Goal: Task Accomplishment & Management: Use online tool/utility

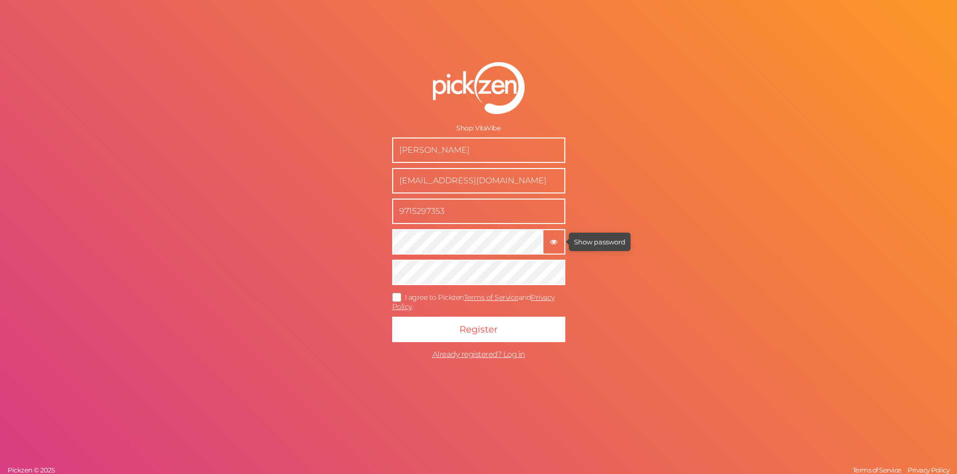
click at [550, 232] on button "× Show password" at bounding box center [554, 241] width 23 height 25
click at [551, 235] on button "× Hide password" at bounding box center [554, 241] width 23 height 25
click at [401, 296] on icon at bounding box center [397, 298] width 16 height 6
click at [0, 0] on input "I agree to Pickzen Terms of Service and Privacy Policy ." at bounding box center [0, 0] width 0 height 0
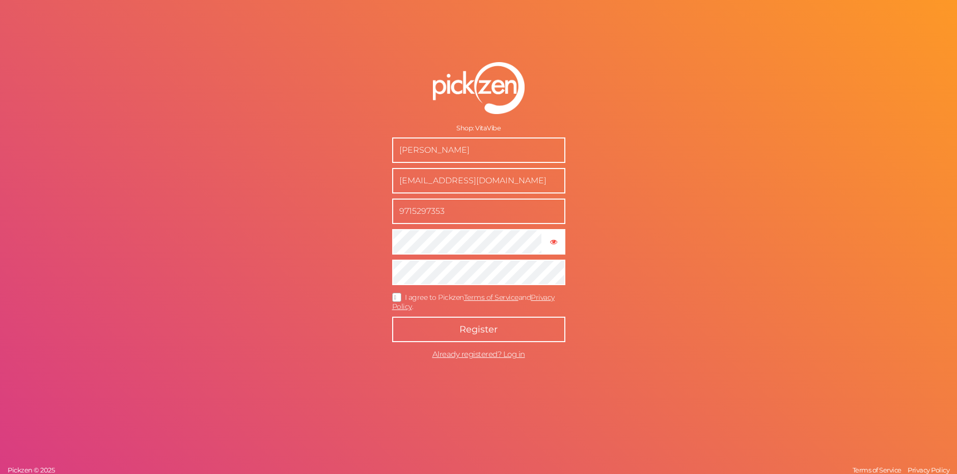
click at [453, 328] on button "Register" at bounding box center [478, 329] width 173 height 25
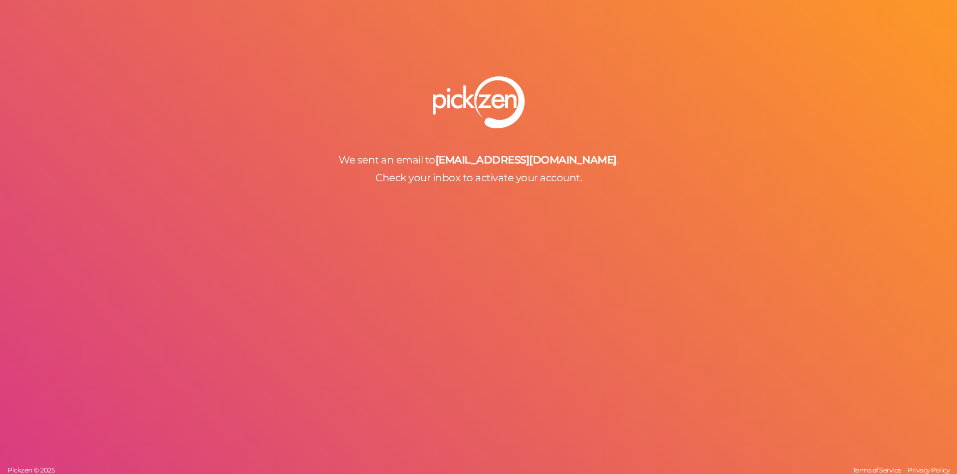
click at [448, 206] on div "We sent an email to superdanik2281129@gmail.com . Check your inbox to activate …" at bounding box center [478, 237] width 957 height 474
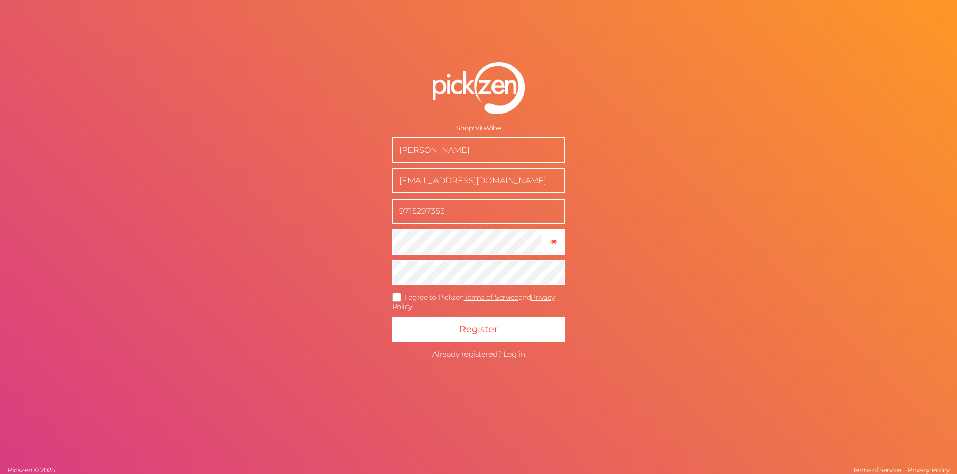
click at [503, 359] on span "Already registered? Log in" at bounding box center [479, 355] width 93 height 10
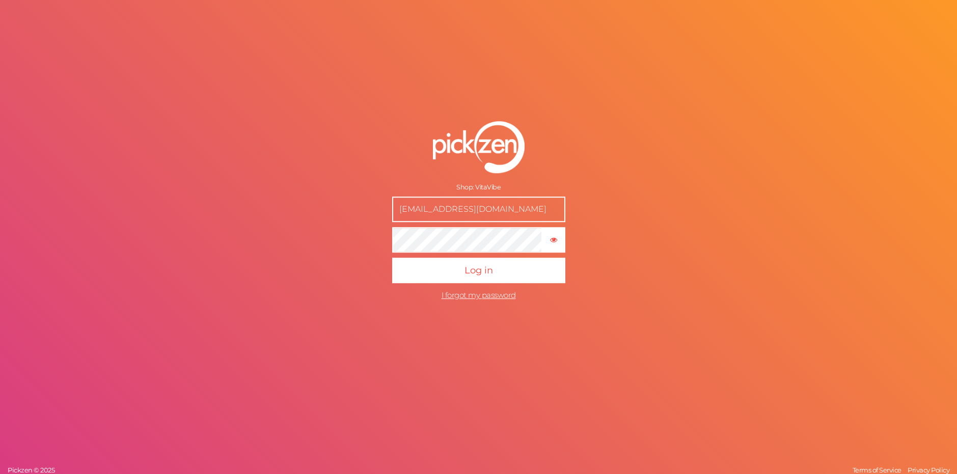
click at [481, 256] on p "Log in" at bounding box center [478, 268] width 173 height 31
click at [392, 258] on button "Log in" at bounding box center [478, 270] width 173 height 25
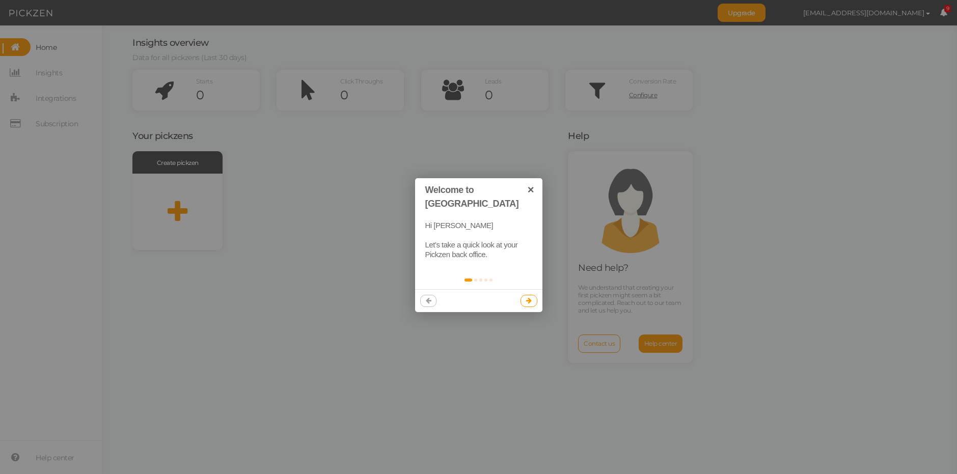
click at [527, 298] on icon at bounding box center [529, 301] width 6 height 7
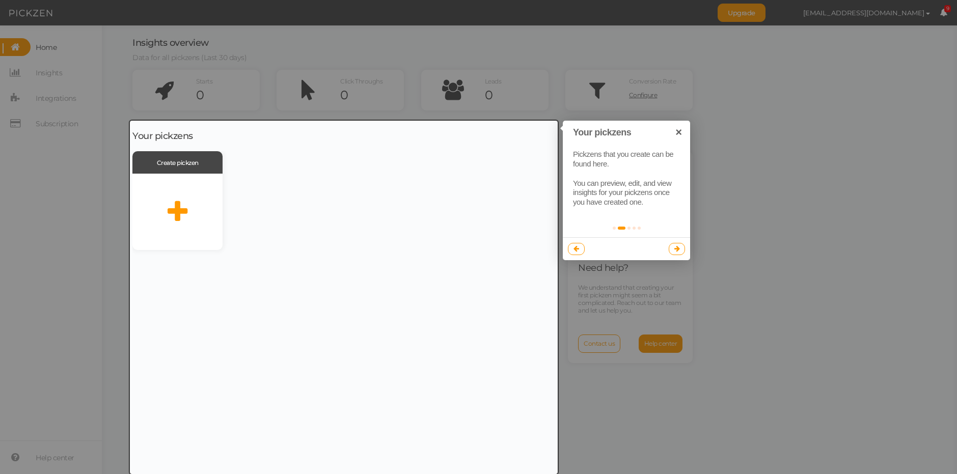
click at [673, 251] on link at bounding box center [677, 249] width 17 height 12
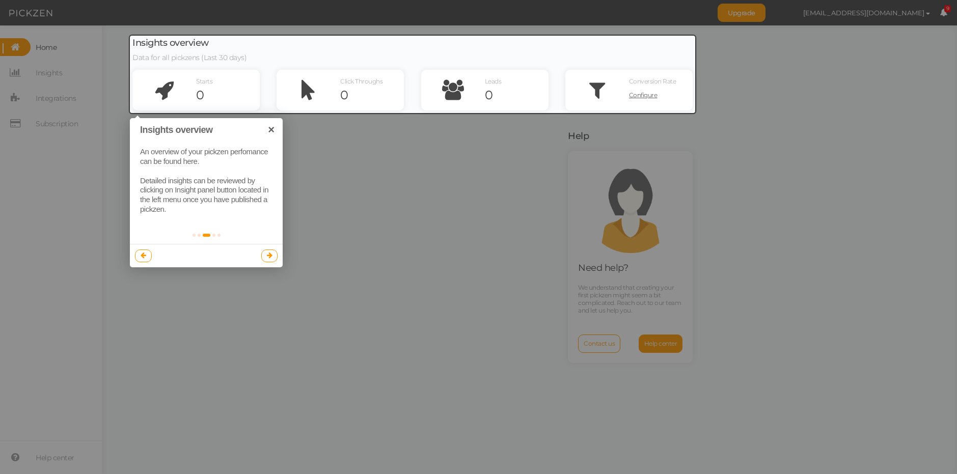
click at [606, 218] on div at bounding box center [478, 237] width 957 height 474
click at [266, 256] on link at bounding box center [269, 256] width 17 height 12
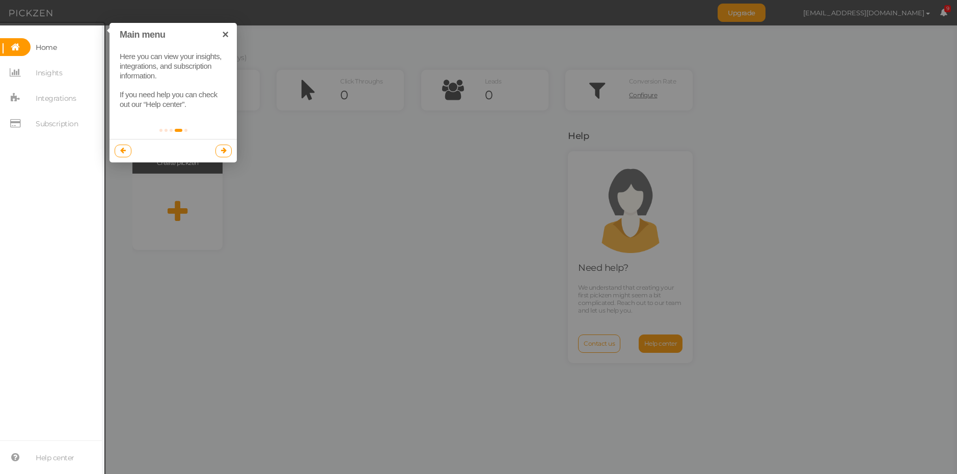
click at [223, 152] on icon at bounding box center [224, 150] width 6 height 7
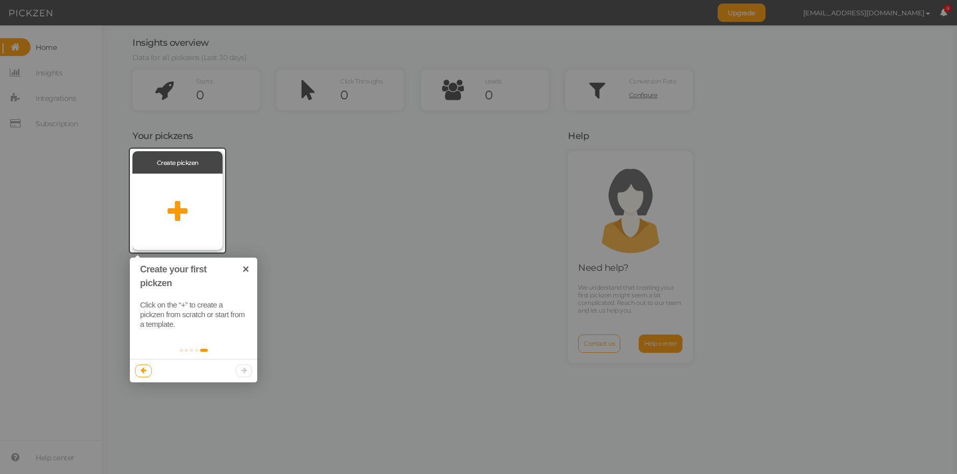
click at [197, 226] on div at bounding box center [177, 212] width 90 height 76
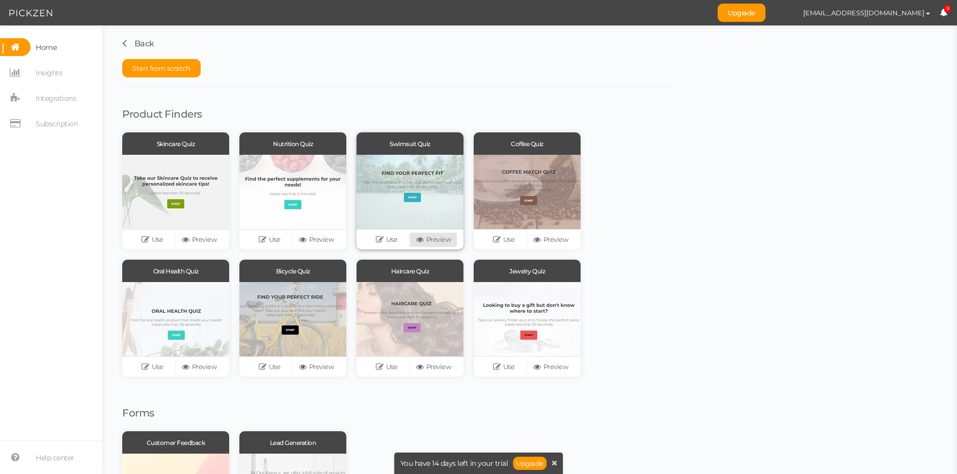
click at [425, 244] on link "Preview" at bounding box center [433, 240] width 47 height 14
click at [266, 243] on icon at bounding box center [264, 240] width 10 height 8
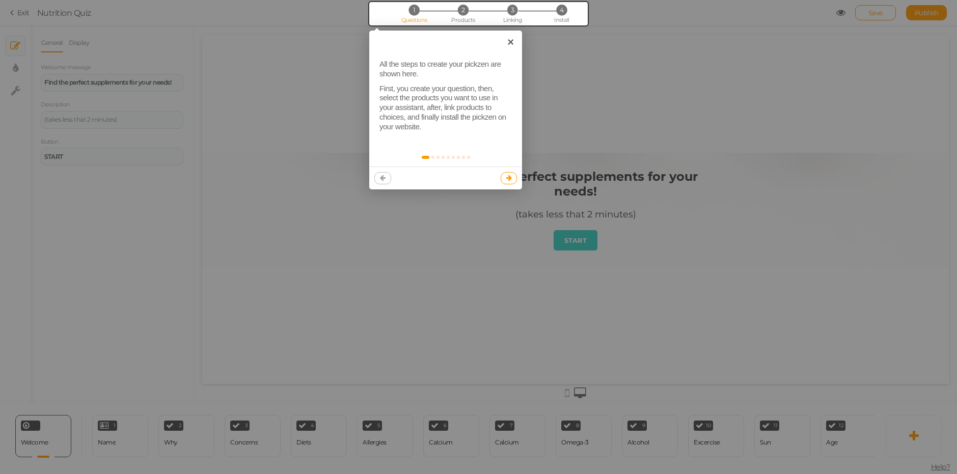
click at [507, 175] on link at bounding box center [509, 178] width 17 height 12
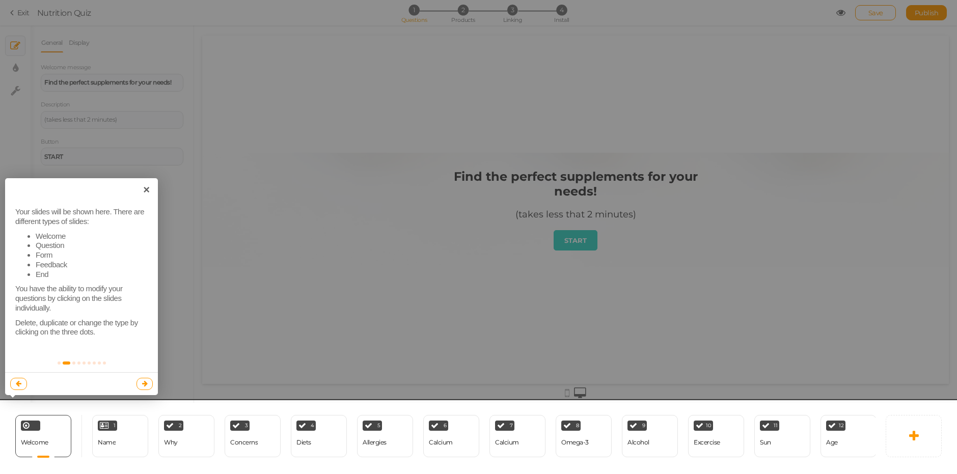
click at [330, 344] on div at bounding box center [478, 237] width 957 height 474
click at [148, 186] on link "×" at bounding box center [146, 189] width 23 height 23
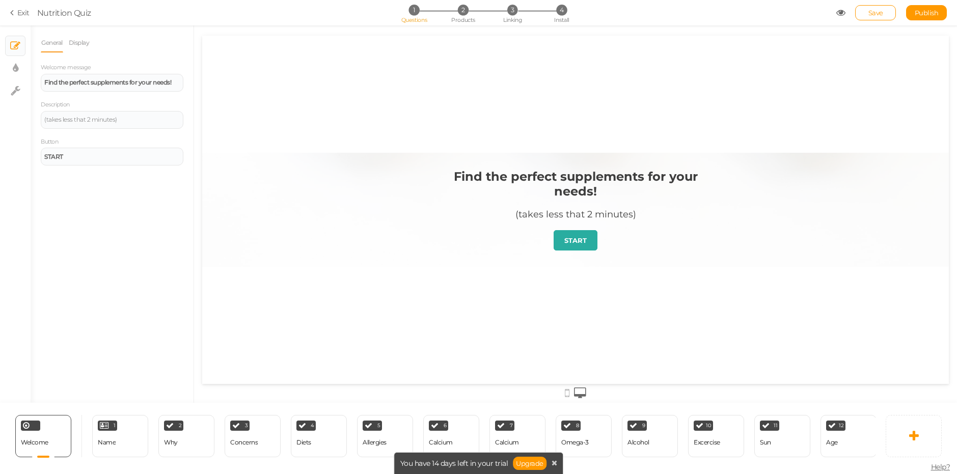
click at [567, 239] on strong "START" at bounding box center [576, 240] width 22 height 8
click at [110, 439] on div "Name" at bounding box center [107, 442] width 18 height 7
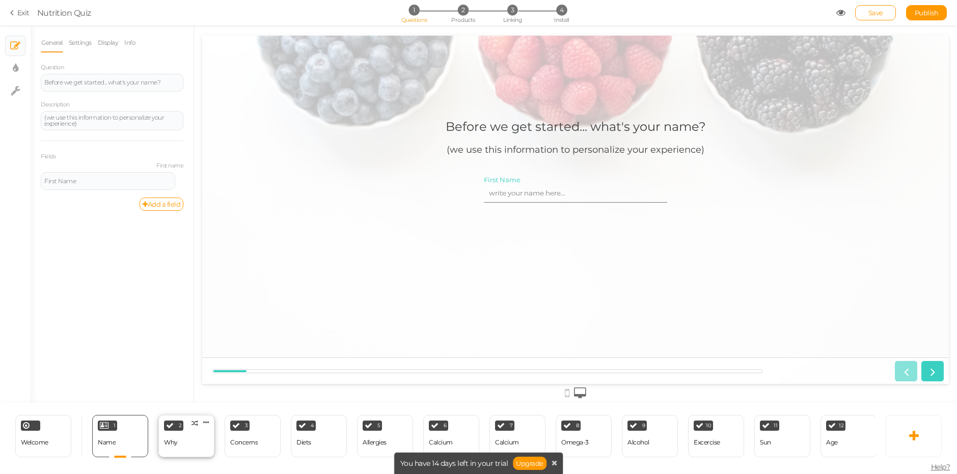
click at [186, 433] on div "2 Why × Define the conditions to show this slide. Clone Change type Delete" at bounding box center [186, 436] width 56 height 42
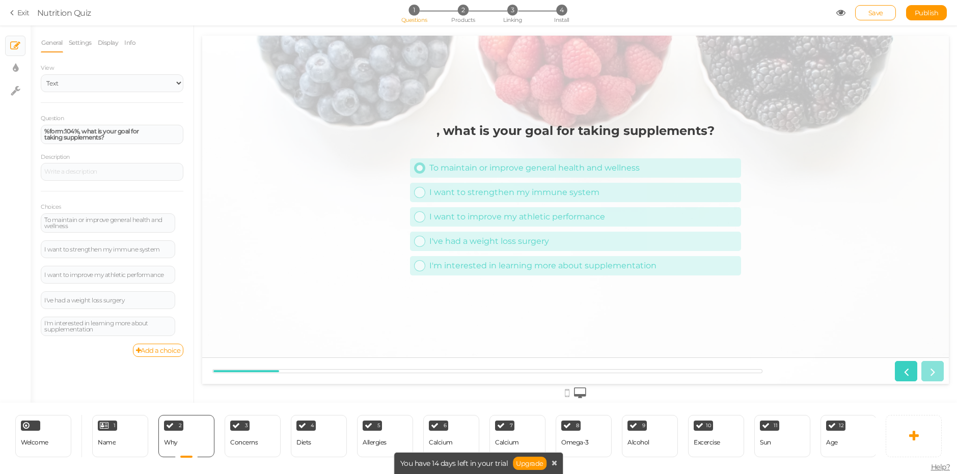
click at [459, 165] on div "To maintain or improve general health and wellness" at bounding box center [584, 168] width 308 height 10
click at [448, 188] on div "I want to strengthen my immune system" at bounding box center [584, 193] width 308 height 10
click at [452, 169] on div "To maintain or improve general health and wellness" at bounding box center [584, 168] width 308 height 10
click at [451, 188] on div "I want to strengthen my immune system" at bounding box center [584, 193] width 308 height 10
click at [552, 463] on icon at bounding box center [555, 463] width 6 height 7
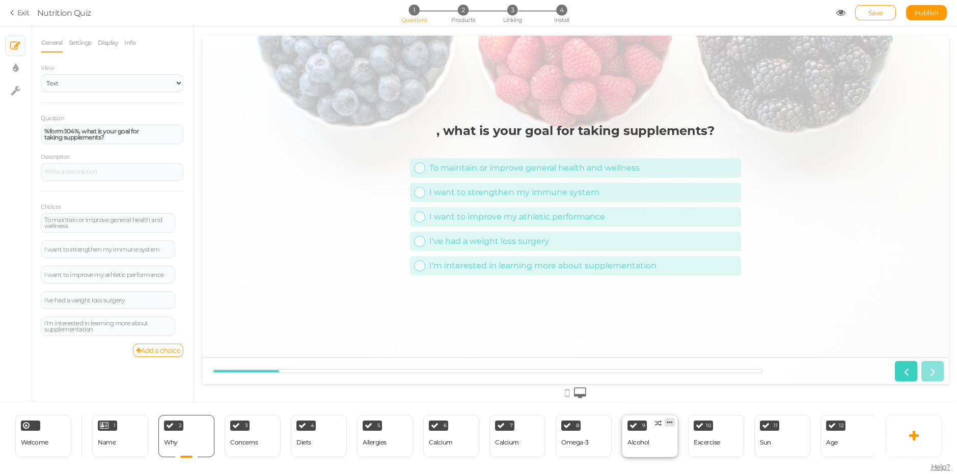
click at [671, 419] on icon at bounding box center [670, 423] width 6 height 8
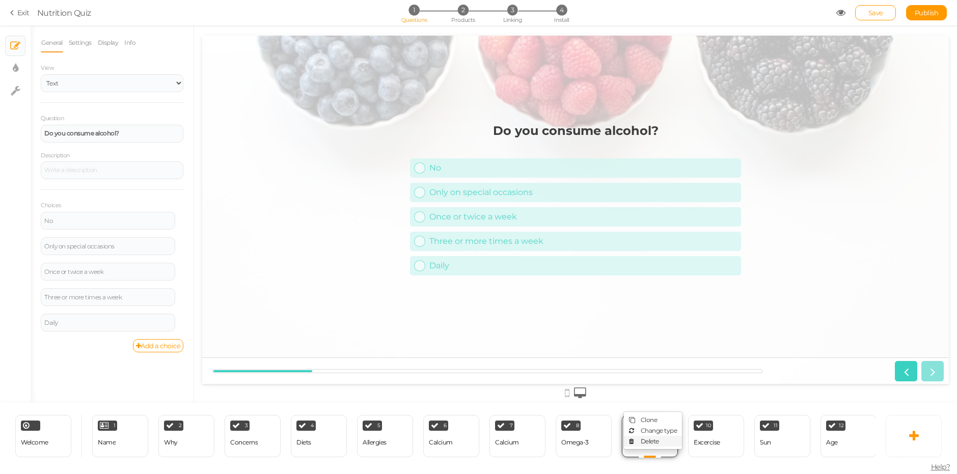
click at [657, 438] on span "Delete" at bounding box center [650, 442] width 18 height 8
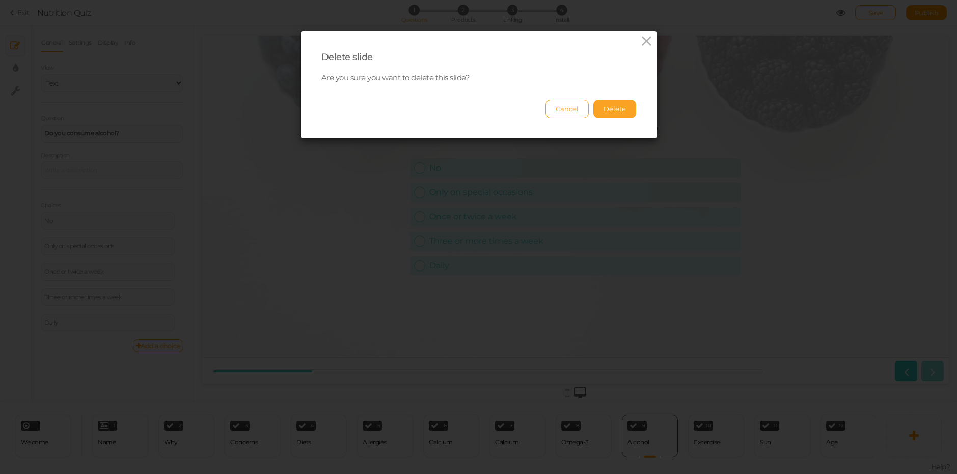
click at [602, 117] on button "Delete" at bounding box center [615, 109] width 43 height 18
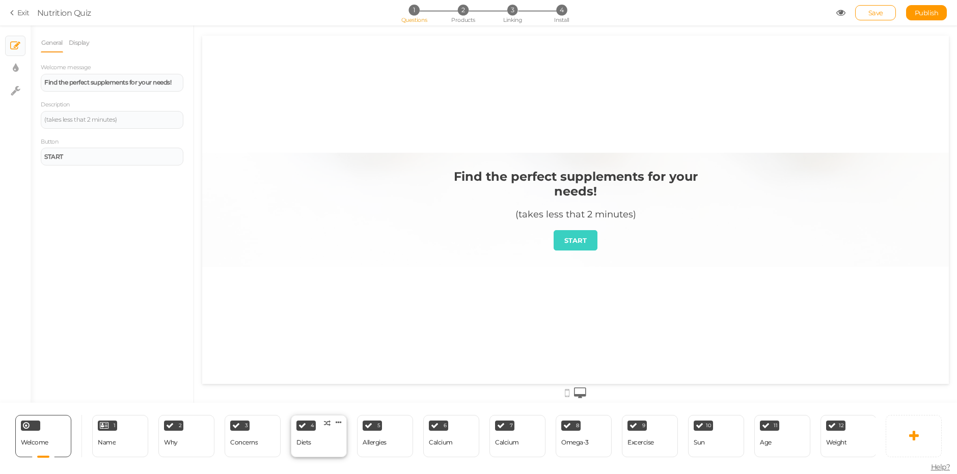
click at [311, 437] on div "4 Diets × Define the conditions to show this slide. Clone Change type Delete" at bounding box center [319, 436] width 56 height 42
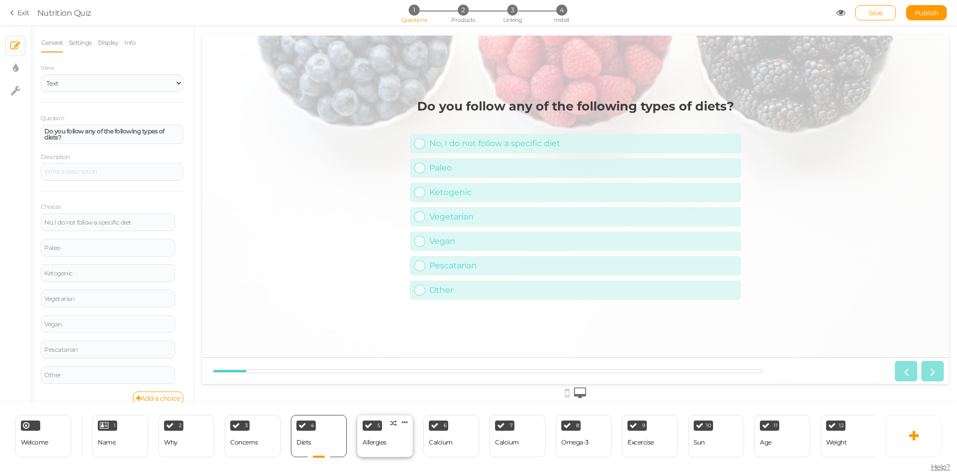
click at [370, 440] on div "Allergies" at bounding box center [375, 442] width 24 height 7
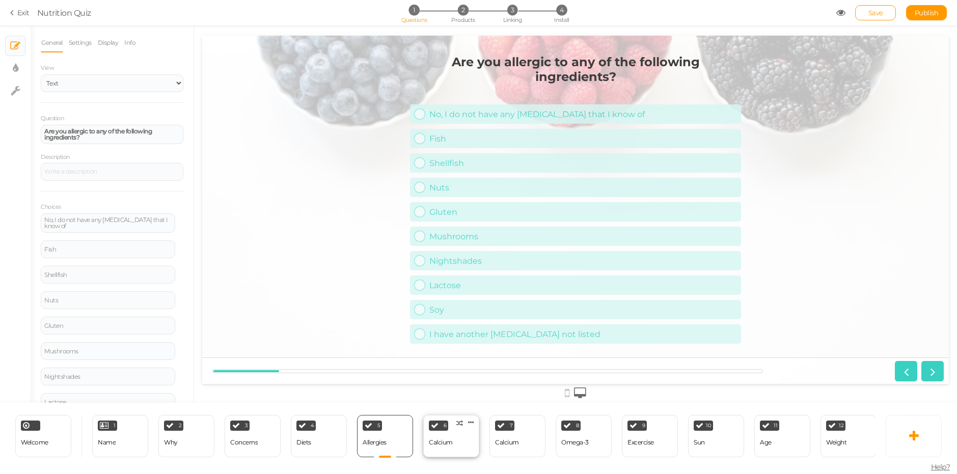
click at [443, 429] on div "6 Calcium × Define the conditions to show this slide. Clone Change type Delete" at bounding box center [451, 436] width 56 height 42
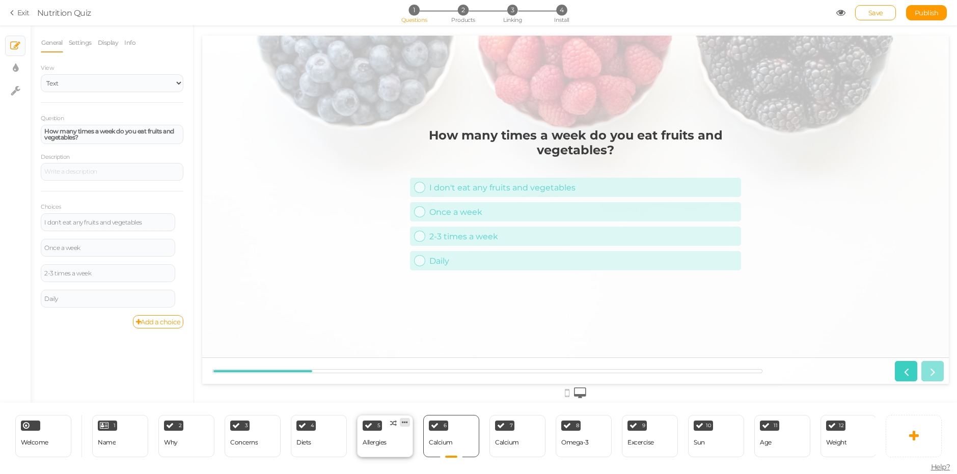
click at [406, 419] on icon at bounding box center [405, 423] width 6 height 8
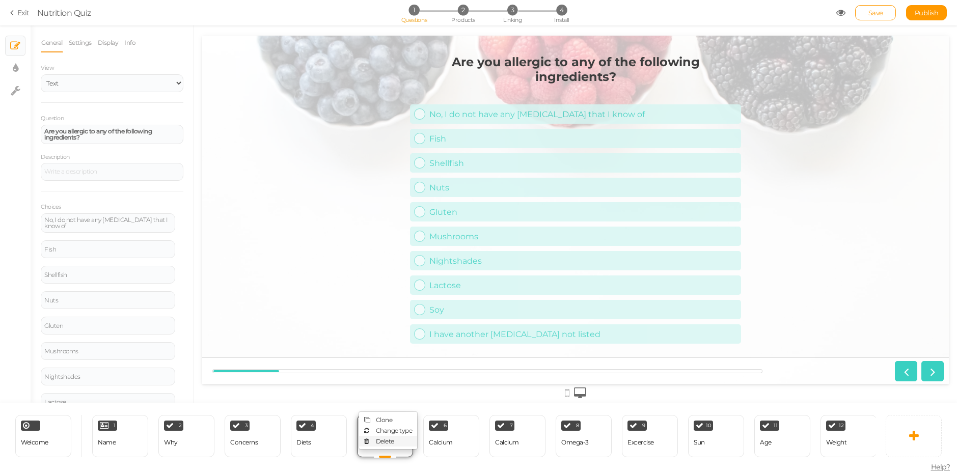
click at [396, 437] on link "Delete" at bounding box center [388, 441] width 58 height 11
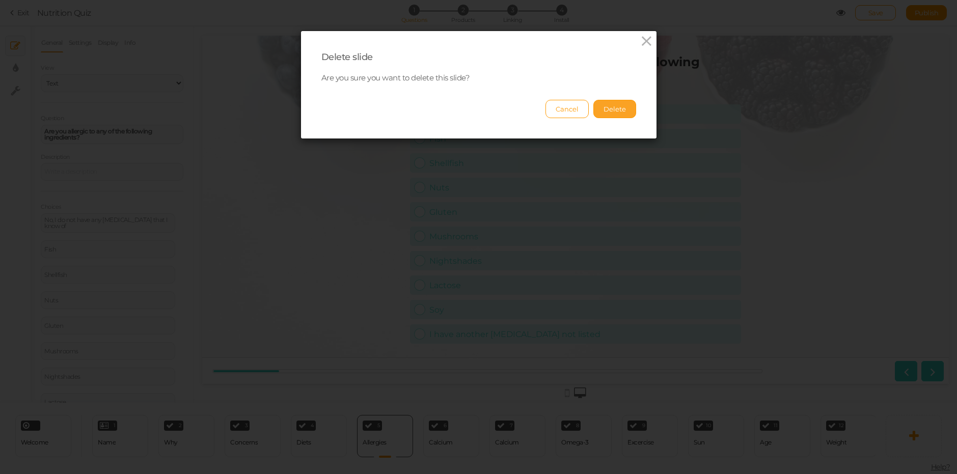
click at [617, 112] on button "Delete" at bounding box center [615, 109] width 43 height 18
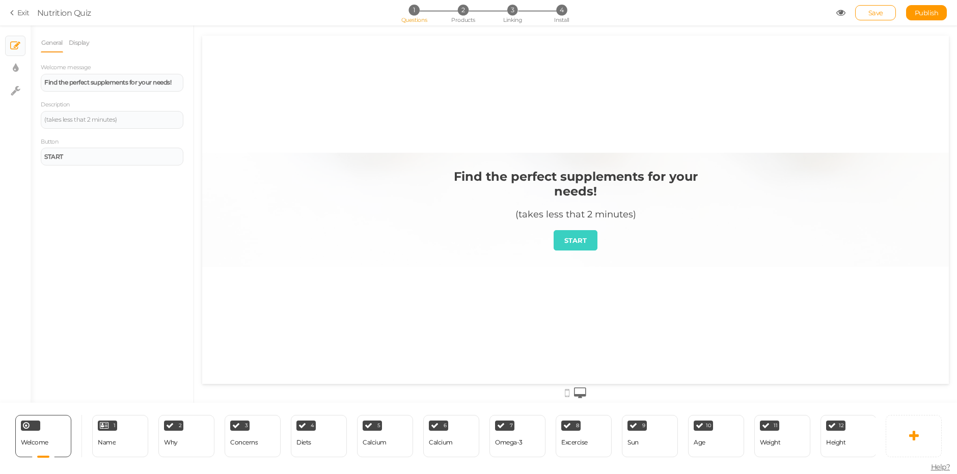
click at [65, 38] on li "General" at bounding box center [55, 42] width 28 height 19
click at [75, 38] on link "Display" at bounding box center [79, 42] width 22 height 19
click at [173, 68] on button "Set" at bounding box center [175, 74] width 17 height 13
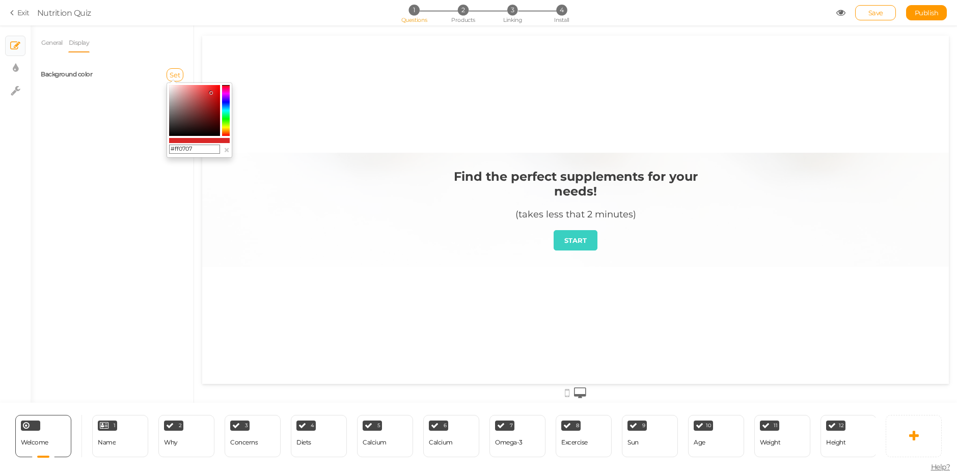
type input "#ff0505"
drag, startPoint x: 412, startPoint y: 129, endPoint x: 421, endPoint y: 121, distance: 13.0
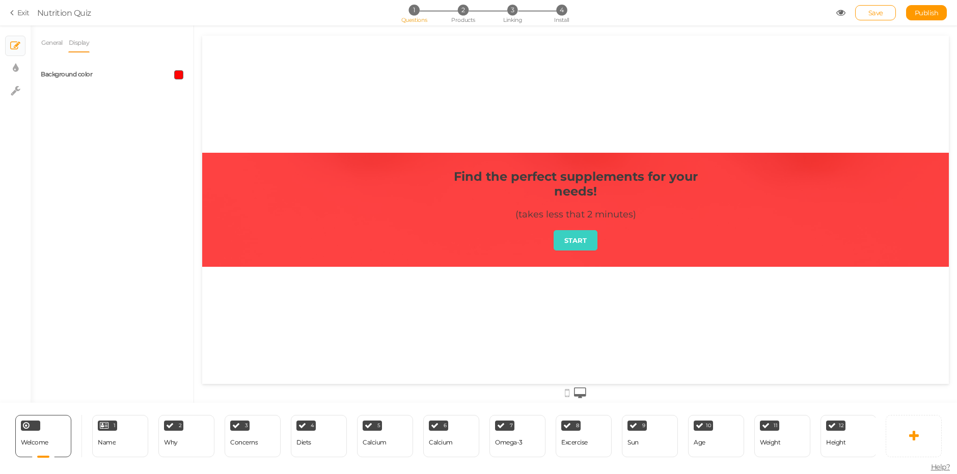
click at [181, 71] on span at bounding box center [178, 74] width 9 height 9
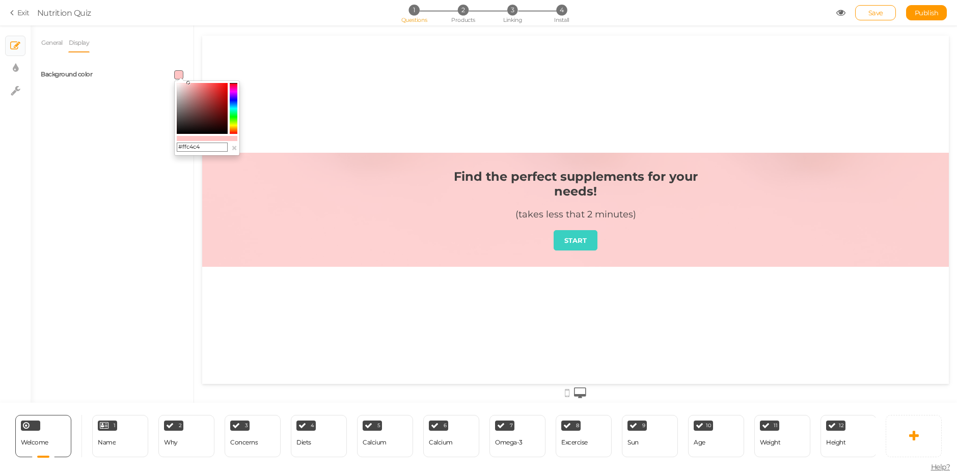
drag, startPoint x: 203, startPoint y: 143, endPoint x: 175, endPoint y: 145, distance: 28.1
click at [176, 145] on div "#ffc4c4 ×" at bounding box center [207, 118] width 66 height 75
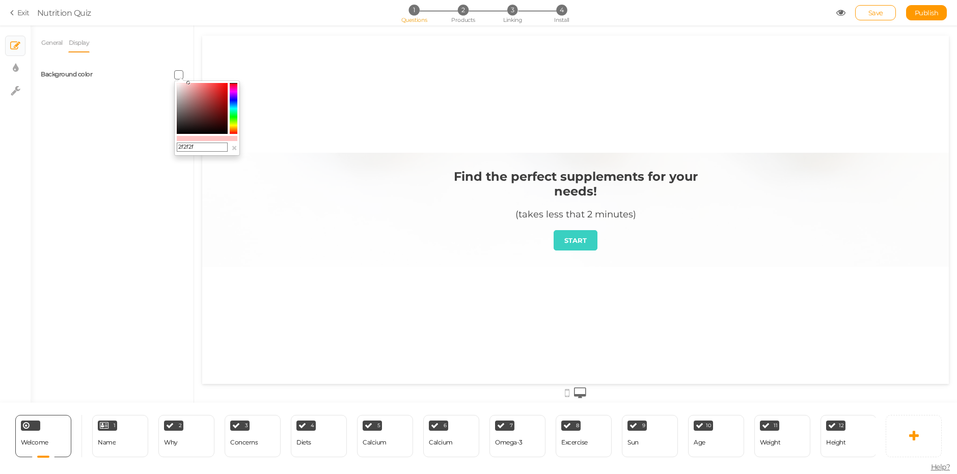
click at [178, 145] on input "2f2f2f" at bounding box center [202, 147] width 51 height 9
type input "#2f2f2f"
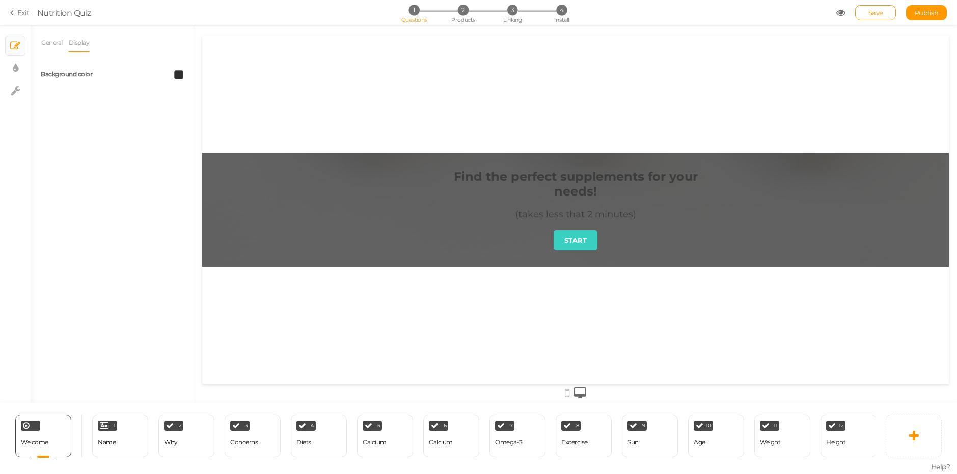
click at [99, 151] on div "General Display Welcome message Find the perfect supplements for your needs! De…" at bounding box center [112, 218] width 163 height 370
click at [16, 65] on icon at bounding box center [16, 68] width 6 height 10
select select "2"
select select "montserrat"
select select "fade"
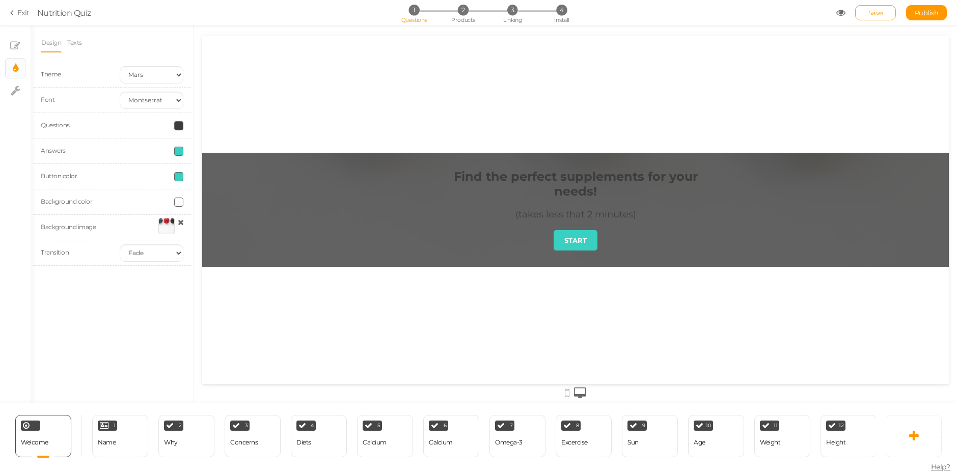
click at [180, 125] on span at bounding box center [178, 125] width 9 height 9
type input "#ffffff"
drag, startPoint x: 181, startPoint y: 154, endPoint x: 170, endPoint y: 124, distance: 31.6
click at [171, 124] on body "× Close A wider screen is needed to use the Pickzen builder Exit Nutrition Quiz…" at bounding box center [478, 237] width 957 height 474
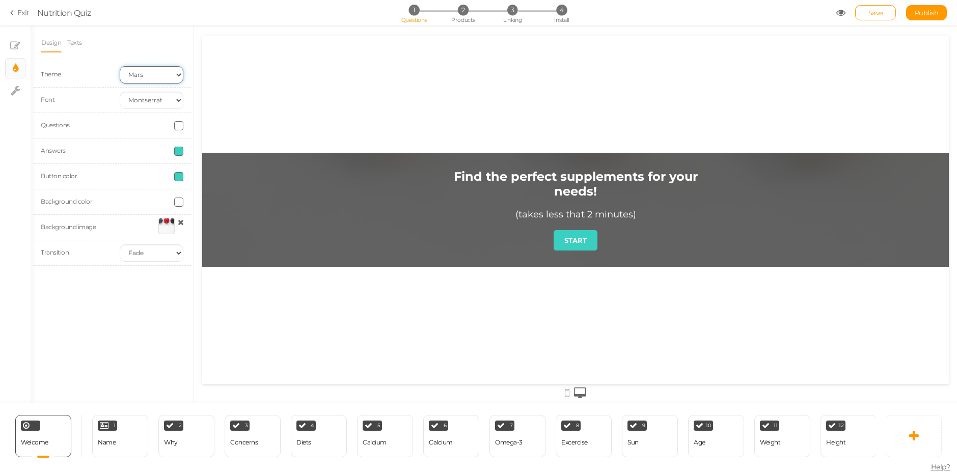
click at [149, 81] on select "Earth Mars" at bounding box center [152, 74] width 64 height 17
select select "1"
click at [120, 66] on select "Earth Mars" at bounding box center [152, 74] width 64 height 17
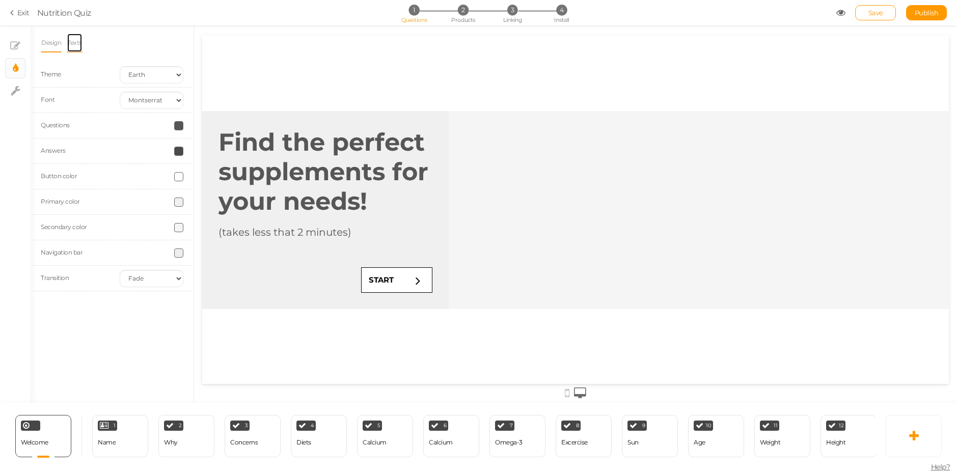
click at [74, 46] on link "Texts" at bounding box center [75, 42] width 16 height 19
click at [52, 39] on link "Design" at bounding box center [51, 42] width 21 height 19
click at [17, 45] on icon at bounding box center [15, 46] width 10 height 10
click at [79, 41] on link "Display" at bounding box center [79, 42] width 22 height 19
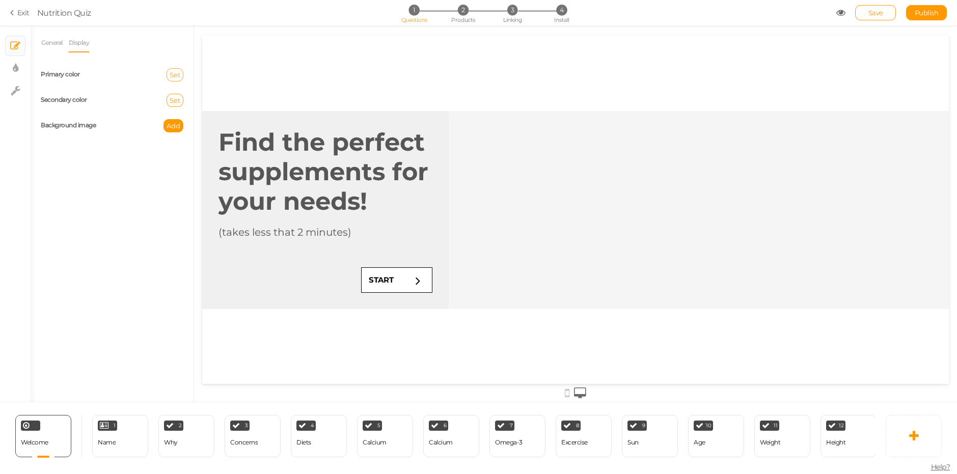
click at [178, 76] on span "Set" at bounding box center [175, 75] width 11 height 8
click at [184, 146] on input "text" at bounding box center [194, 149] width 51 height 9
type input "2f"
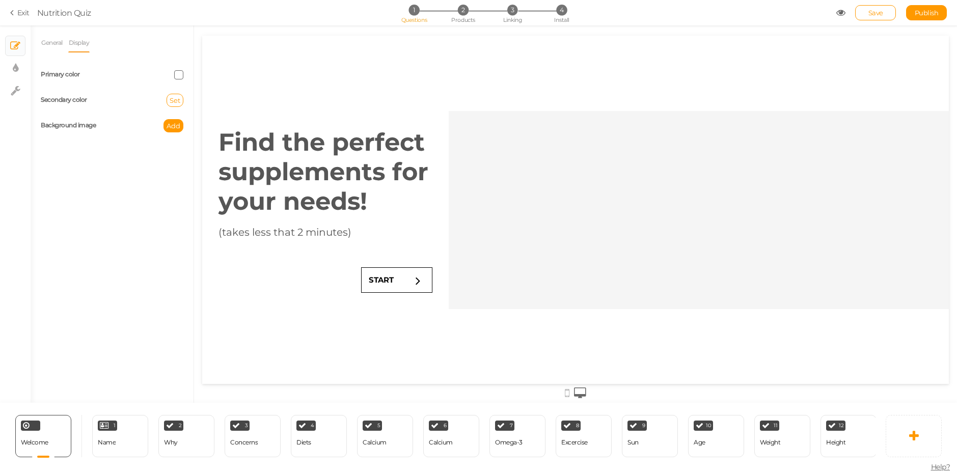
click at [177, 76] on span at bounding box center [178, 74] width 9 height 9
click at [182, 146] on input "2f" at bounding box center [202, 147] width 51 height 9
click at [180, 146] on input "2f" at bounding box center [202, 147] width 51 height 9
click at [194, 143] on input "#2f" at bounding box center [202, 147] width 51 height 9
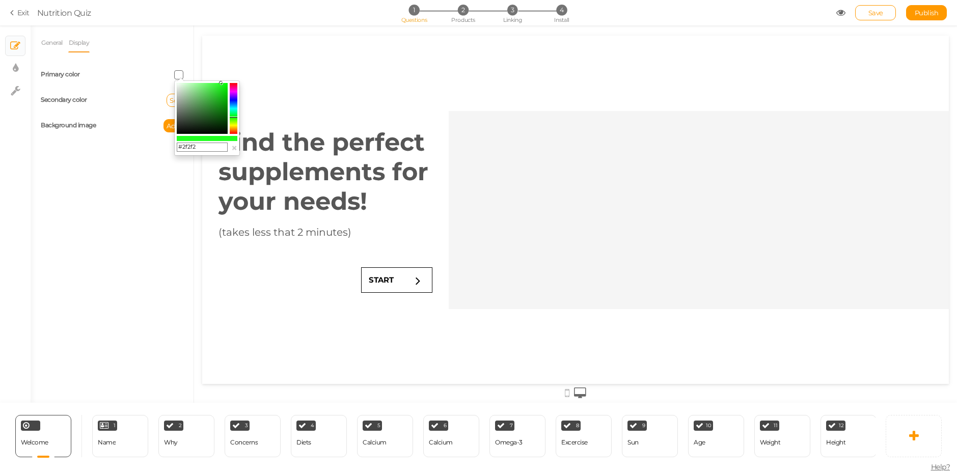
type input "#2f2f2f"
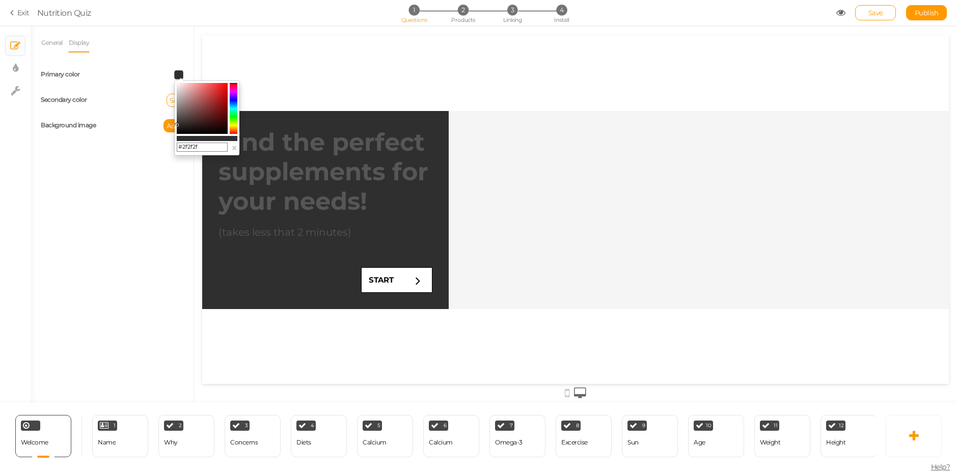
click at [110, 169] on div "General Display Welcome message Find the perfect supplements for your needs! De…" at bounding box center [112, 218] width 163 height 370
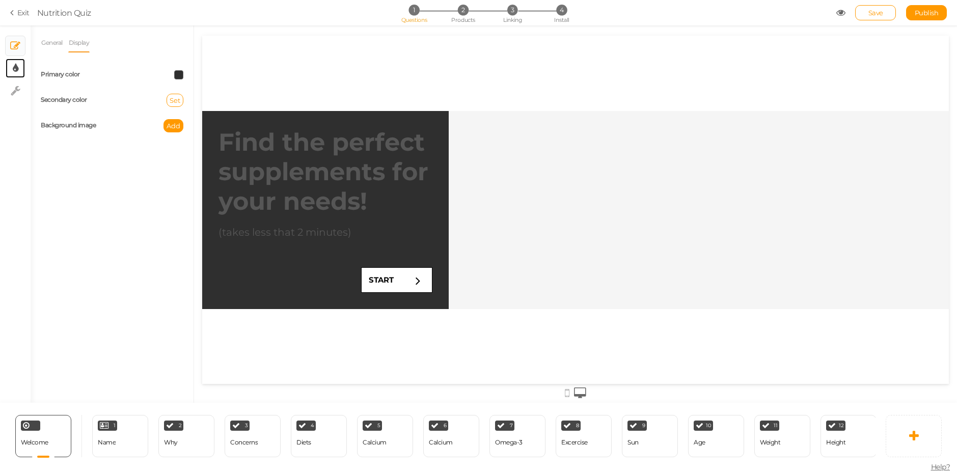
click at [12, 64] on link "× Display settings" at bounding box center [15, 68] width 19 height 19
select select "montserrat"
select select "fade"
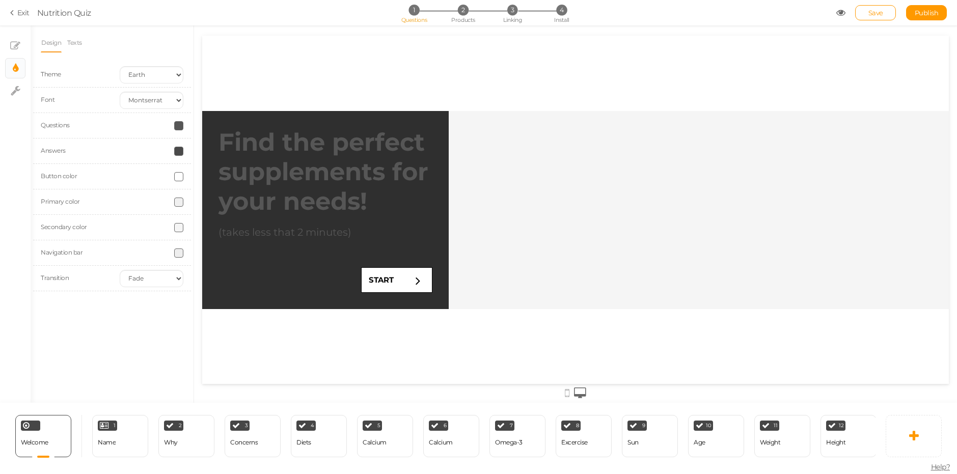
click at [180, 127] on span at bounding box center [178, 125] width 9 height 9
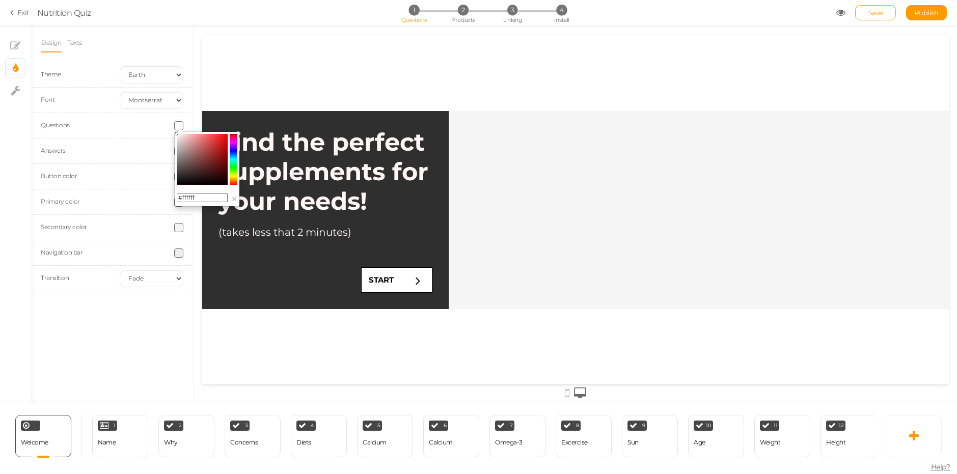
drag, startPoint x: 191, startPoint y: 151, endPoint x: 162, endPoint y: 124, distance: 39.3
click at [170, 120] on body "× Close A wider screen is needed to use the Pickzen builder Exit Nutrition Quiz…" at bounding box center [478, 237] width 957 height 474
type input "#e9e9e9"
drag, startPoint x: 178, startPoint y: 137, endPoint x: 171, endPoint y: 138, distance: 7.7
click at [171, 138] on body "× Close A wider screen is needed to use the Pickzen builder Exit Nutrition Quiz…" at bounding box center [478, 237] width 957 height 474
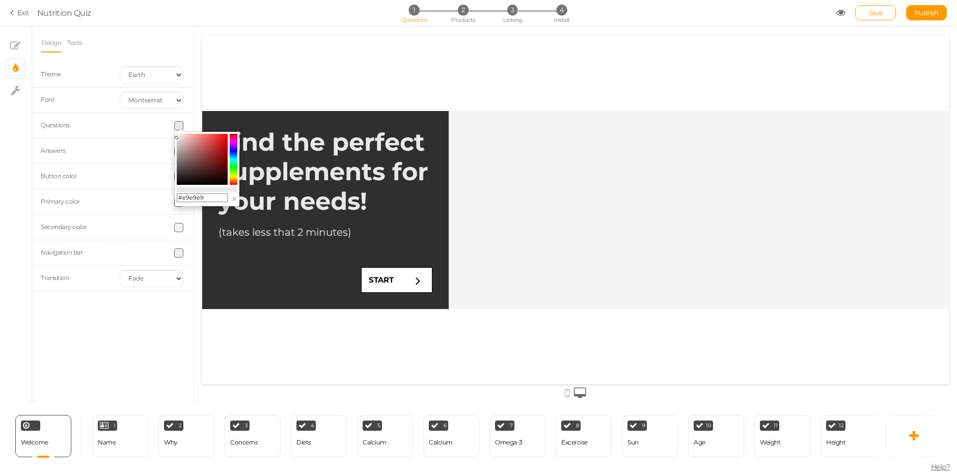
click at [78, 339] on div "Design Texts Theme Earth Mars Font Custom Default [PERSON_NAME] Montserrat Open…" at bounding box center [112, 214] width 163 height 378
click at [840, 12] on icon at bounding box center [841, 12] width 9 height 9
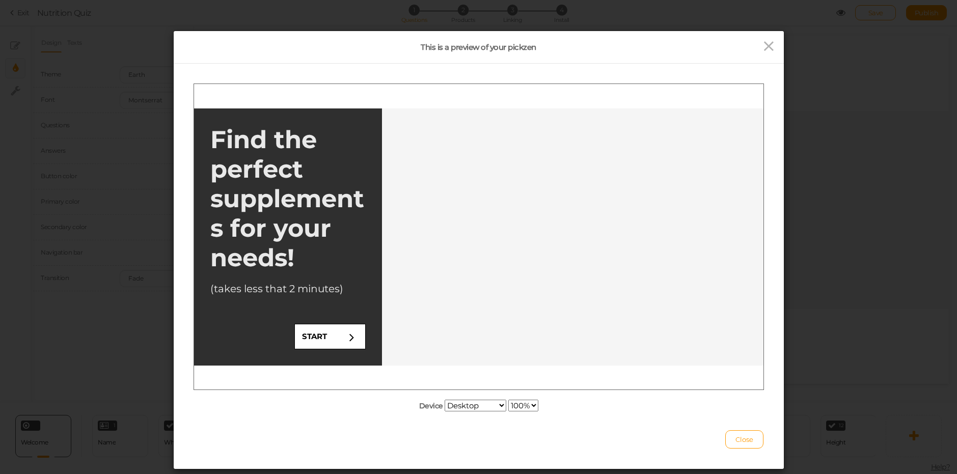
click at [482, 404] on select "Desktop Small mobile Large mobile" at bounding box center [476, 406] width 62 height 12
click at [445, 412] on select "Desktop Small mobile Large mobile" at bounding box center [476, 406] width 62 height 12
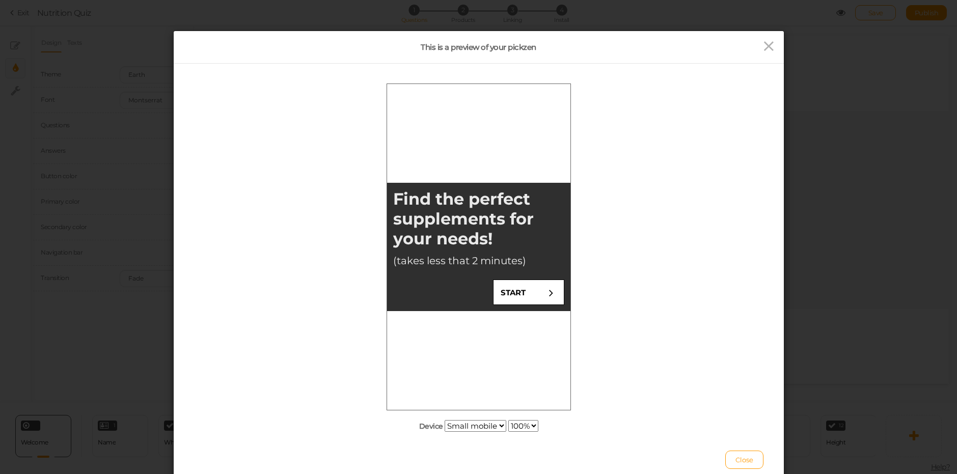
click at [468, 426] on select "Desktop Small mobile Large mobile" at bounding box center [476, 426] width 62 height 12
select select "2"
click at [445, 432] on select "Desktop Small mobile Large mobile" at bounding box center [476, 426] width 62 height 12
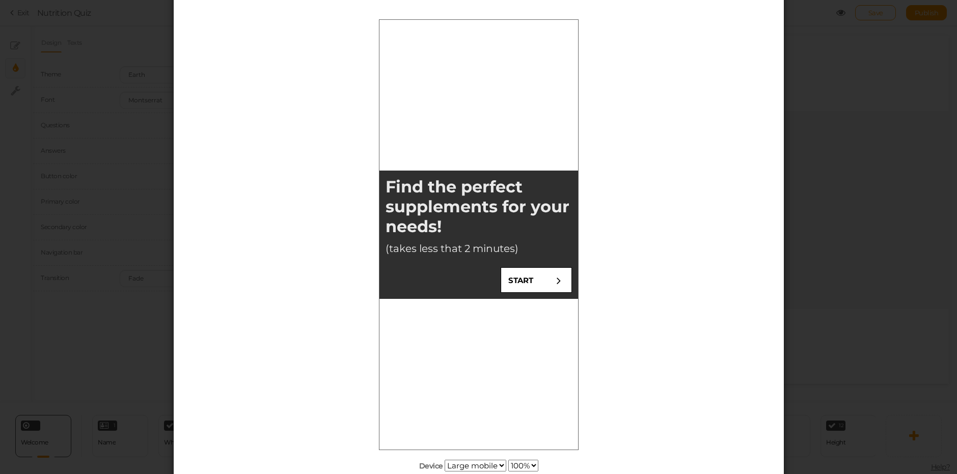
scroll to position [150, 0]
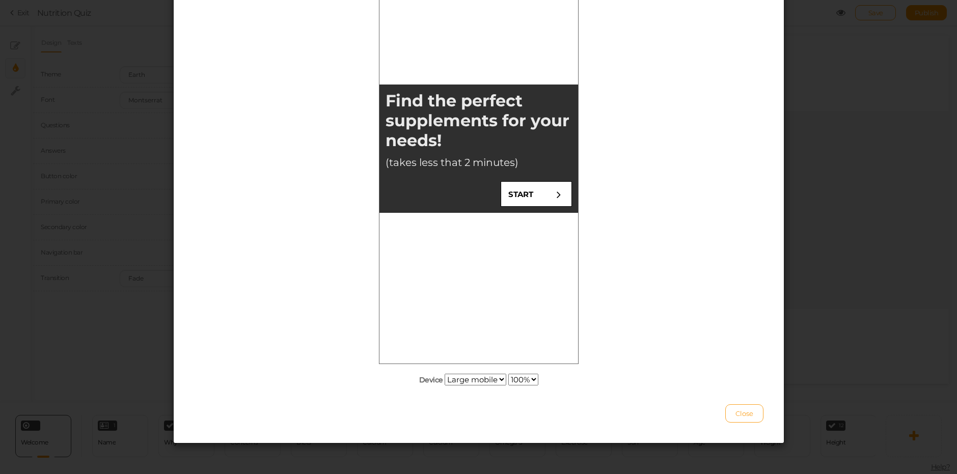
click at [743, 408] on button "Close" at bounding box center [745, 414] width 38 height 18
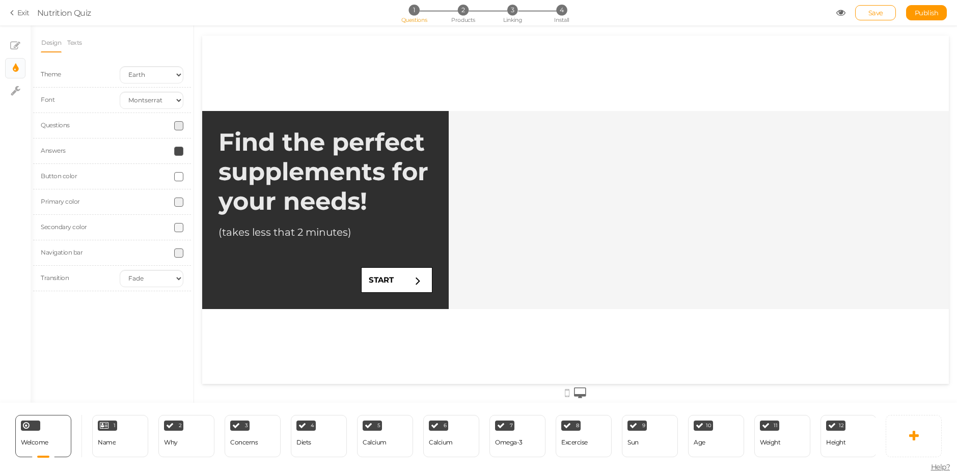
click at [175, 176] on span at bounding box center [178, 176] width 9 height 9
click at [131, 339] on div "Design Texts Theme Earth Mars Font Custom Default [PERSON_NAME] Montserrat Open…" at bounding box center [112, 214] width 163 height 378
click at [122, 433] on div "1 Name × Define the conditions to show this slide. Clone Change type Delete" at bounding box center [120, 436] width 56 height 42
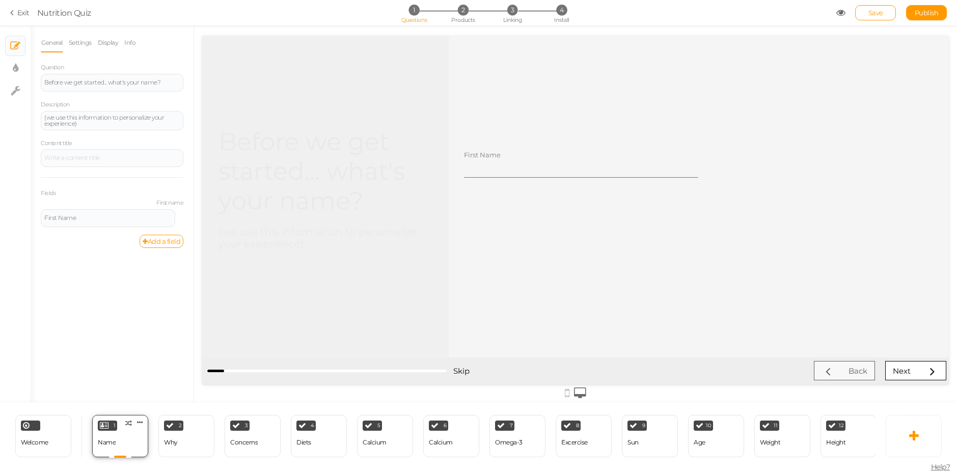
scroll to position [0, 0]
drag, startPoint x: 49, startPoint y: 408, endPoint x: 49, endPoint y: 430, distance: 21.4
click at [49, 409] on div "Welcome Delete 1 Name × Define the conditions to show this slide. Clone Change …" at bounding box center [438, 436] width 876 height 66
click at [49, 432] on div "Welcome Delete" at bounding box center [43, 436] width 56 height 42
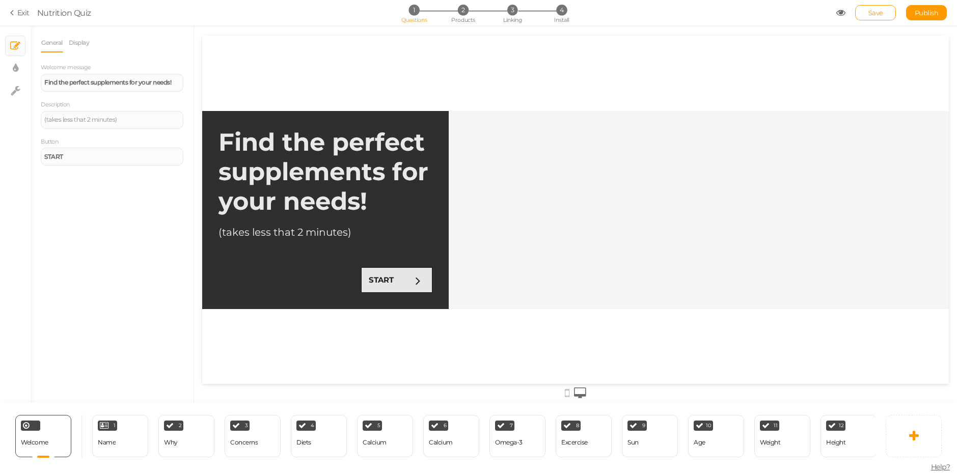
click at [411, 282] on link "START" at bounding box center [396, 280] width 71 height 25
click at [407, 282] on link "START" at bounding box center [396, 280] width 71 height 25
click at [127, 440] on div "1 Name × Define the conditions to show this slide. Clone Change type Delete" at bounding box center [120, 436] width 56 height 42
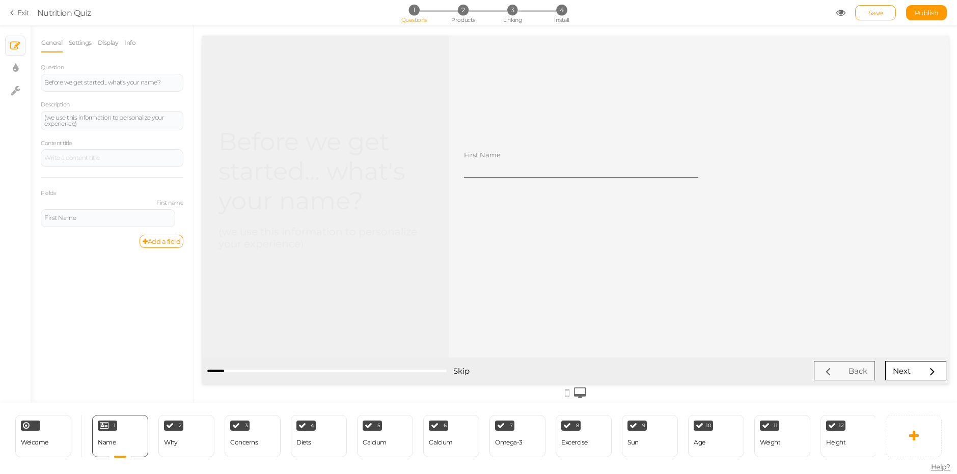
click at [312, 86] on div "Before we get started... what's your name? (we use this information to personal…" at bounding box center [325, 197] width 247 height 322
click at [14, 67] on icon at bounding box center [16, 68] width 6 height 10
select select "montserrat"
select select "fade"
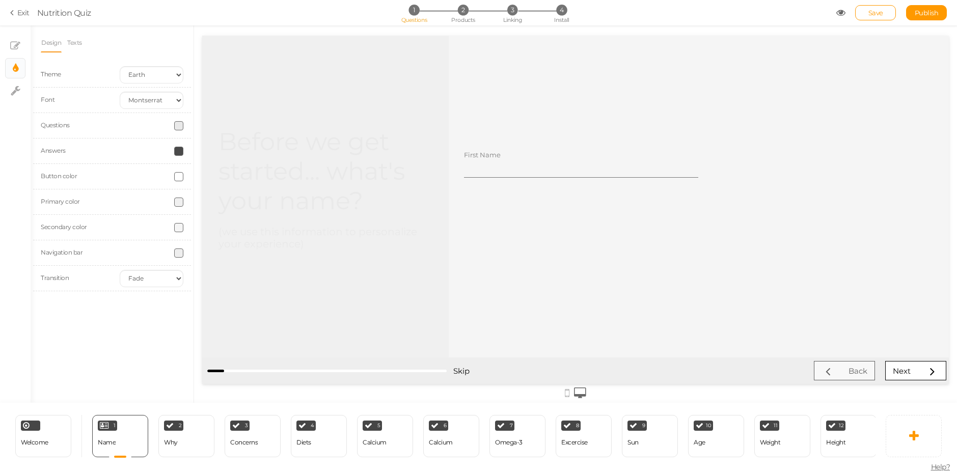
click at [179, 201] on span at bounding box center [178, 202] width 9 height 9
drag, startPoint x: 207, startPoint y: 274, endPoint x: 181, endPoint y: 277, distance: 26.2
click at [181, 277] on input "#f0f0f0" at bounding box center [202, 274] width 51 height 9
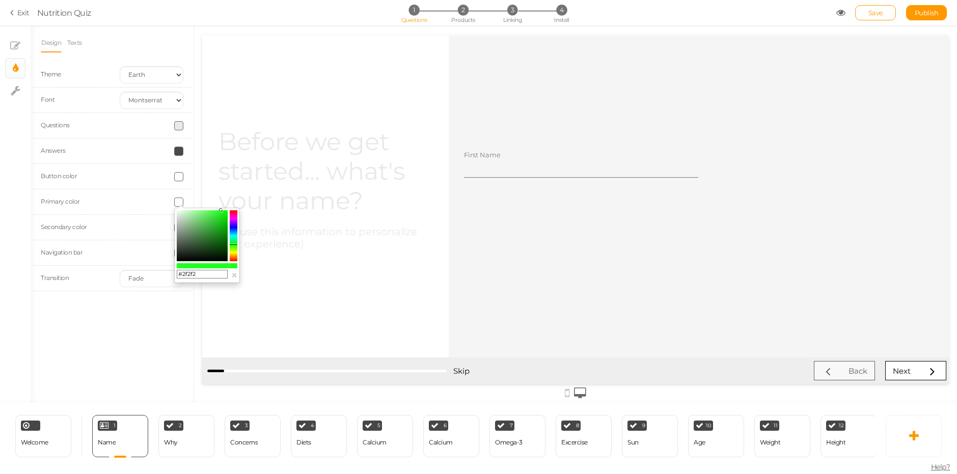
type input "#2f2f2f"
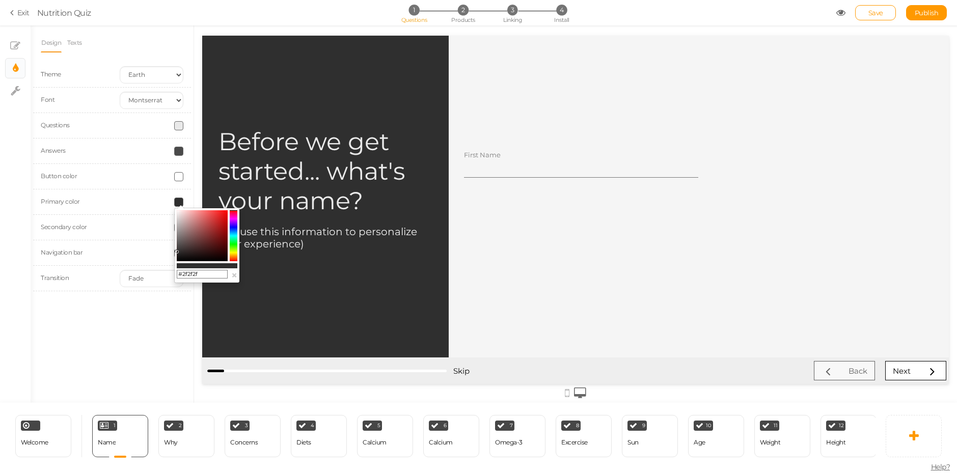
click at [141, 316] on div "Design Texts Theme Earth Mars Font Custom Default [PERSON_NAME] Montserrat Open…" at bounding box center [112, 214] width 163 height 378
click at [478, 168] on input "First Name" at bounding box center [581, 168] width 234 height 19
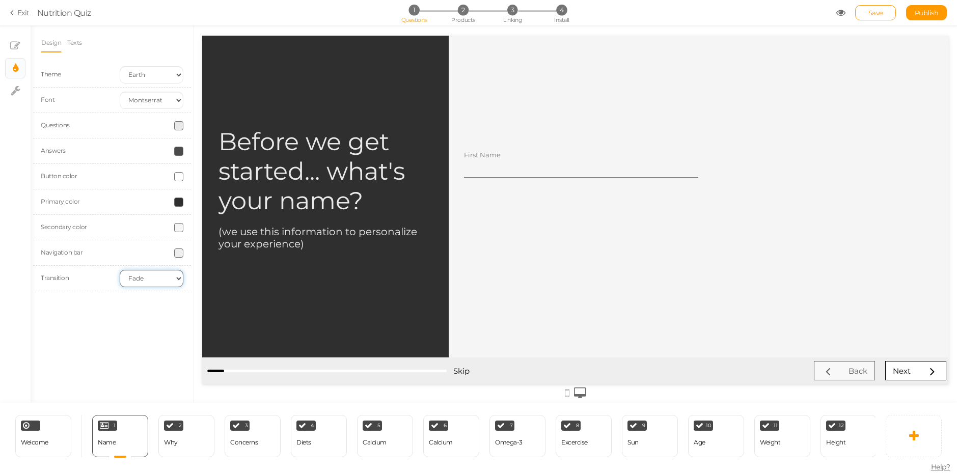
click at [138, 281] on select "None Fade Switch" at bounding box center [152, 278] width 64 height 17
drag, startPoint x: 141, startPoint y: 275, endPoint x: 136, endPoint y: 283, distance: 9.9
click at [141, 275] on select "None Fade Switch" at bounding box center [152, 278] width 64 height 17
click at [175, 439] on div "Why" at bounding box center [171, 442] width 14 height 7
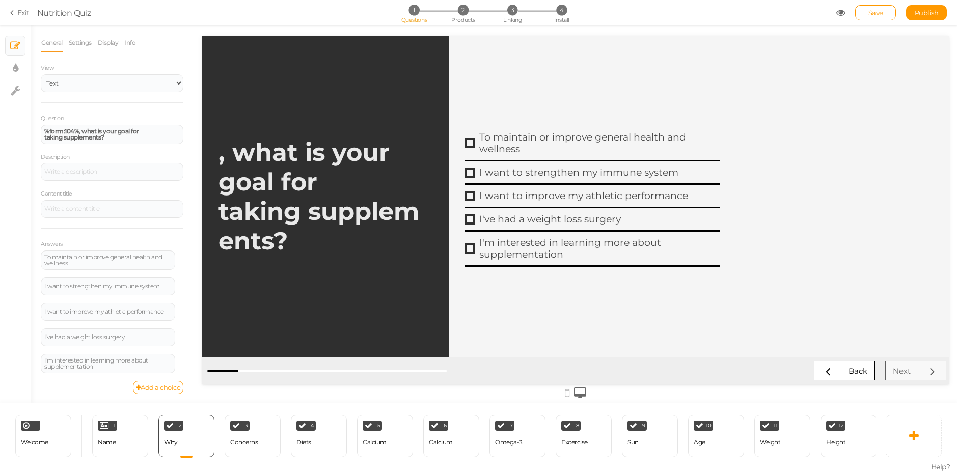
click at [291, 201] on strong ", what is your goal for taking supplements?" at bounding box center [319, 197] width 201 height 118
click at [839, 10] on icon at bounding box center [841, 12] width 9 height 9
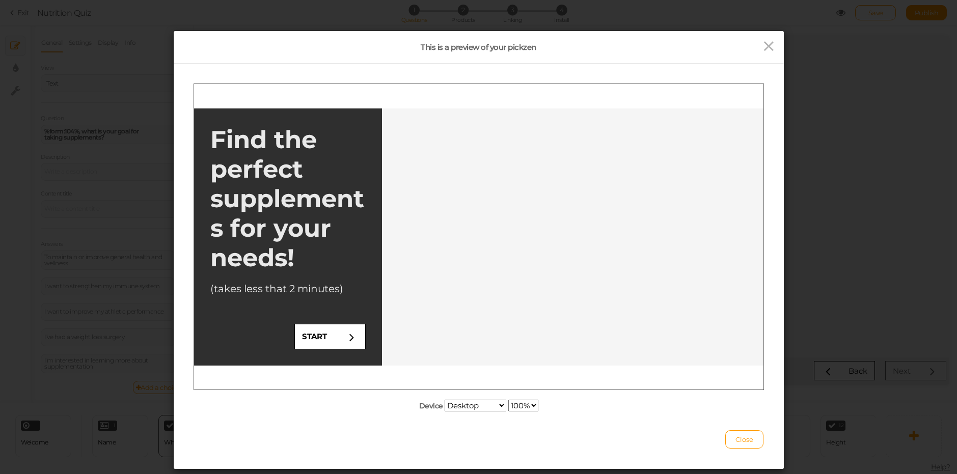
click at [483, 409] on select "Desktop Small mobile Large mobile" at bounding box center [476, 406] width 62 height 12
select select "1"
click at [445, 412] on select "Desktop Small mobile Large mobile" at bounding box center [476, 406] width 62 height 12
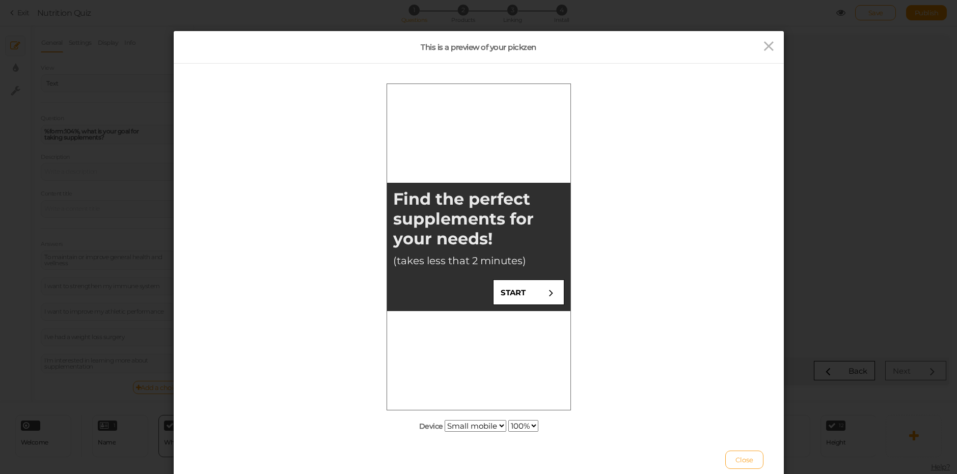
click at [741, 458] on span "Close" at bounding box center [745, 460] width 18 height 8
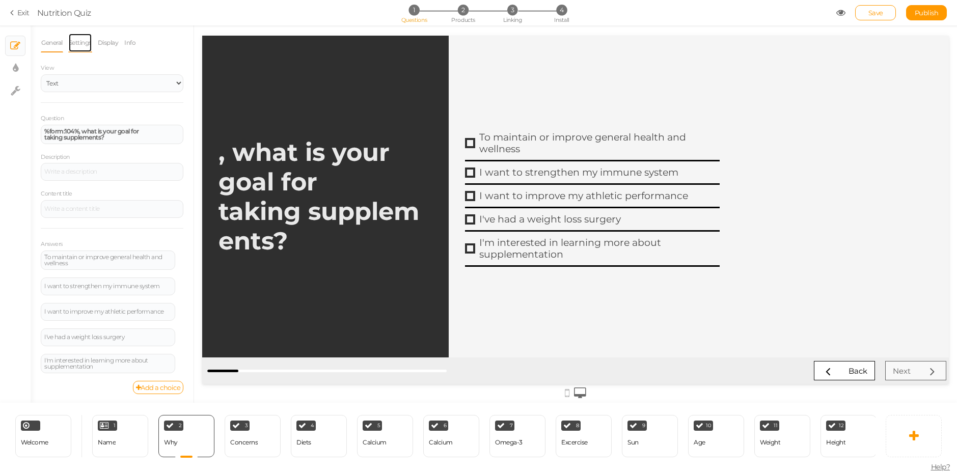
click at [79, 41] on link "Settings" at bounding box center [80, 42] width 24 height 19
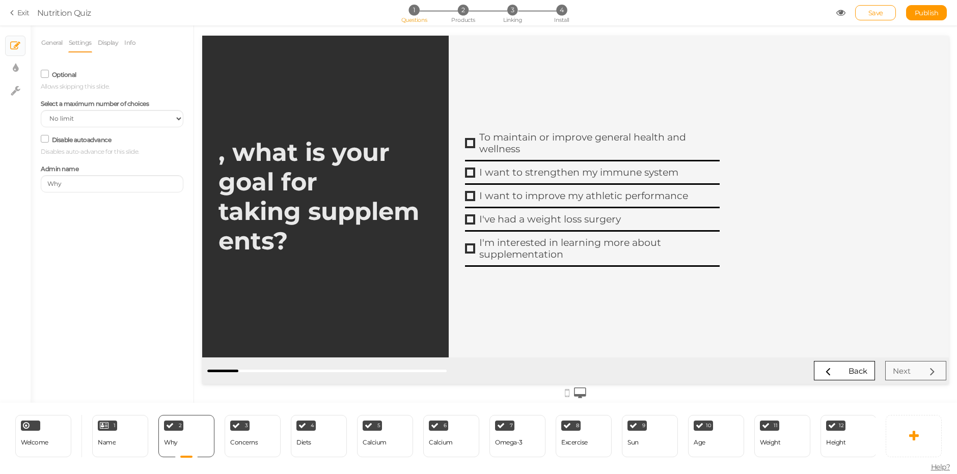
click at [65, 72] on label "Optional" at bounding box center [64, 75] width 24 height 8
click at [0, 0] on input "Optional" at bounding box center [0, 0] width 0 height 0
click at [63, 73] on label "Optional" at bounding box center [64, 75] width 24 height 8
click at [0, 0] on input "Optional" at bounding box center [0, 0] width 0 height 0
click at [65, 429] on div "Welcome Delete" at bounding box center [43, 436] width 56 height 42
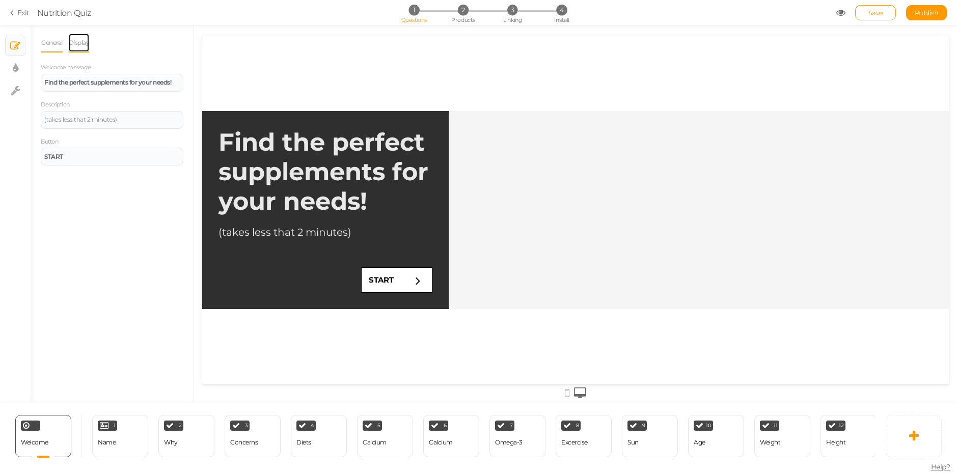
click at [77, 39] on link "Display" at bounding box center [79, 42] width 22 height 19
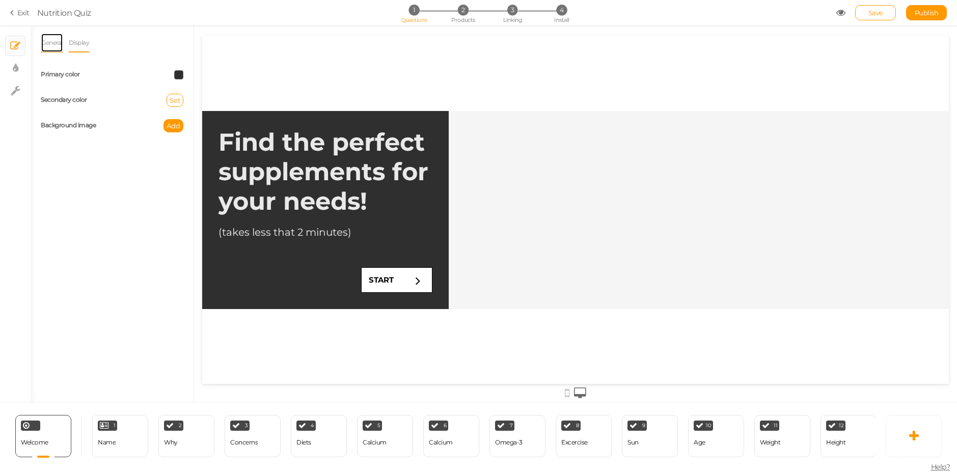
click at [58, 43] on link "General" at bounding box center [52, 42] width 22 height 19
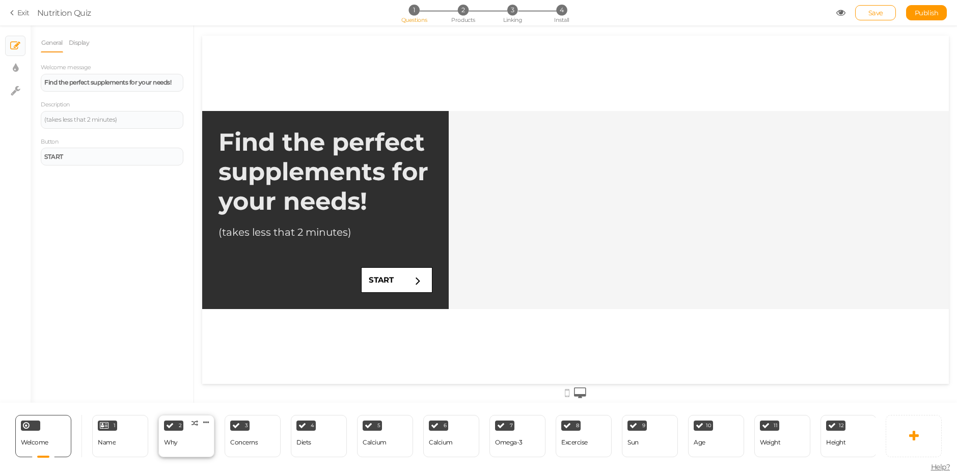
click at [180, 435] on div "2 Why × Define the conditions to show this slide. Clone Change type Delete" at bounding box center [186, 436] width 56 height 42
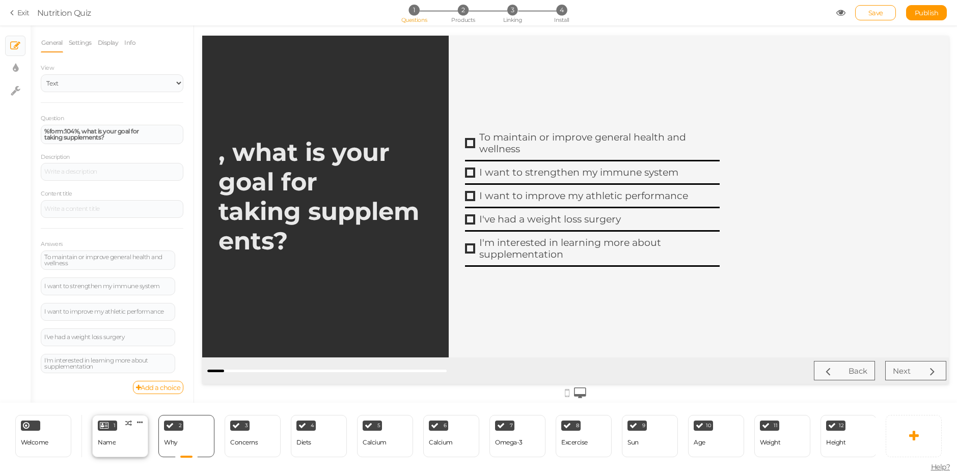
click at [131, 446] on div "1 Name × Define the conditions to show this slide. Clone Change type Delete" at bounding box center [120, 436] width 56 height 42
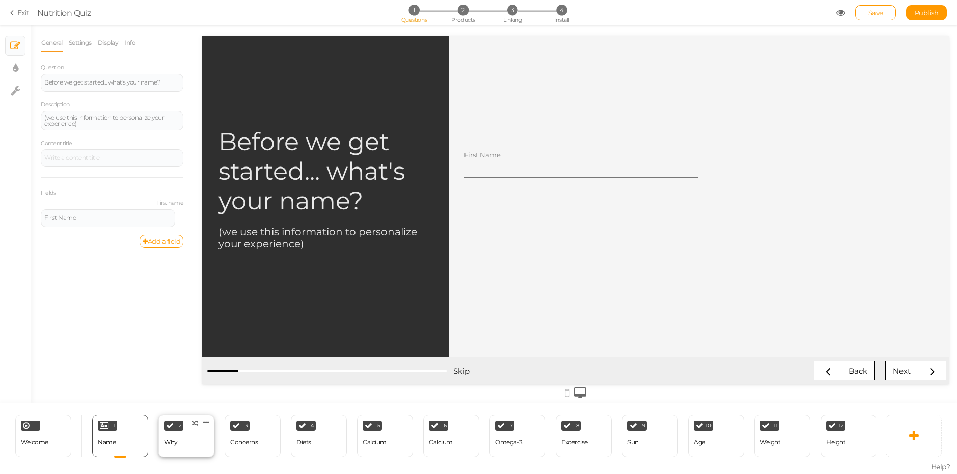
click at [191, 433] on div "2 Why × Define the conditions to show this slide. Clone Change type Delete" at bounding box center [186, 436] width 56 height 42
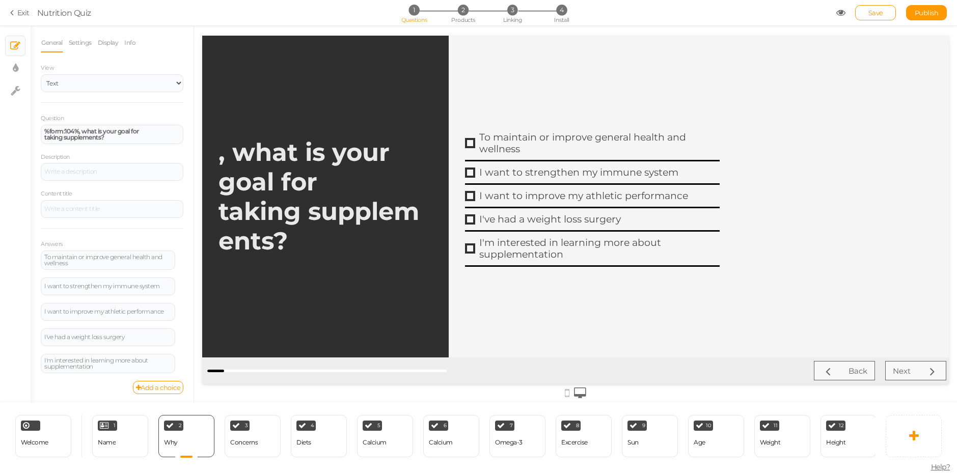
click at [246, 160] on strong ", what is your goal for taking supplements?" at bounding box center [319, 197] width 201 height 118
drag, startPoint x: 83, startPoint y: 129, endPoint x: 103, endPoint y: 169, distance: 44.5
click at [83, 130] on strong "%form:104%, what is your goal for taking supplements?" at bounding box center [91, 134] width 95 height 14
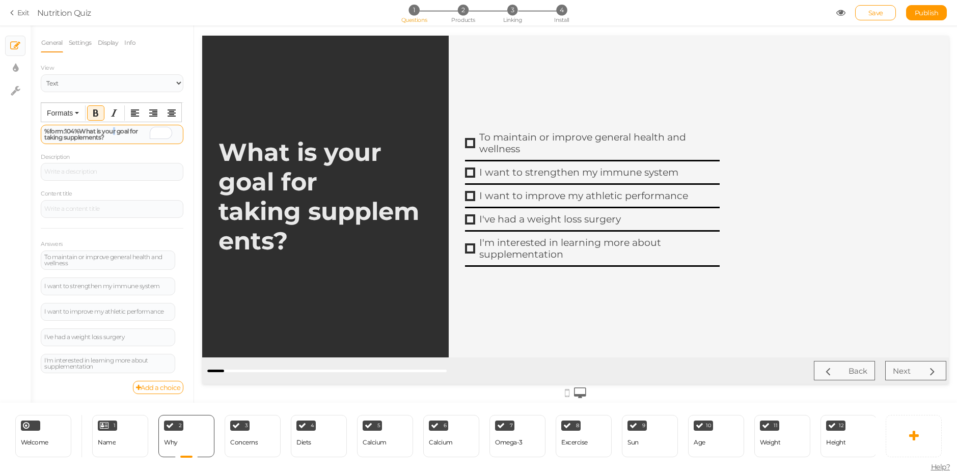
click at [113, 135] on strong "%form:104%What is your goal for taking supplements?" at bounding box center [91, 134] width 94 height 14
click at [112, 137] on div "%form:104%What is your goal for taking supplements?" at bounding box center [112, 134] width 136 height 12
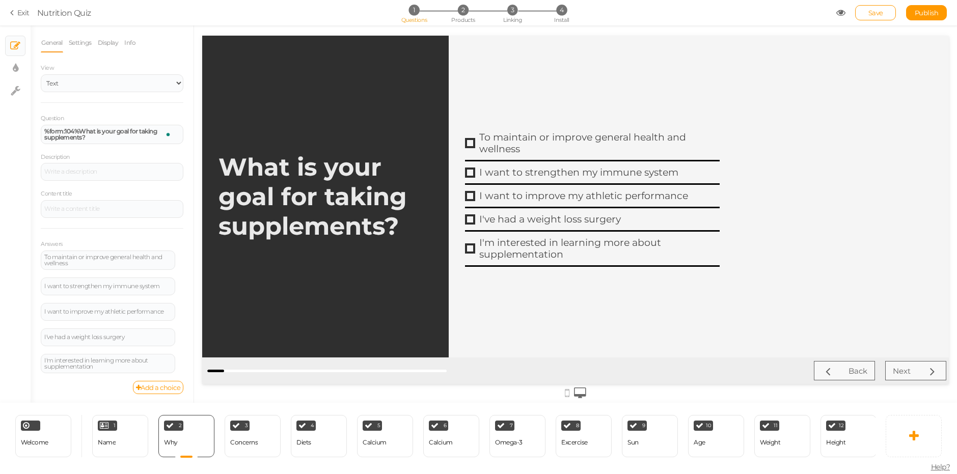
click at [846, 11] on div "Save Publish" at bounding box center [892, 12] width 111 height 15
click at [842, 15] on icon at bounding box center [841, 12] width 9 height 9
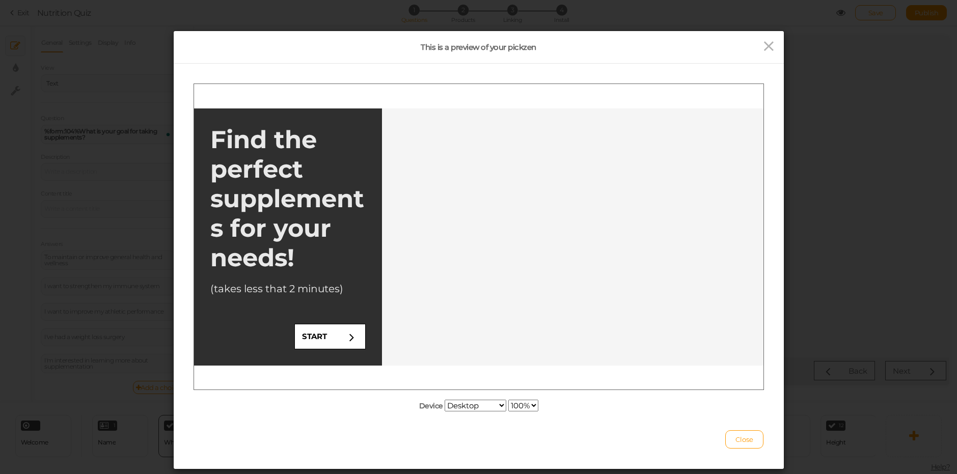
click at [468, 408] on select "Desktop Small mobile Large mobile" at bounding box center [476, 406] width 62 height 12
select select "1"
click at [445, 412] on select "Desktop Small mobile Large mobile" at bounding box center [476, 406] width 62 height 12
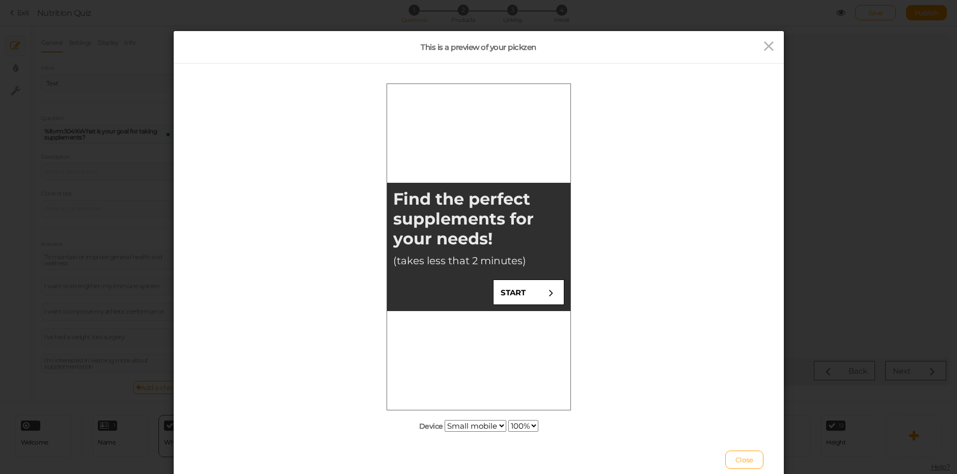
drag, startPoint x: 379, startPoint y: 254, endPoint x: 352, endPoint y: 252, distance: 27.1
click at [387, 252] on html "Find the perfect supplements for your needs! (takes less that 2 minutes) START" at bounding box center [478, 247] width 183 height 326
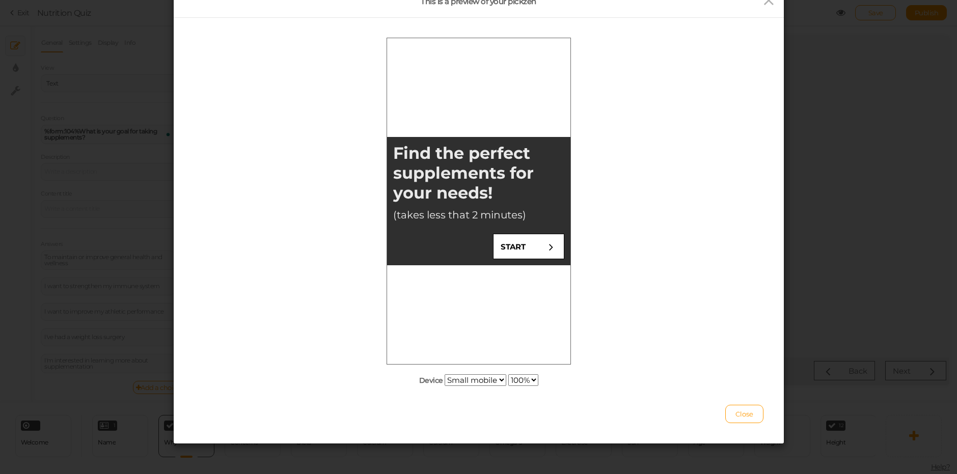
scroll to position [46, 0]
click at [536, 245] on link "START" at bounding box center [528, 245] width 71 height 25
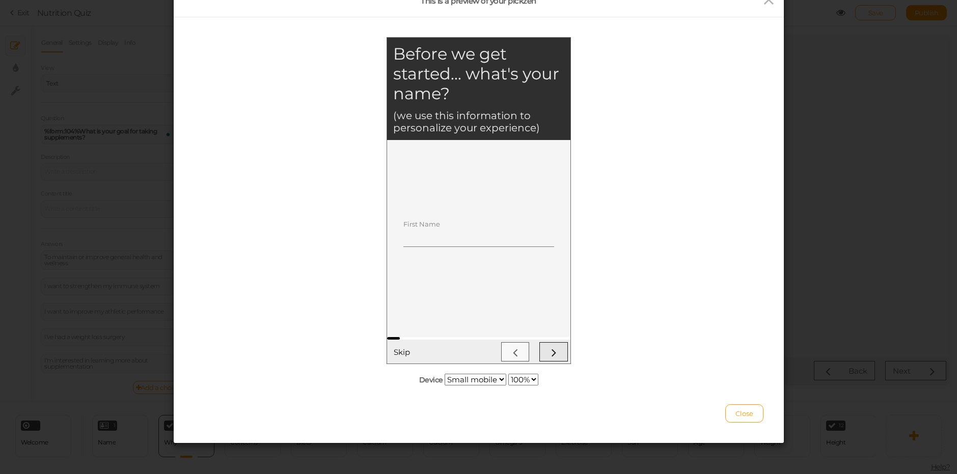
click at [557, 350] on icon at bounding box center [553, 351] width 13 height 13
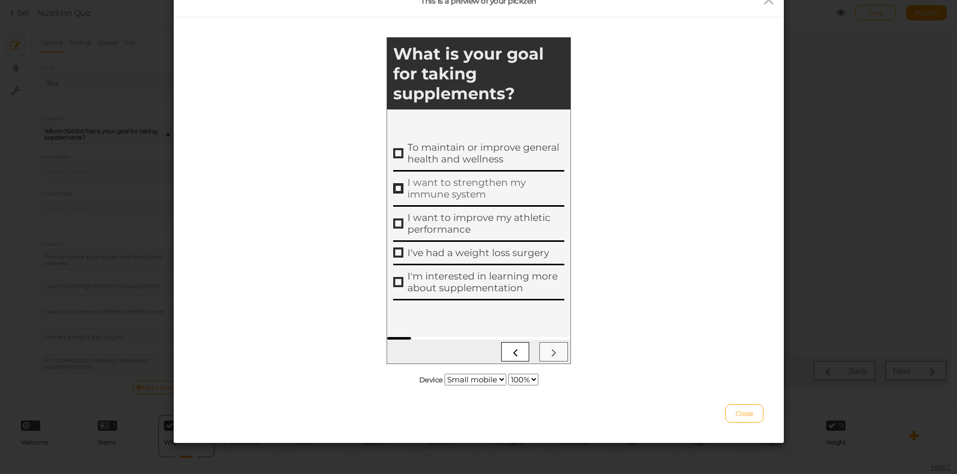
scroll to position [0, 0]
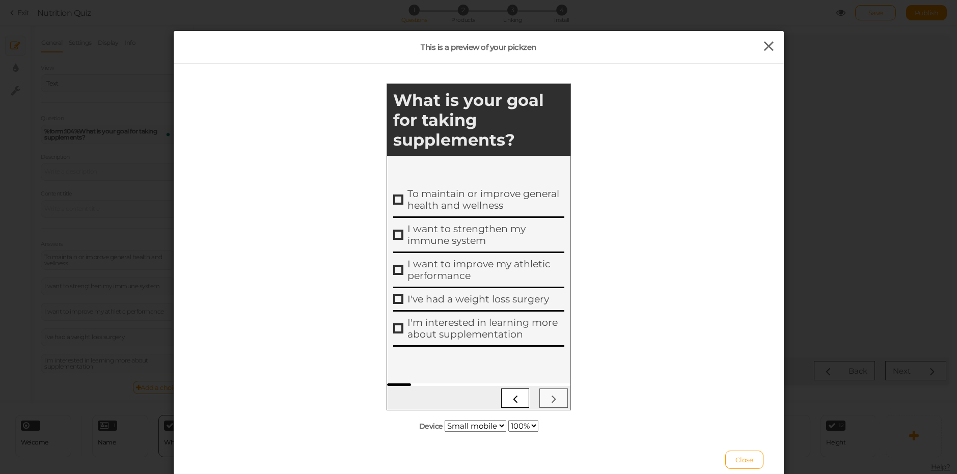
click at [762, 48] on icon at bounding box center [769, 46] width 15 height 15
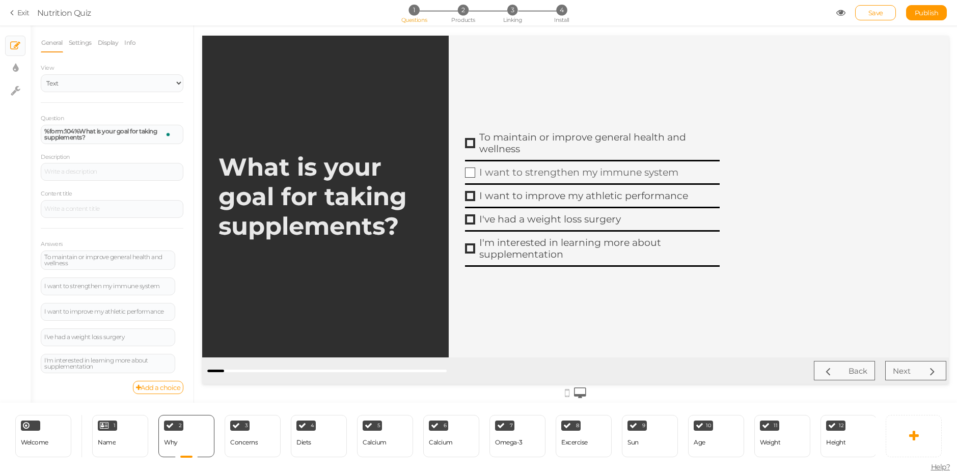
click at [508, 169] on div "I want to strengthen my immune system" at bounding box center [599, 173] width 241 height 12
click at [481, 175] on div "I want to strengthen my immune system" at bounding box center [599, 173] width 241 height 12
click at [182, 443] on div "2 Why × Define the conditions to show this slide. Clone Change type Delete" at bounding box center [186, 436] width 56 height 42
click at [205, 419] on icon at bounding box center [206, 423] width 6 height 8
click at [203, 428] on span "Change type" at bounding box center [195, 431] width 37 height 8
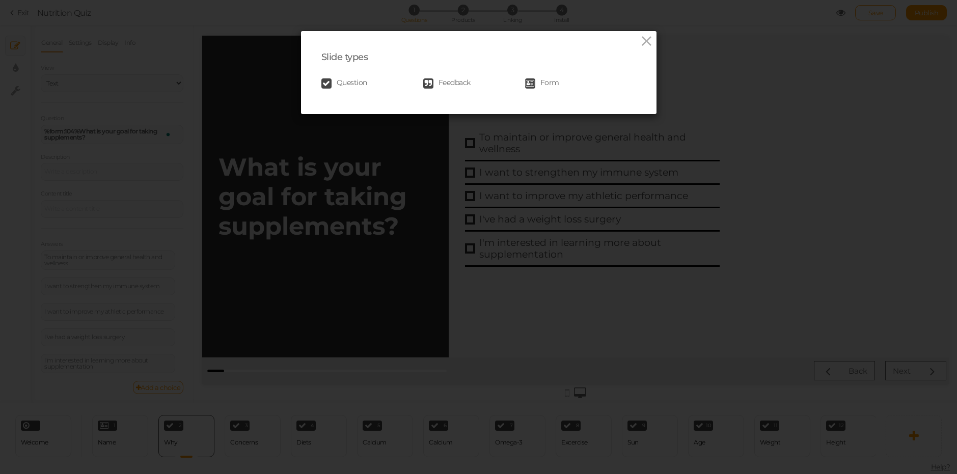
click at [337, 84] on span "Question" at bounding box center [352, 83] width 31 height 10
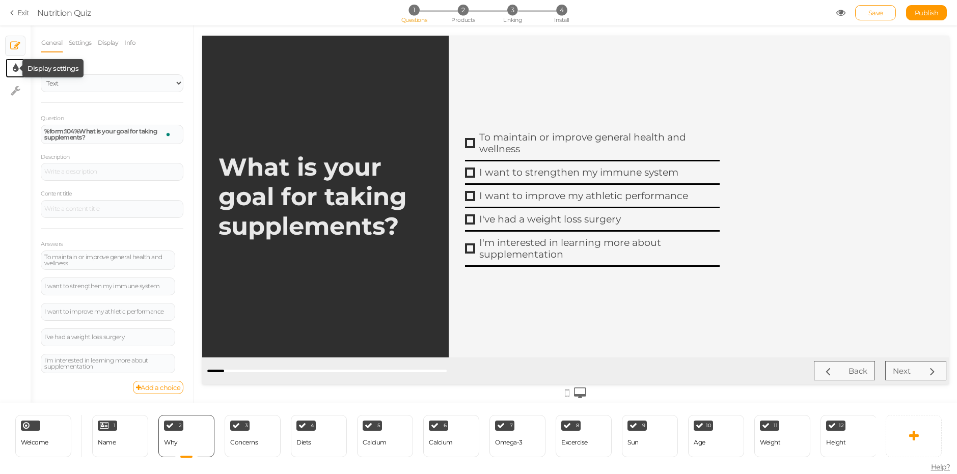
click at [17, 67] on icon at bounding box center [16, 68] width 6 height 10
select select "montserrat"
select select "fade"
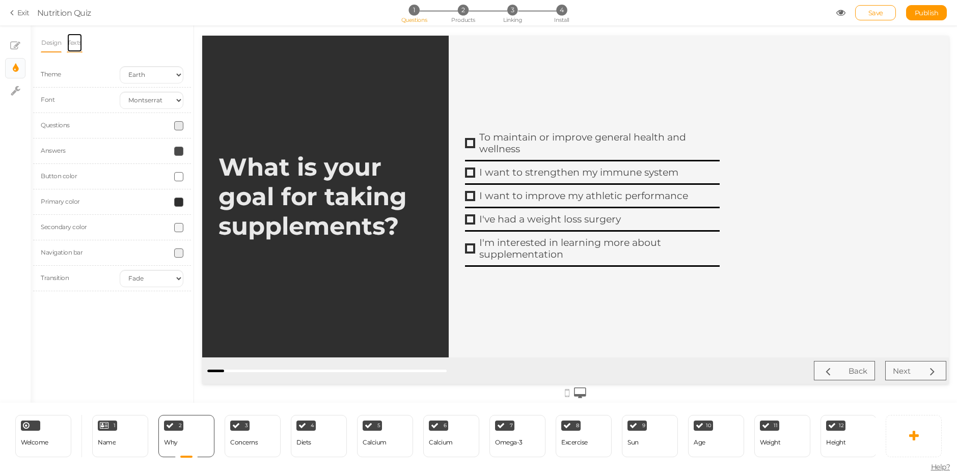
click at [72, 42] on link "Texts" at bounding box center [75, 42] width 16 height 19
click at [51, 42] on link "Design" at bounding box center [51, 42] width 21 height 19
click at [20, 93] on icon at bounding box center [16, 91] width 10 height 10
select select "en"
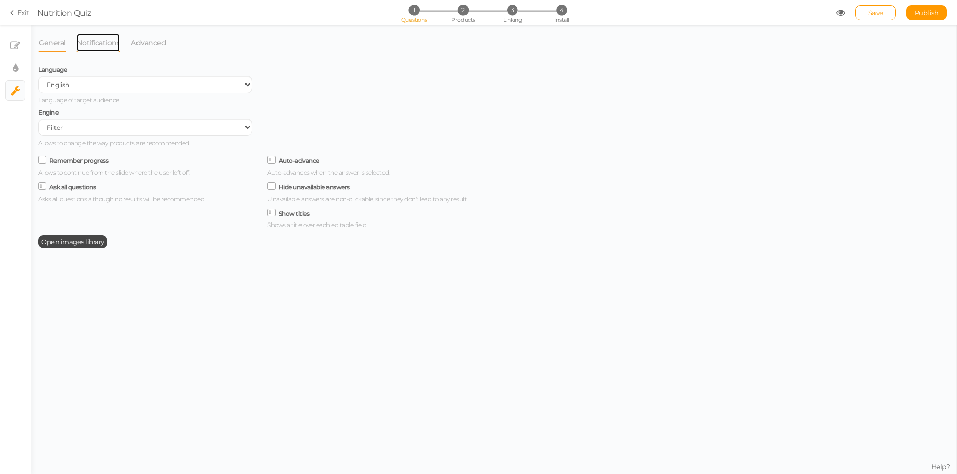
click at [109, 41] on link "Notifications" at bounding box center [98, 42] width 44 height 19
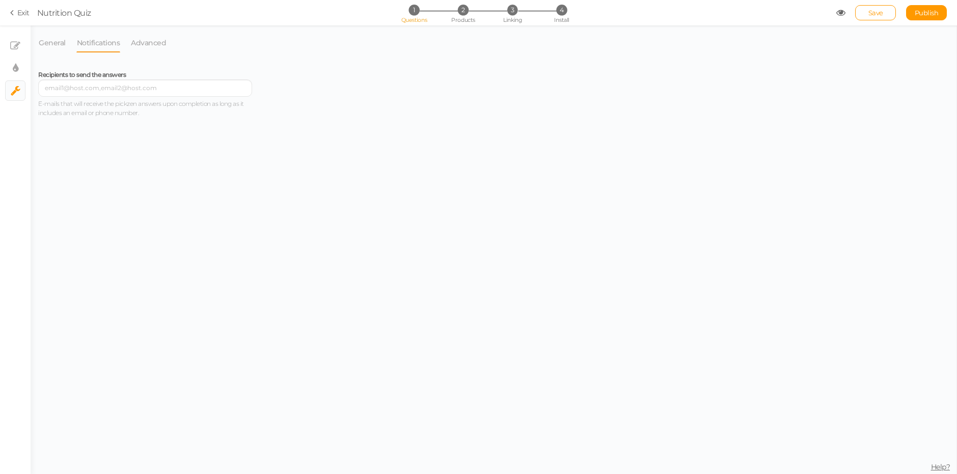
click at [25, 64] on li "× Display settings" at bounding box center [15, 68] width 20 height 20
select select "montserrat"
select select "fade"
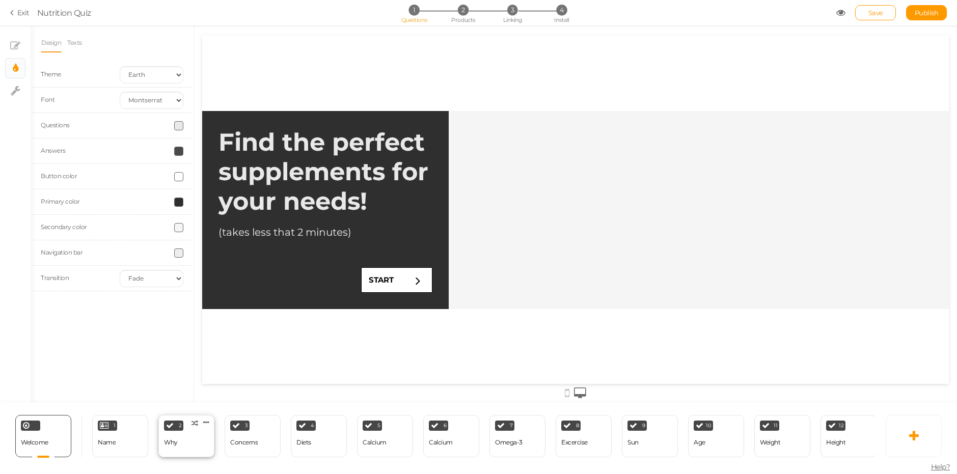
click at [193, 441] on div "2 Why × Define the conditions to show this slide. Clone Change type Delete" at bounding box center [186, 436] width 56 height 42
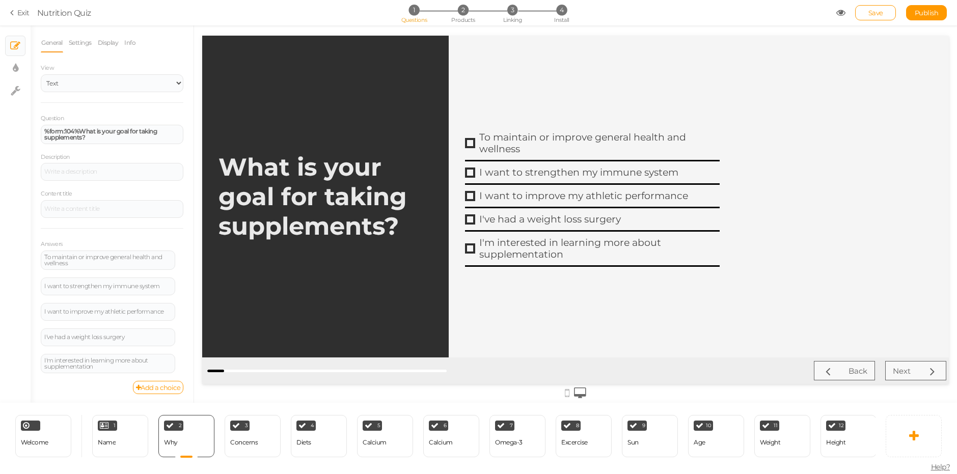
scroll to position [2, 0]
click at [107, 37] on link "Display" at bounding box center [108, 41] width 22 height 19
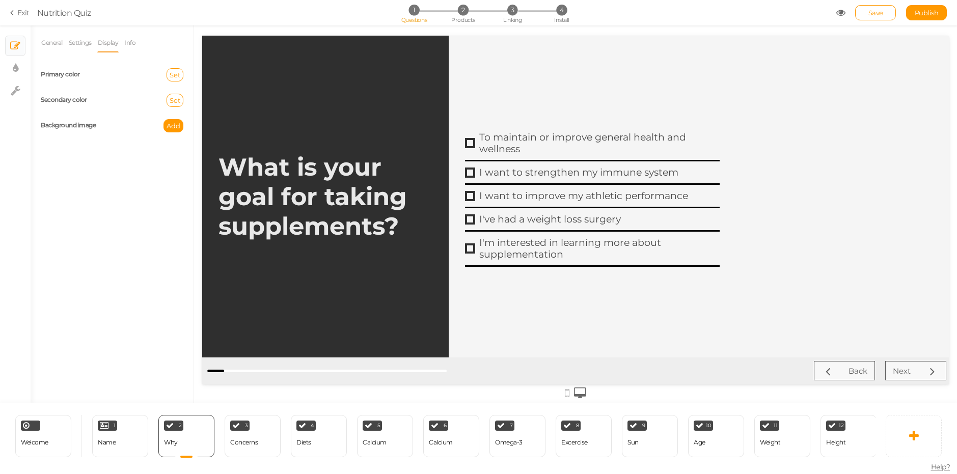
scroll to position [0, 0]
click at [88, 48] on link "Settings" at bounding box center [80, 42] width 24 height 19
click at [124, 45] on li "Display" at bounding box center [110, 42] width 27 height 19
click at [129, 44] on link "Info" at bounding box center [130, 42] width 12 height 19
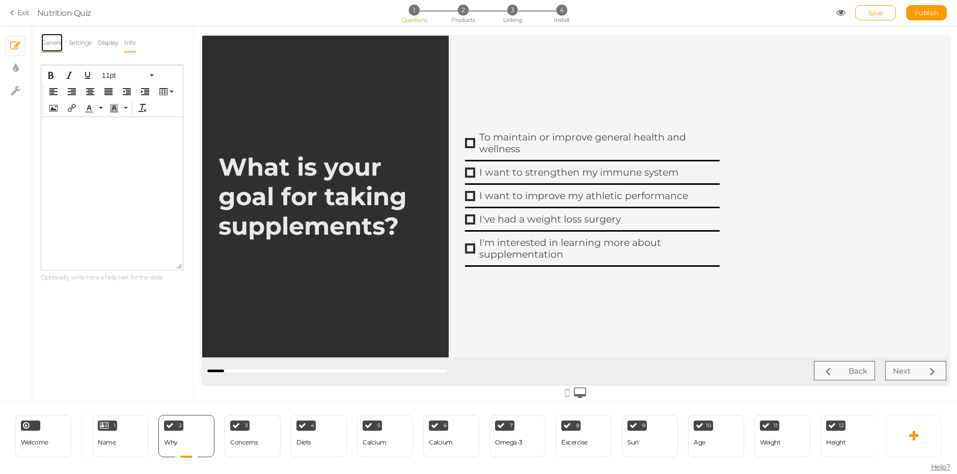
click at [48, 44] on link "General" at bounding box center [52, 42] width 22 height 19
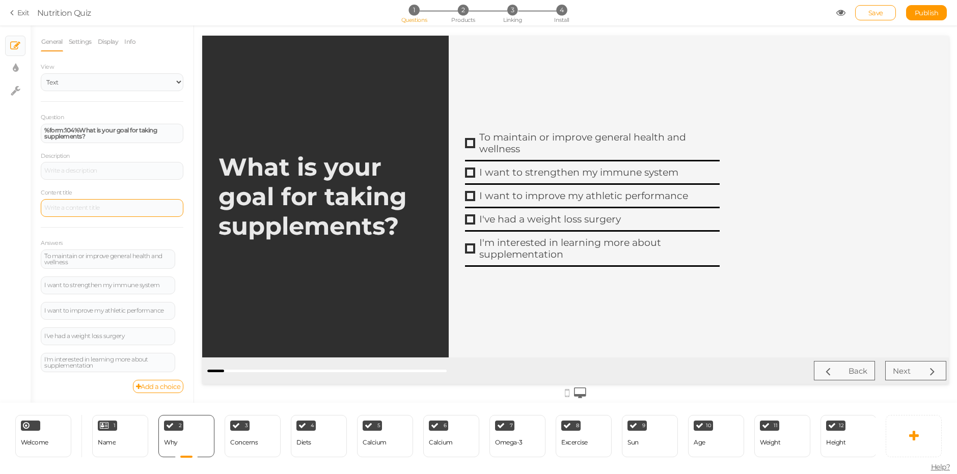
scroll to position [2, 0]
click at [245, 435] on div "Concerns" at bounding box center [244, 443] width 28 height 18
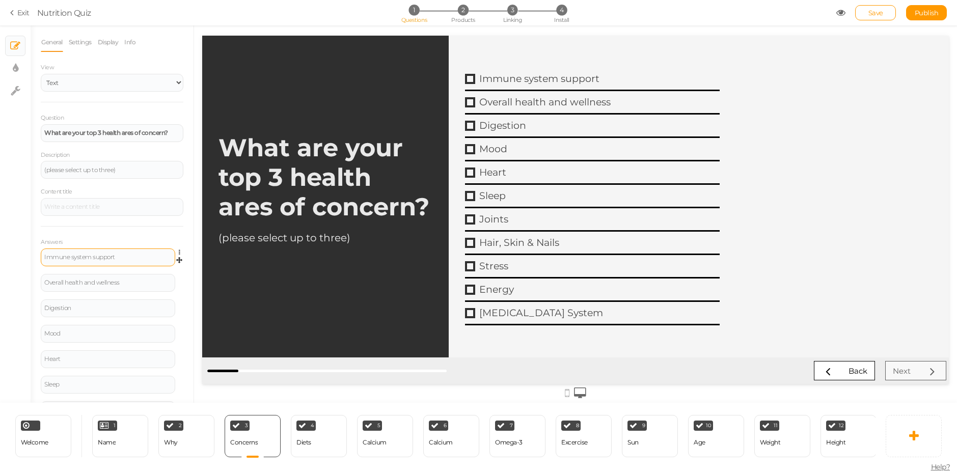
scroll to position [0, 0]
click at [199, 434] on div "2 Why × Define the conditions to show this slide. Clone Change type Delete" at bounding box center [186, 436] width 56 height 42
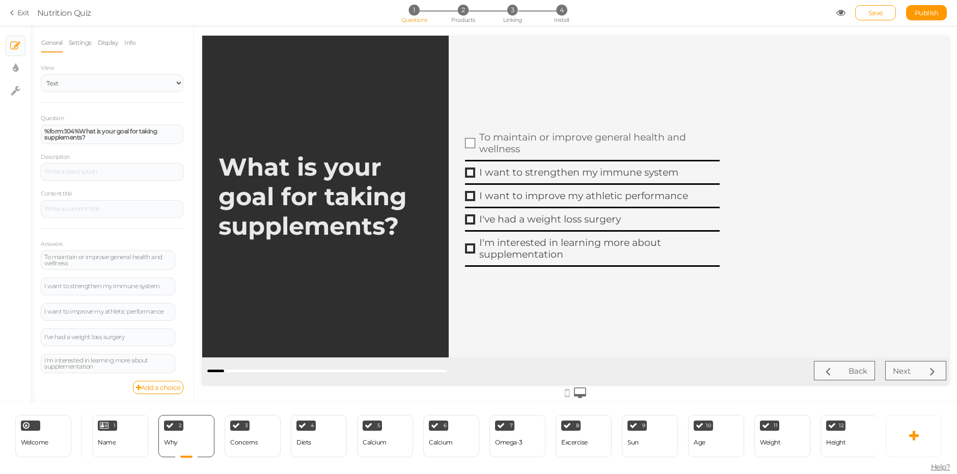
click at [626, 147] on div "To maintain or improve general health and wellness" at bounding box center [599, 142] width 241 height 23
drag, startPoint x: 617, startPoint y: 133, endPoint x: 611, endPoint y: 138, distance: 8.0
click at [611, 138] on link "To maintain or improve general health and wellness" at bounding box center [592, 143] width 255 height 35
click at [119, 259] on div "To maintain or improve general health and wellness" at bounding box center [107, 259] width 127 height 12
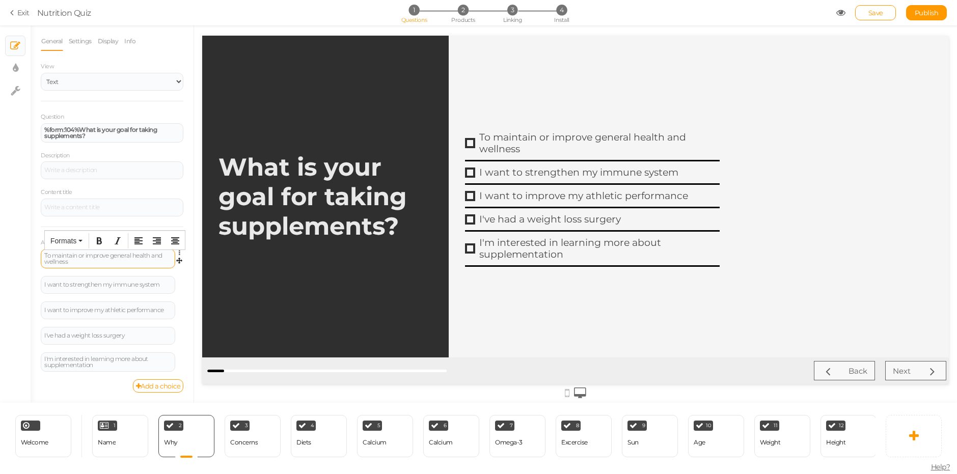
paste div
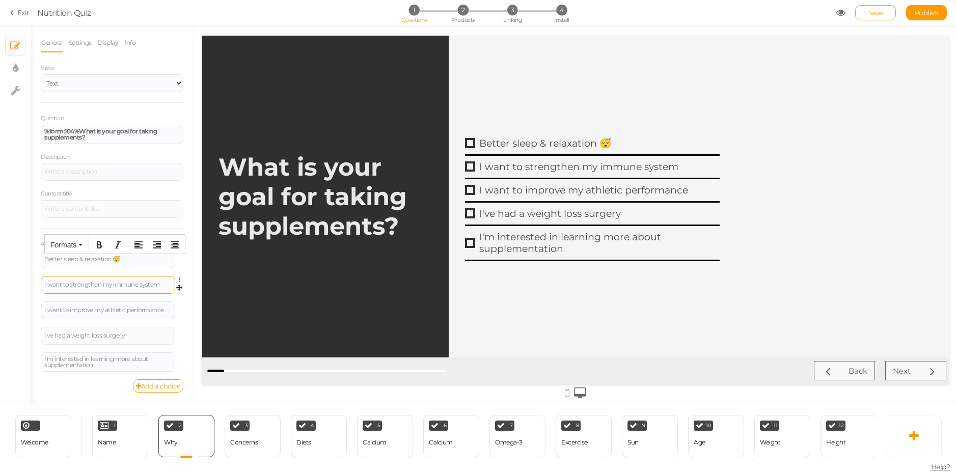
click at [84, 289] on div "I want to strengthen my immune system" at bounding box center [108, 285] width 135 height 18
click at [73, 282] on div "I want to strengthen my immune system" at bounding box center [107, 285] width 127 height 6
paste div
click at [123, 315] on div "I want to improve my athletic performance" at bounding box center [108, 311] width 135 height 18
click at [123, 313] on div "I want to improve my athletic performance" at bounding box center [107, 310] width 127 height 6
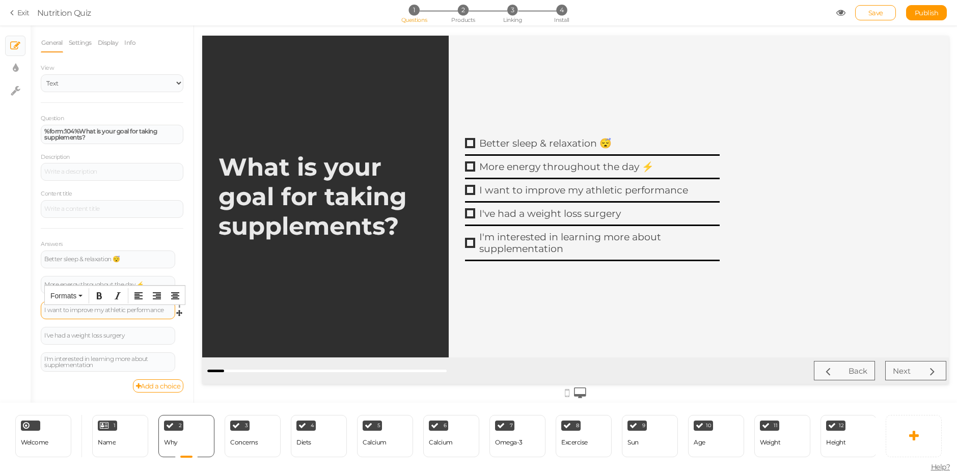
paste div
drag, startPoint x: 129, startPoint y: 334, endPoint x: 44, endPoint y: 332, distance: 85.6
click at [44, 332] on div "I've had a weight loss surgery" at bounding box center [108, 336] width 135 height 18
paste div
click at [179, 356] on icon at bounding box center [182, 357] width 7 height 6
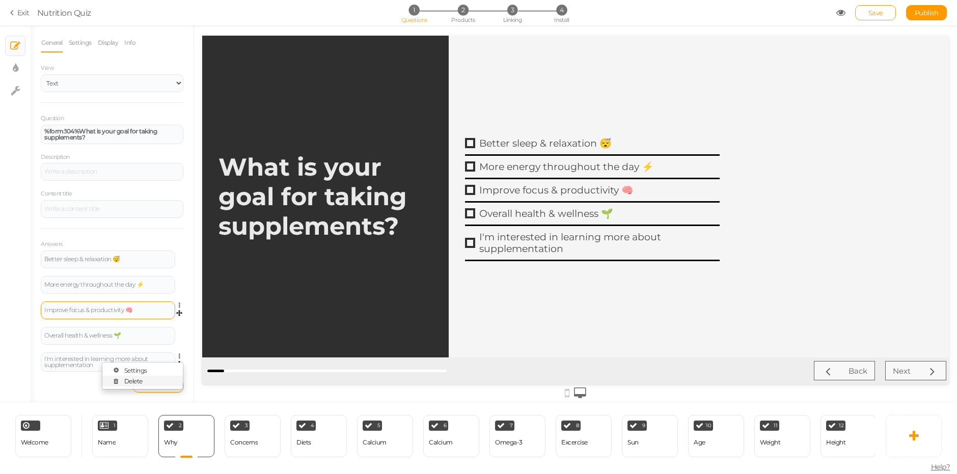
click at [156, 381] on link "Delete" at bounding box center [142, 381] width 81 height 11
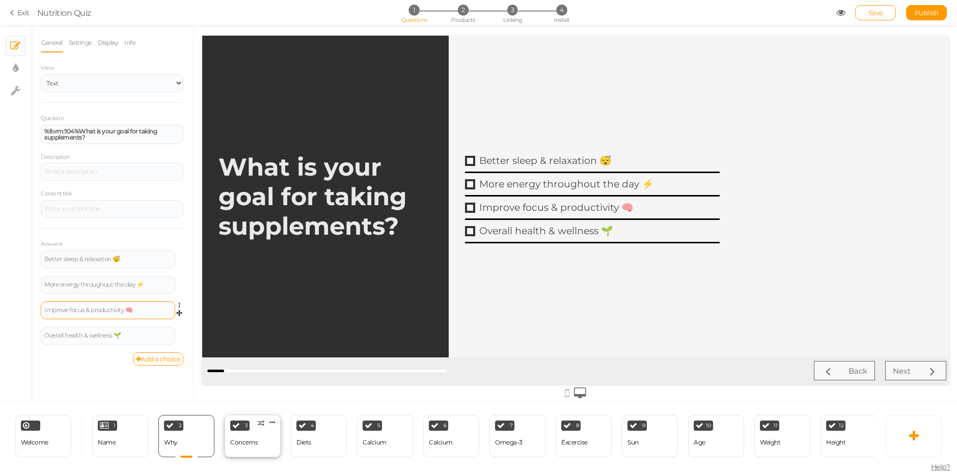
click at [242, 441] on div "Concerns" at bounding box center [244, 442] width 28 height 7
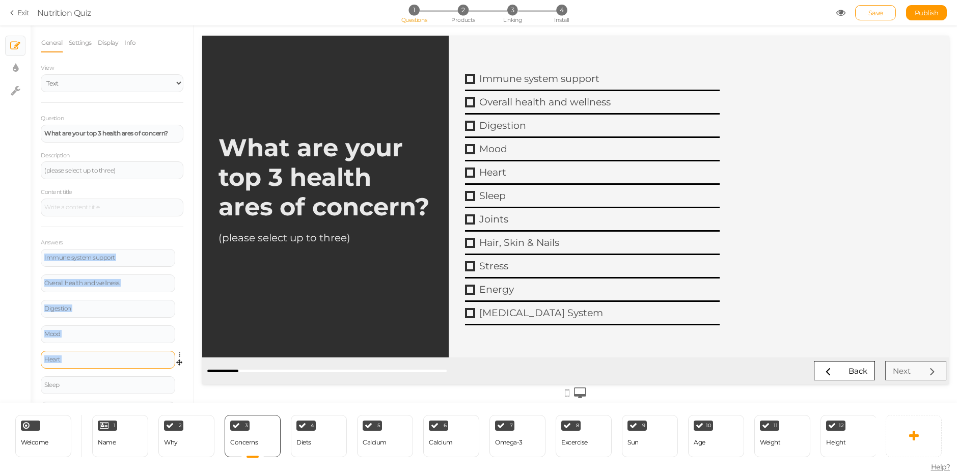
drag, startPoint x: 147, startPoint y: 238, endPoint x: 138, endPoint y: 364, distance: 125.6
click at [138, 364] on div "Answers Immune system support Settings Delete Overall health and wellness Setti…" at bounding box center [112, 378] width 143 height 303
click at [180, 274] on div "General Settings Display Info View Text Images Question What are your top 3 hea…" at bounding box center [112, 218] width 163 height 370
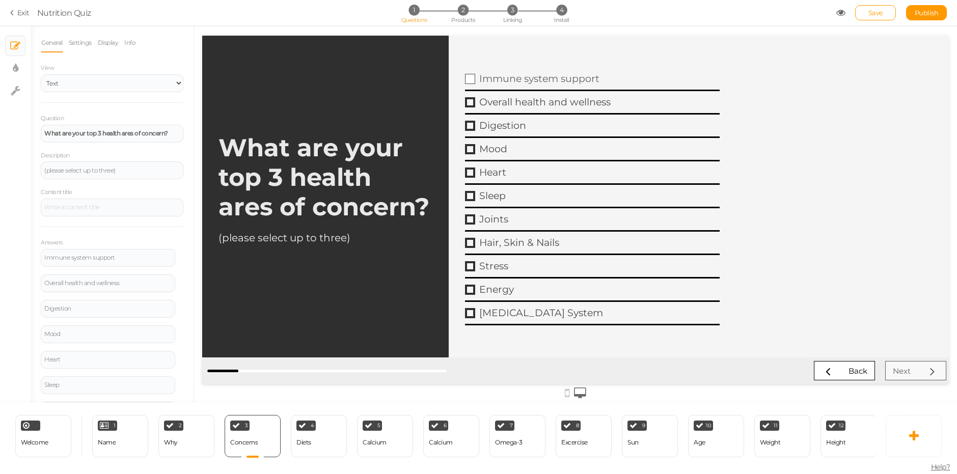
click at [619, 83] on div "Immune system support" at bounding box center [599, 79] width 241 height 12
click at [597, 102] on div "Overall health and wellness" at bounding box center [599, 102] width 241 height 12
drag, startPoint x: 455, startPoint y: 63, endPoint x: 539, endPoint y: 129, distance: 107.1
click at [625, 224] on main "Immune system support Overall health and wellness Digestion Mood Heart Sleep Jo…" at bounding box center [699, 197] width 500 height 322
drag, startPoint x: 501, startPoint y: 77, endPoint x: 663, endPoint y: 291, distance: 268.1
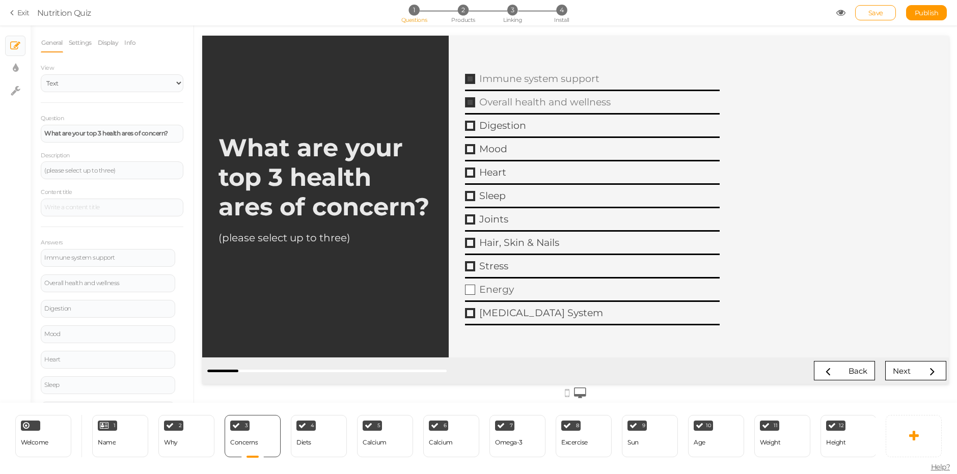
click at [668, 294] on div "Immune system support Overall health and wellness Digestion Mood Heart Sleep Jo…" at bounding box center [592, 197] width 255 height 258
drag, startPoint x: 301, startPoint y: 221, endPoint x: 83, endPoint y: 257, distance: 221.2
drag, startPoint x: 83, startPoint y: 257, endPoint x: 185, endPoint y: 268, distance: 103.4
click at [185, 268] on div "General Settings Display Info View Text Images Question What are your top 3 hea…" at bounding box center [112, 218] width 163 height 370
click at [179, 252] on icon at bounding box center [182, 253] width 7 height 6
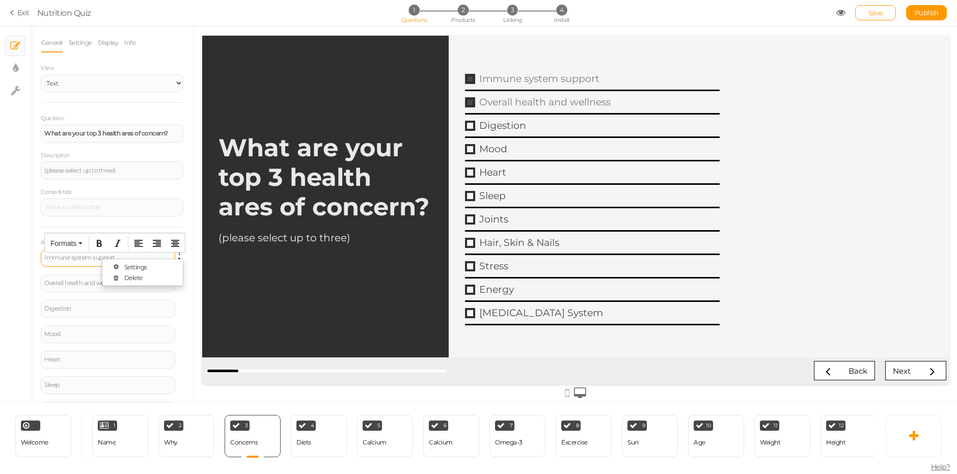
drag, startPoint x: 125, startPoint y: 256, endPoint x: 73, endPoint y: 259, distance: 51.6
click at [73, 259] on div "Immune system support" at bounding box center [107, 258] width 127 height 6
click at [179, 254] on icon at bounding box center [182, 253] width 7 height 6
click at [157, 276] on link "Delete" at bounding box center [142, 278] width 81 height 11
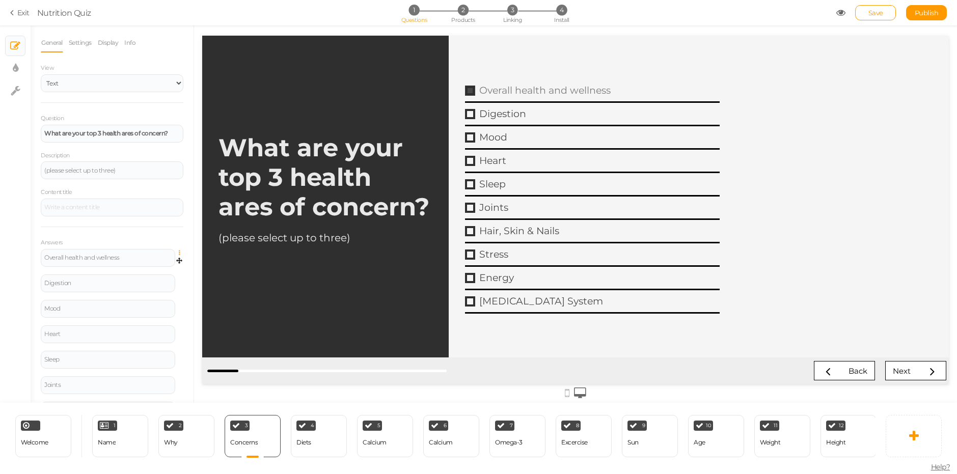
click at [179, 252] on icon at bounding box center [182, 253] width 7 height 6
click at [164, 276] on link "Delete" at bounding box center [142, 278] width 81 height 11
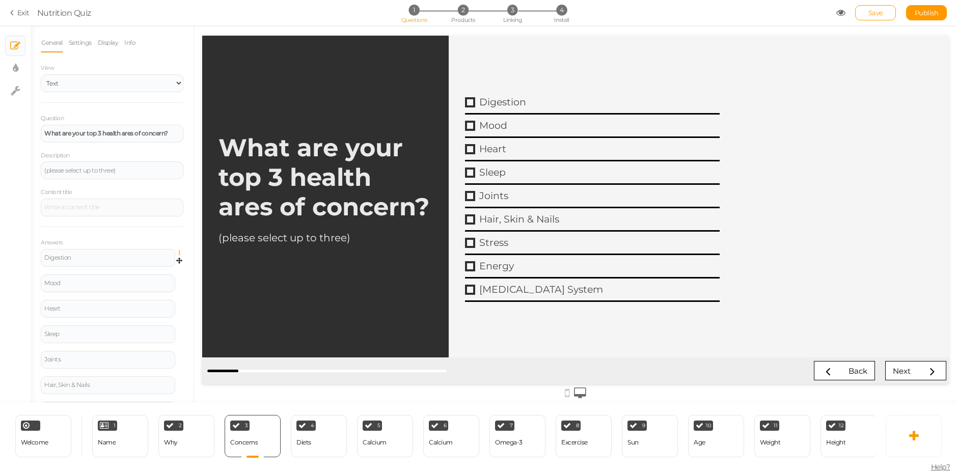
click at [179, 251] on icon at bounding box center [182, 253] width 7 height 6
click at [161, 279] on link "Delete" at bounding box center [142, 278] width 81 height 11
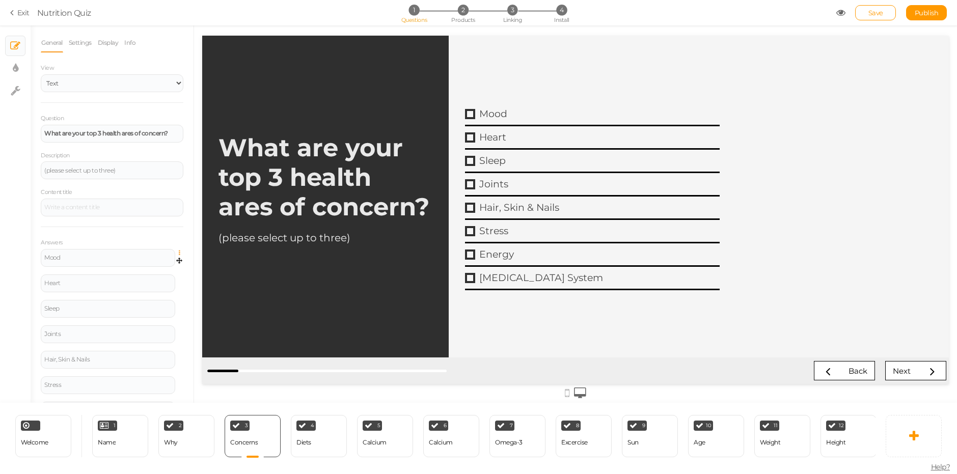
click at [179, 253] on icon at bounding box center [182, 253] width 7 height 6
click at [164, 275] on link "Delete" at bounding box center [142, 278] width 81 height 11
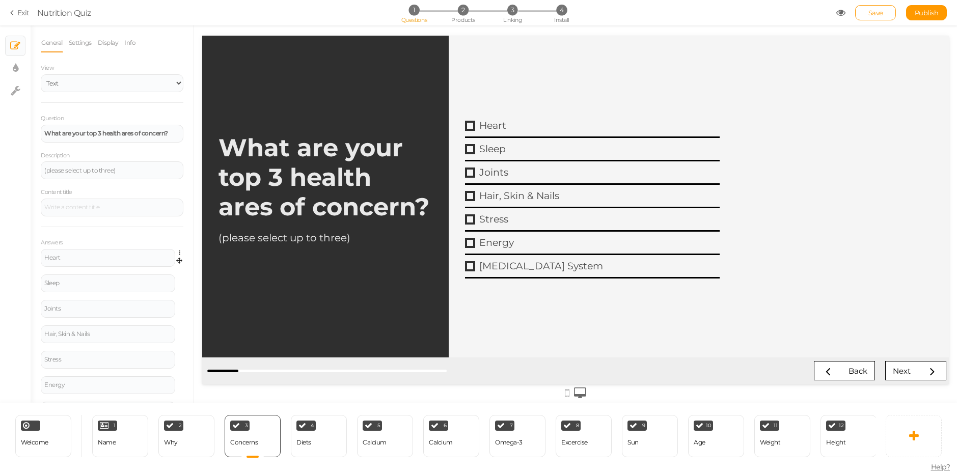
click at [175, 250] on span "Settings Delete" at bounding box center [179, 253] width 9 height 9
click at [179, 254] on icon at bounding box center [182, 253] width 7 height 6
click at [164, 276] on link "Delete" at bounding box center [142, 278] width 81 height 11
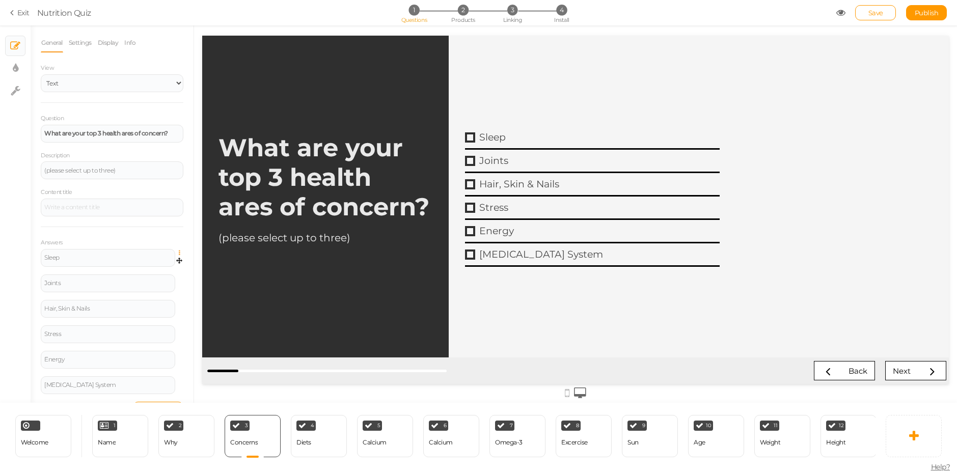
click at [179, 252] on icon at bounding box center [182, 253] width 7 height 6
click at [161, 277] on link "Delete" at bounding box center [142, 278] width 81 height 11
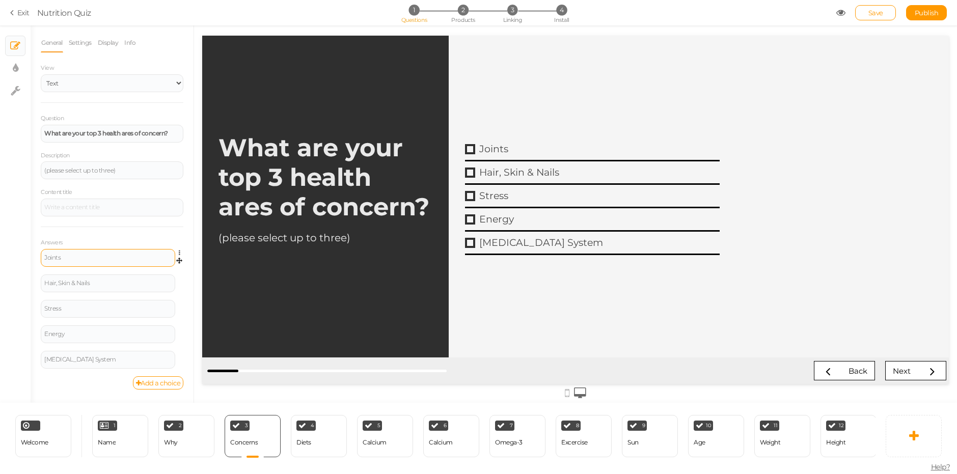
click at [157, 251] on div "Joints" at bounding box center [108, 258] width 135 height 18
drag, startPoint x: 103, startPoint y: 260, endPoint x: 22, endPoint y: 259, distance: 81.0
click at [22, 259] on div "× Slides × Display settings × Settings General Settings Display Info View Text …" at bounding box center [478, 214] width 957 height 378
click at [141, 134] on strong "What are your top 3 health ares of concern?" at bounding box center [106, 133] width 124 height 8
paste div
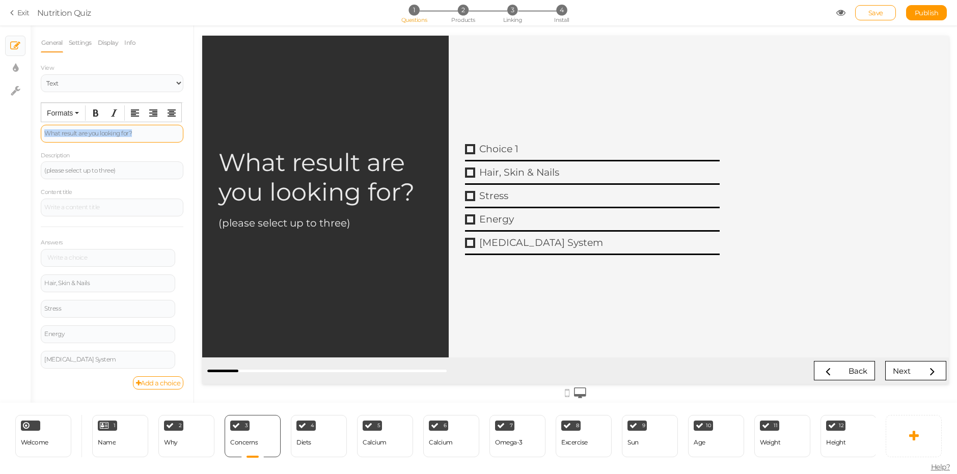
drag, startPoint x: 151, startPoint y: 134, endPoint x: 23, endPoint y: 132, distance: 127.4
click at [23, 132] on div "× Slides × Display settings × Settings General Settings Display Info View Text …" at bounding box center [478, 214] width 957 height 378
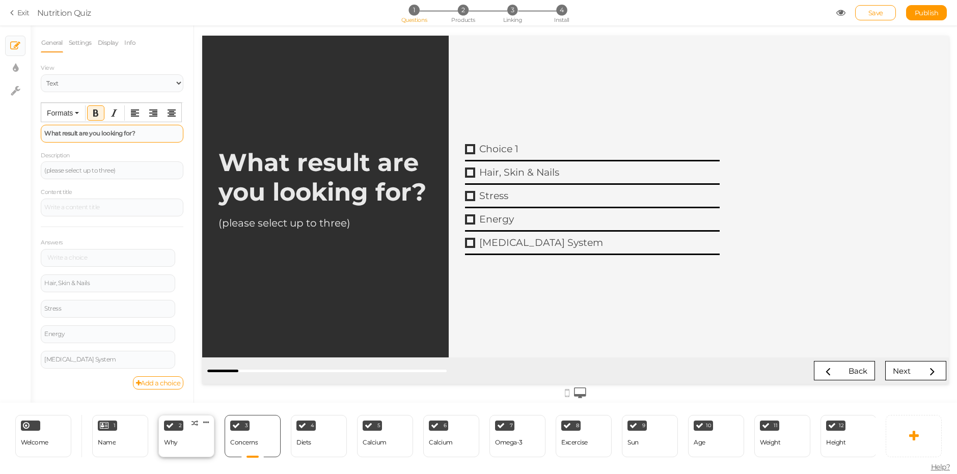
click at [185, 431] on div "2 Why × Define the conditions to show this slide. Clone Change type Delete" at bounding box center [186, 436] width 56 height 42
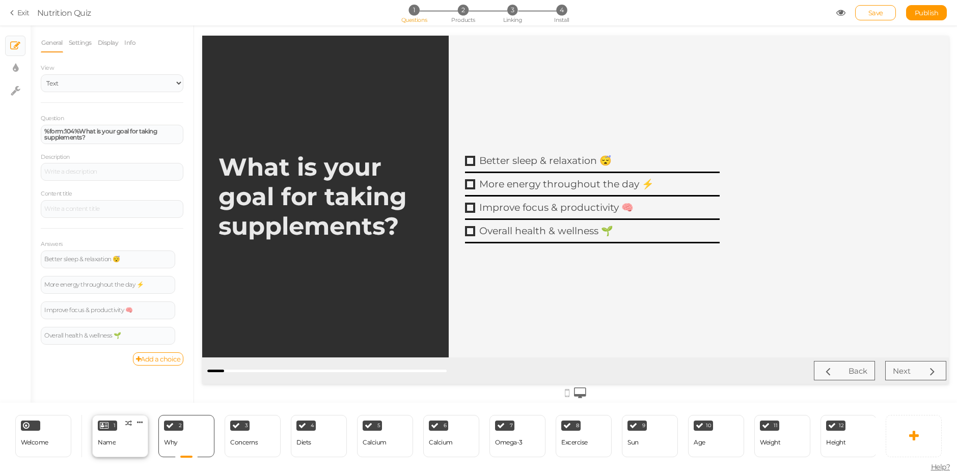
click at [127, 452] on div "1 Name × Define the conditions to show this slide. Clone Change type Delete" at bounding box center [120, 436] width 56 height 42
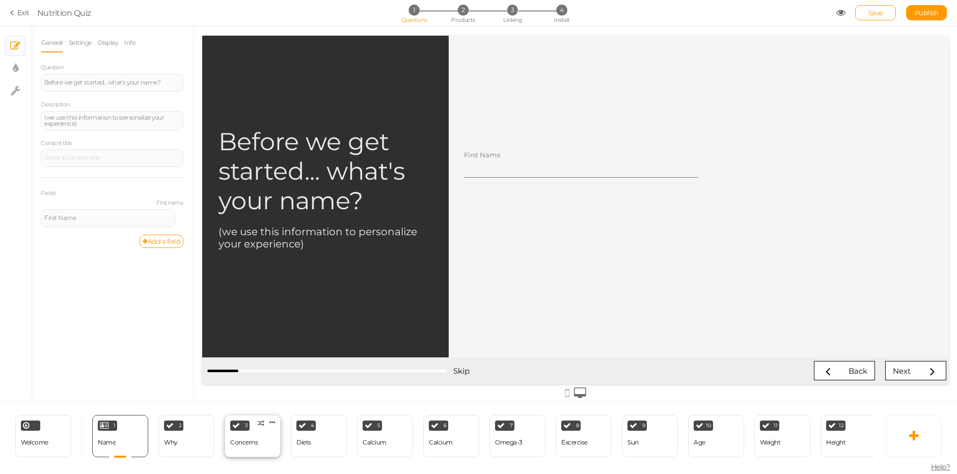
click at [239, 439] on div "Concerns" at bounding box center [244, 442] width 28 height 7
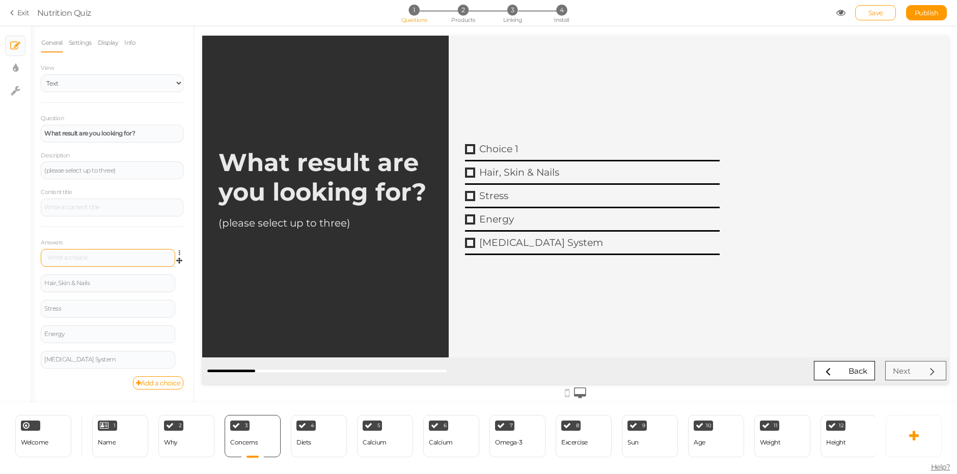
click at [109, 250] on div at bounding box center [108, 258] width 135 height 18
click at [179, 253] on icon at bounding box center [182, 253] width 7 height 6
click at [171, 275] on link "Delete" at bounding box center [142, 278] width 81 height 11
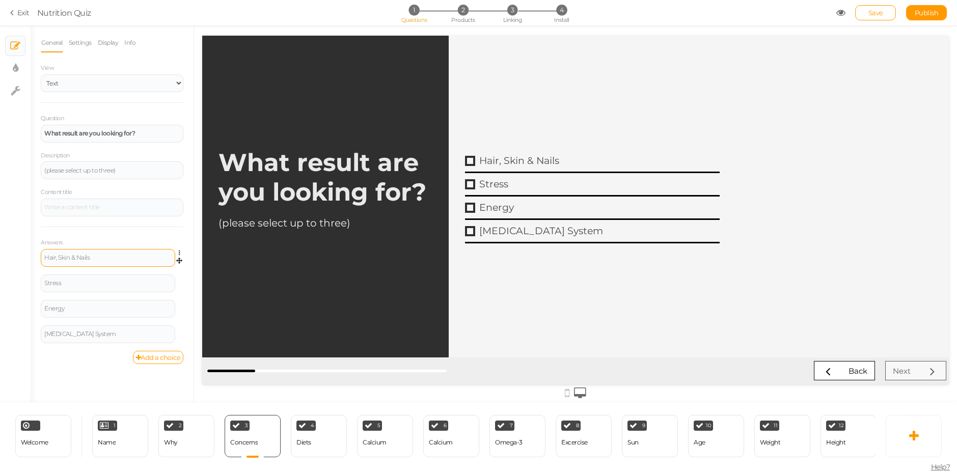
click at [113, 256] on div "Hair, Skin & Nails" at bounding box center [107, 258] width 127 height 6
drag, startPoint x: 114, startPoint y: 257, endPoint x: 16, endPoint y: 254, distance: 98.4
click at [16, 254] on div "× Slides × Display settings × Settings General Settings Display Info View Text …" at bounding box center [478, 214] width 957 height 378
paste div
drag, startPoint x: 69, startPoint y: 280, endPoint x: 23, endPoint y: 280, distance: 45.9
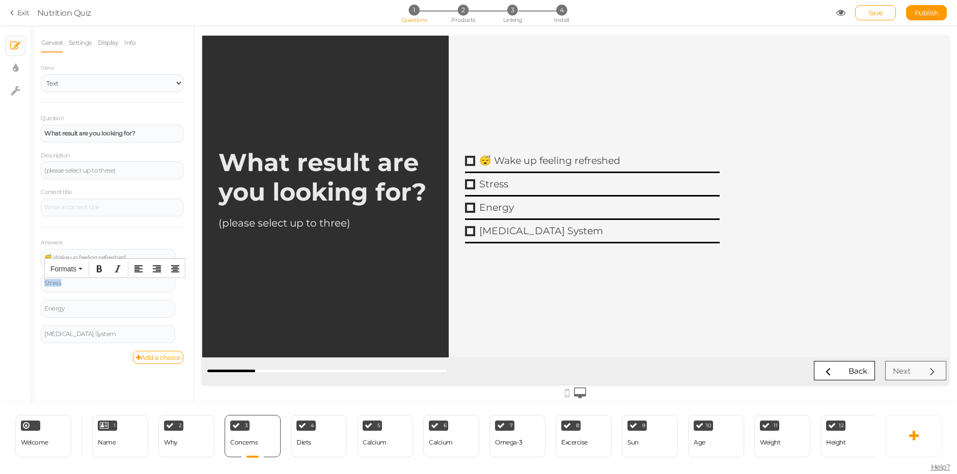
click at [17, 279] on div "× Slides × Display settings × Settings General Settings Display Info View Text …" at bounding box center [478, 214] width 957 height 378
paste div
click at [73, 307] on div "Energy" at bounding box center [108, 309] width 135 height 18
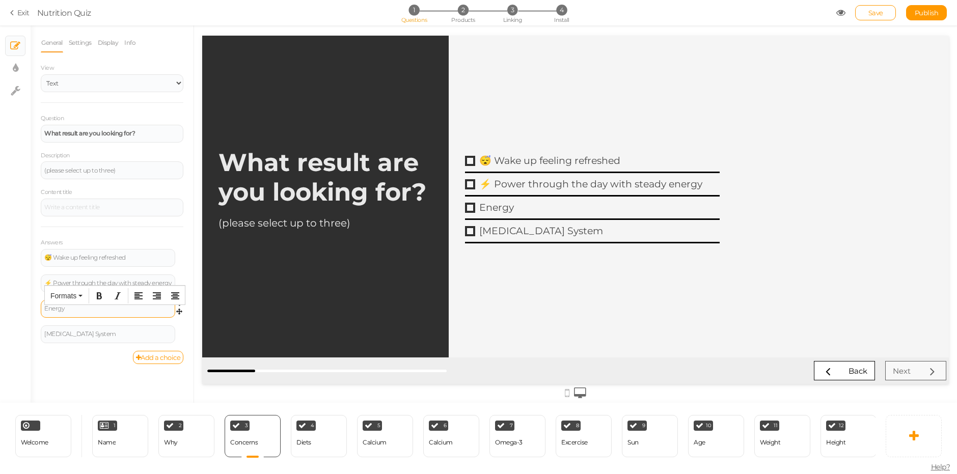
click at [74, 312] on div "Energy" at bounding box center [107, 309] width 127 height 6
drag, startPoint x: 75, startPoint y: 312, endPoint x: 38, endPoint y: 311, distance: 36.7
click at [38, 311] on div "General Settings Display Info View Text Images Question What result are you loo…" at bounding box center [112, 218] width 163 height 370
paste div
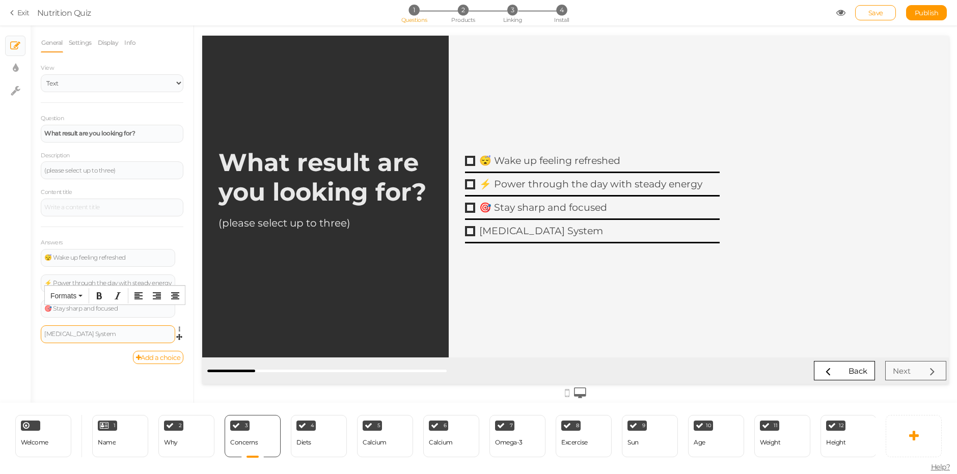
click at [122, 335] on div "[MEDICAL_DATA] System" at bounding box center [107, 334] width 127 height 6
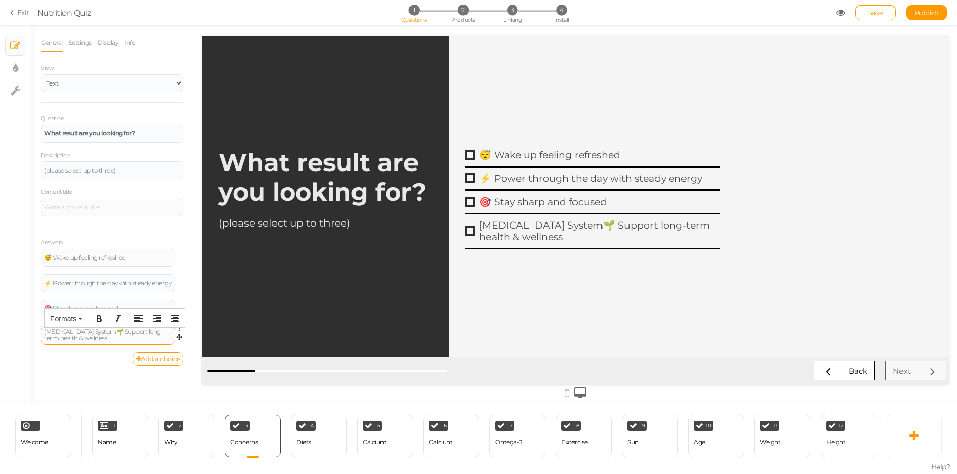
paste div
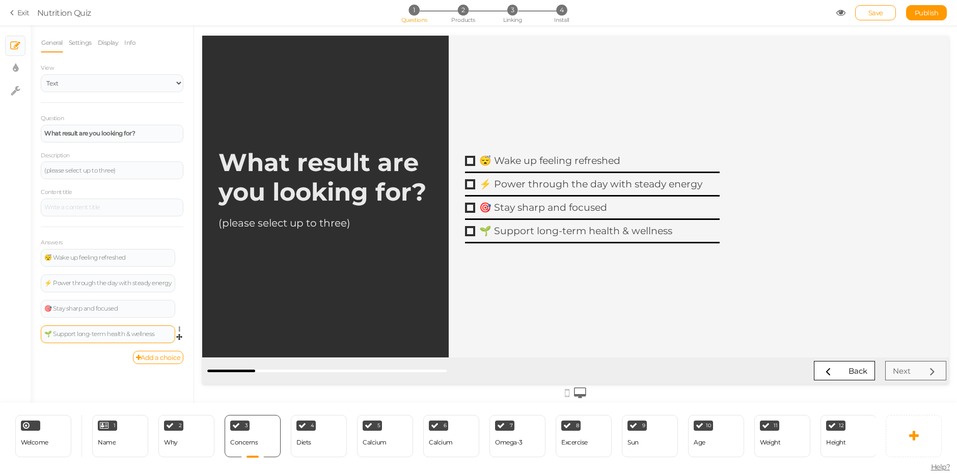
click at [156, 427] on div "2 Why × Define the conditions to show this slide. Clone Change type Delete" at bounding box center [186, 436] width 66 height 42
click at [170, 430] on div "2 Why × Define the conditions to show this slide. Clone Change type Delete" at bounding box center [186, 436] width 56 height 42
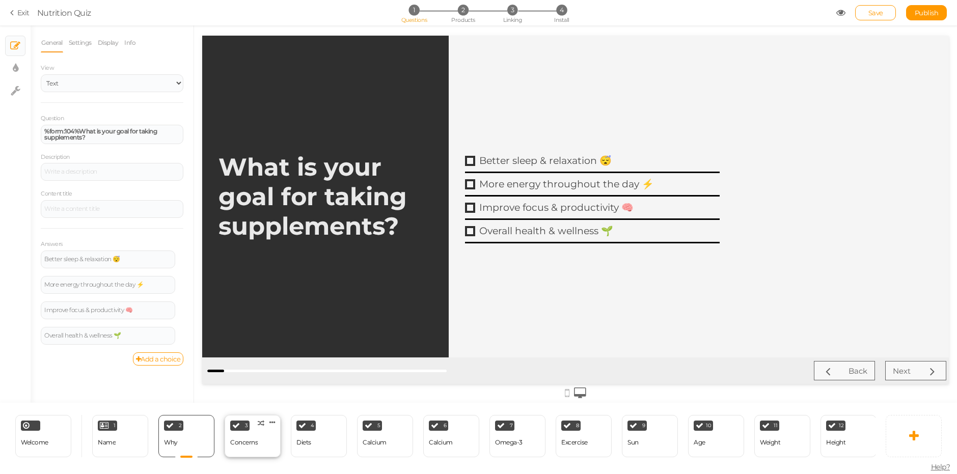
click at [246, 426] on div "3" at bounding box center [239, 426] width 19 height 10
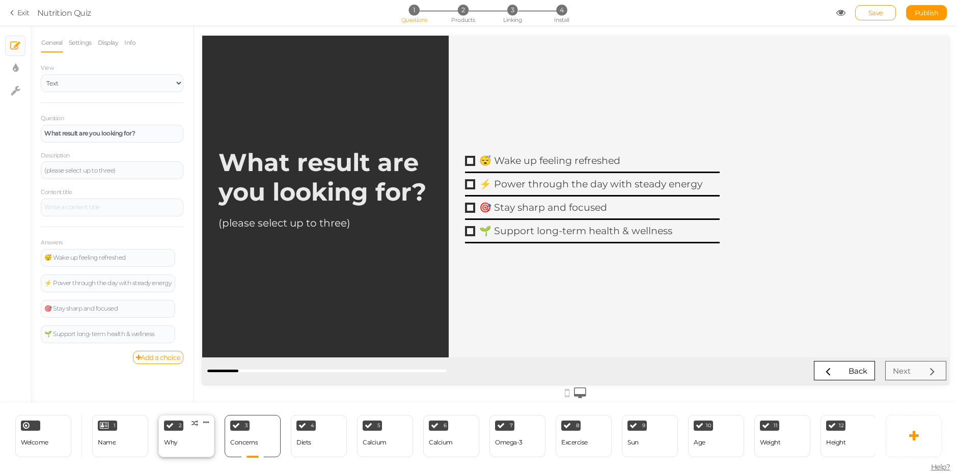
click at [164, 430] on div "2 Why × Define the conditions to show this slide. Clone Change type Delete" at bounding box center [186, 436] width 56 height 42
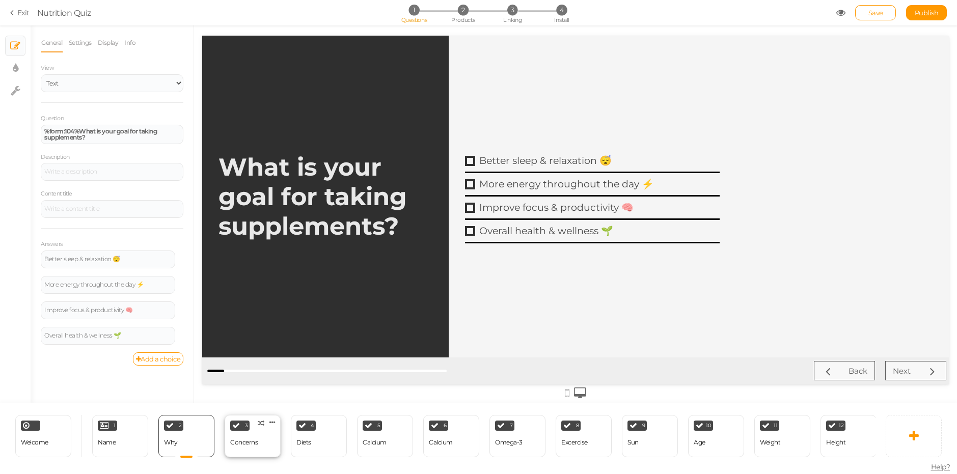
drag, startPoint x: 256, startPoint y: 444, endPoint x: 253, endPoint y: 437, distance: 7.1
click at [256, 444] on div "Concerns" at bounding box center [244, 443] width 28 height 18
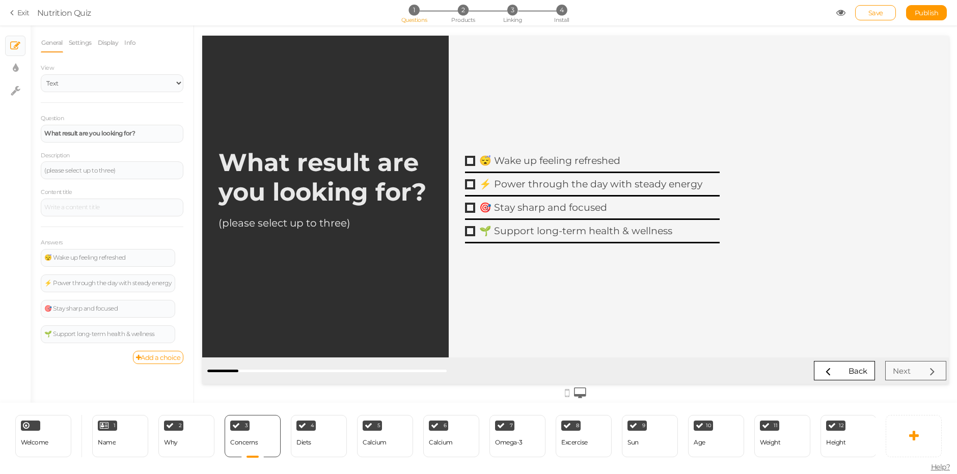
click at [324, 182] on strong "What result are you looking for?" at bounding box center [323, 177] width 208 height 59
drag, startPoint x: 125, startPoint y: 131, endPoint x: 28, endPoint y: 134, distance: 97.4
click at [28, 134] on div "× Slides × Display settings × Settings General Settings Display Info View Text …" at bounding box center [478, 214] width 957 height 378
paste div
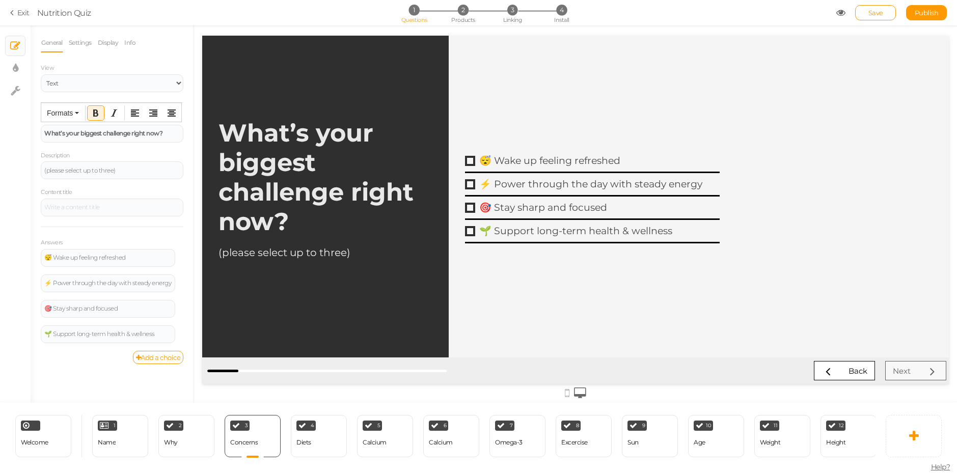
click at [92, 235] on div "Answers 😴 Wake up feeling refreshed Settings Delete ⚡ Power through the day wit…" at bounding box center [112, 289] width 143 height 124
click at [139, 258] on div "😴 Wake up feeling refreshed" at bounding box center [107, 258] width 127 height 6
paste div
click at [55, 256] on div "😴 Not sleeping well" at bounding box center [107, 258] width 127 height 6
click at [99, 259] on div "Not sleeping well" at bounding box center [107, 258] width 127 height 6
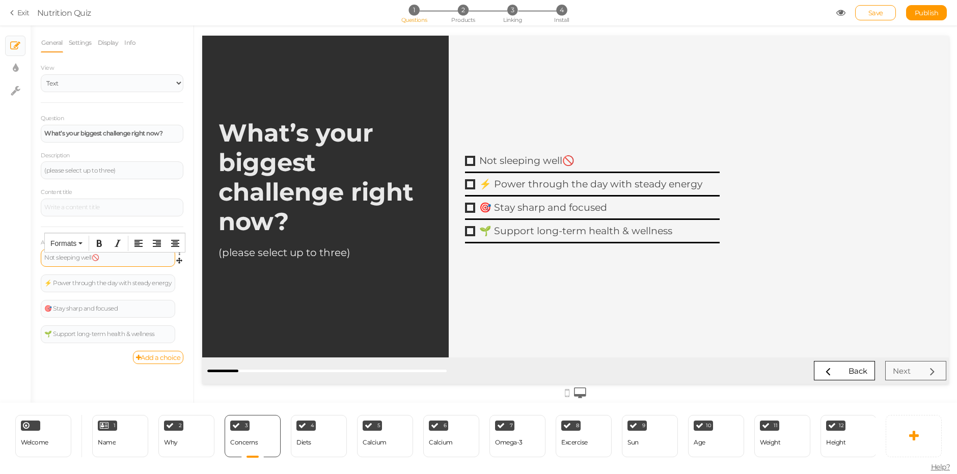
drag, startPoint x: 128, startPoint y: 259, endPoint x: 116, endPoint y: 255, distance: 12.7
click at [116, 255] on div "Not sleeping well🚫" at bounding box center [107, 258] width 127 height 6
click at [98, 257] on div "Not sleeping well🚫😪" at bounding box center [107, 258] width 127 height 6
click at [70, 285] on div "⚡ Power through the day with steady energy" at bounding box center [107, 283] width 127 height 6
paste div
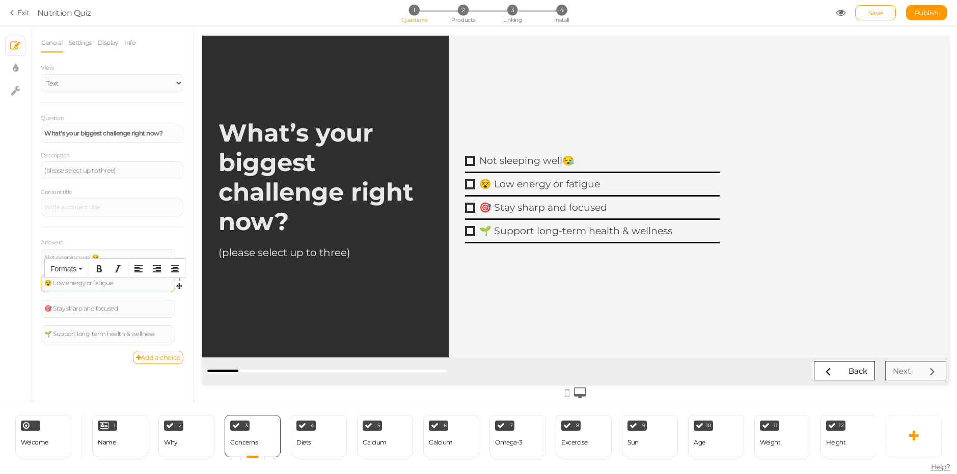
click at [56, 284] on div "😵 Low energy or fatigue" at bounding box center [107, 283] width 127 height 6
click at [55, 287] on div "😵 Low energy or fatigue" at bounding box center [108, 284] width 135 height 18
click at [53, 284] on div "😵 Low energy or fatigue" at bounding box center [107, 283] width 127 height 6
click at [114, 285] on div "Low energy or fatigue" at bounding box center [107, 283] width 127 height 6
click at [112, 255] on div "Not sleeping well😪" at bounding box center [107, 258] width 127 height 6
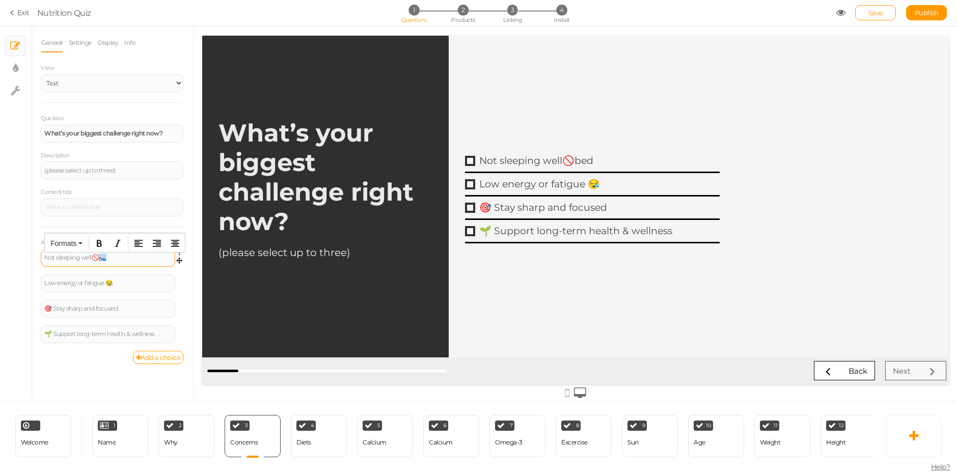
drag, startPoint x: 110, startPoint y: 258, endPoint x: 102, endPoint y: 260, distance: 7.4
click at [102, 260] on div "Not sleeping well🚫🛌" at bounding box center [107, 258] width 127 height 6
click at [95, 260] on div "Not sleeping well🚫🛌" at bounding box center [107, 258] width 127 height 6
click at [93, 255] on div "Not sleeping well🚫🛌" at bounding box center [107, 258] width 127 height 6
click at [117, 283] on div "Low energy or fatigue 😪" at bounding box center [107, 283] width 127 height 6
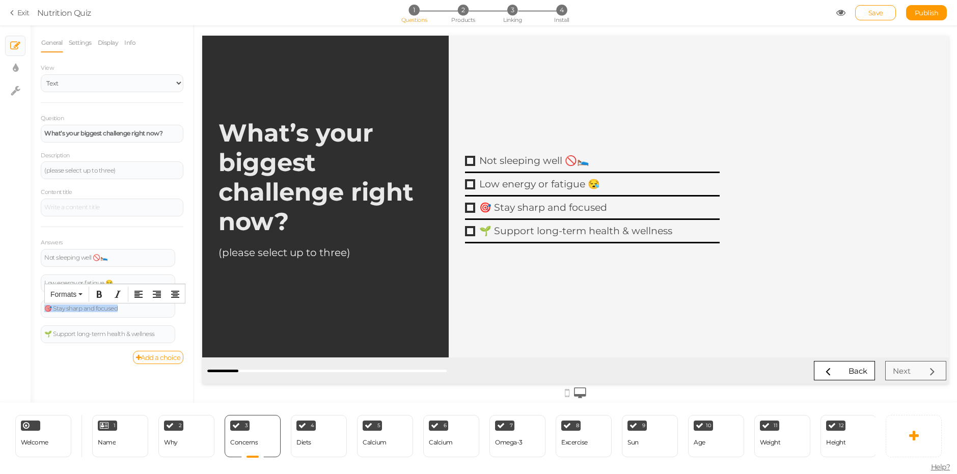
drag, startPoint x: 138, startPoint y: 309, endPoint x: 16, endPoint y: 304, distance: 121.4
click at [16, 304] on div "× Slides × Display settings × Settings General Settings Display Info View Text …" at bounding box center [478, 214] width 957 height 378
paste div
click at [133, 308] on div "🤯 Too much stress or [MEDICAL_DATA]🌫" at bounding box center [107, 309] width 127 height 6
click at [53, 310] on div "🤯 Too much stress or [MEDICAL_DATA] 🌫" at bounding box center [107, 309] width 127 height 6
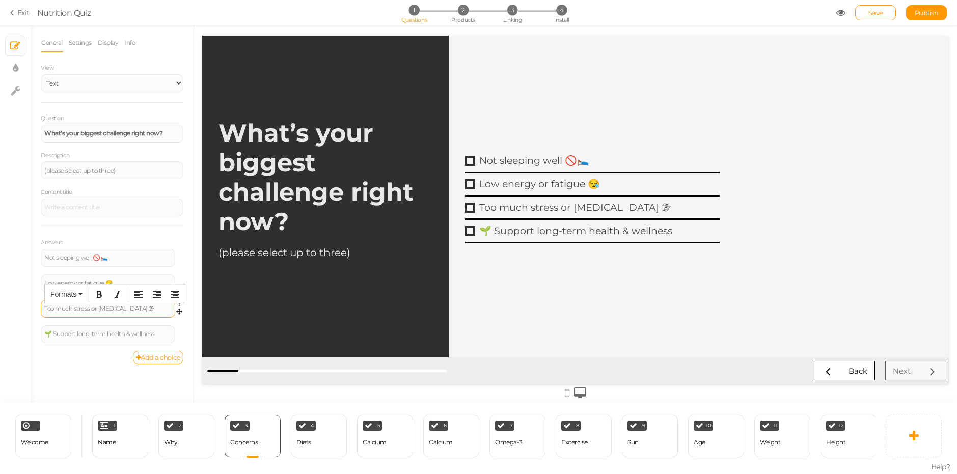
click at [139, 314] on div "Too much stress or [MEDICAL_DATA] 🌫" at bounding box center [108, 309] width 135 height 18
click at [141, 307] on div "Too much stress or [MEDICAL_DATA] 🌫" at bounding box center [107, 309] width 127 height 6
click at [118, 339] on div "🌱 Support long-term health & wellness" at bounding box center [108, 335] width 135 height 18
click at [116, 338] on div "🌱 Support long-term health & wellness" at bounding box center [108, 335] width 135 height 18
click at [113, 335] on div "🌱 Support long-term health & wellness" at bounding box center [107, 334] width 127 height 6
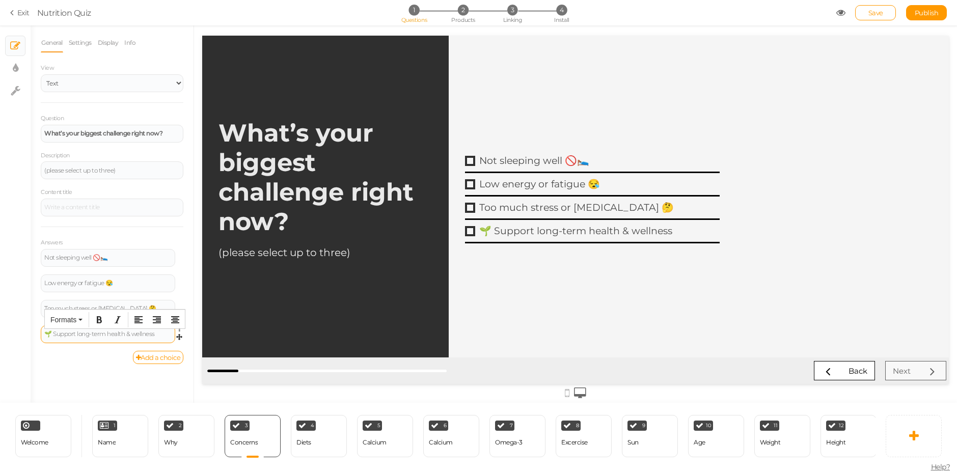
paste div
drag, startPoint x: 49, startPoint y: 334, endPoint x: 55, endPoint y: 334, distance: 6.1
click at [51, 334] on div "🏃 Hard to stay consistent with health" at bounding box center [107, 334] width 127 height 6
click at [43, 335] on div "🏃 Hard to stay consistent with health" at bounding box center [108, 335] width 135 height 18
click at [159, 337] on div "Hard to stay consistent with health 🏃‍♂️🏃‍♂️" at bounding box center [107, 334] width 127 height 6
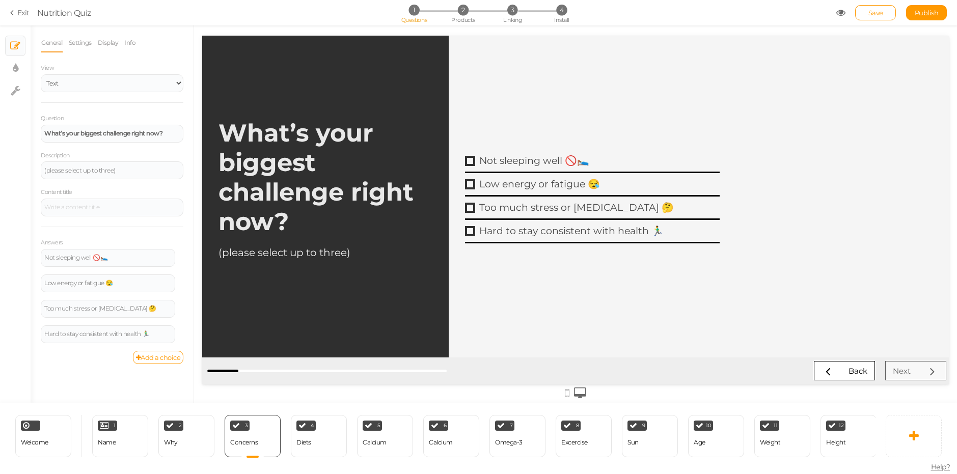
click at [69, 362] on div "Add a choice" at bounding box center [112, 357] width 143 height 13
drag, startPoint x: 86, startPoint y: 256, endPoint x: 91, endPoint y: 258, distance: 5.5
click at [87, 258] on div "Not sleeping well 🚫🛌" at bounding box center [107, 258] width 127 height 6
click at [92, 259] on div "Not sleeping well 🚫🛌" at bounding box center [107, 258] width 127 height 6
click at [344, 248] on div "(please select up to three)" at bounding box center [326, 253] width 214 height 12
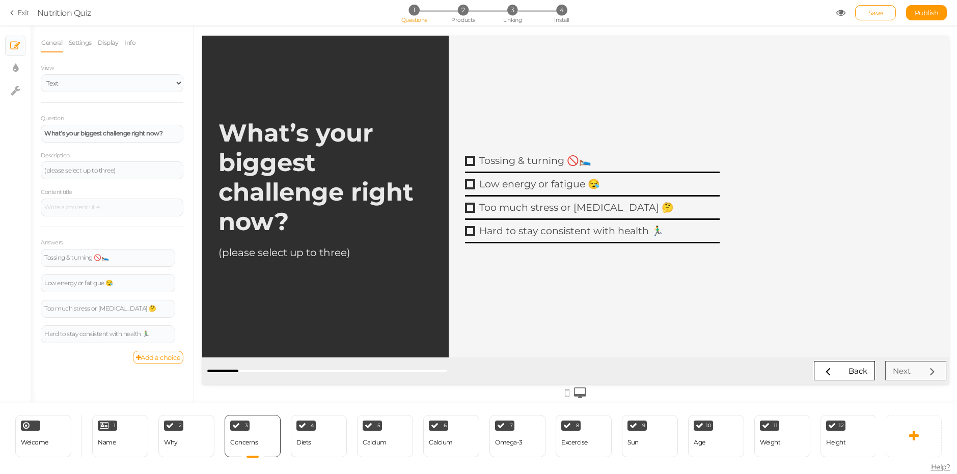
click at [353, 252] on div "(please select up to three)" at bounding box center [326, 253] width 214 height 12
click at [353, 253] on div "(please select up to three)" at bounding box center [326, 253] width 214 height 12
click at [338, 254] on div "(please select up to three)" at bounding box center [326, 253] width 214 height 12
drag, startPoint x: 137, startPoint y: 168, endPoint x: 4, endPoint y: 177, distance: 133.8
click at [4, 177] on div "× Slides × Display settings × Settings General Settings Display Info View Text …" at bounding box center [478, 214] width 957 height 378
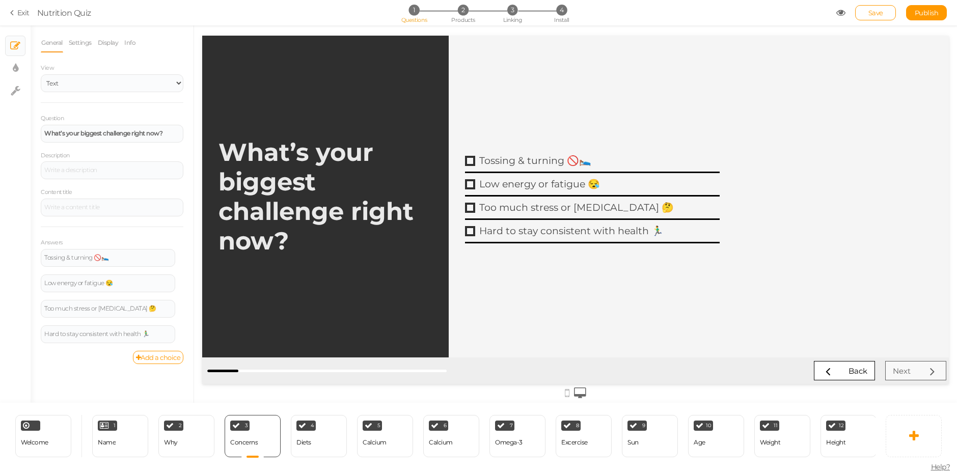
drag, startPoint x: 41, startPoint y: 177, endPoint x: 48, endPoint y: 184, distance: 10.5
click at [41, 177] on div "Description" at bounding box center [112, 165] width 143 height 30
click at [104, 137] on strong "What’s your biggest challenge right now?" at bounding box center [103, 133] width 118 height 8
drag, startPoint x: 101, startPoint y: 134, endPoint x: 81, endPoint y: 137, distance: 20.6
click at [81, 137] on div "What’s your biggest challenge right now?" at bounding box center [112, 134] width 143 height 18
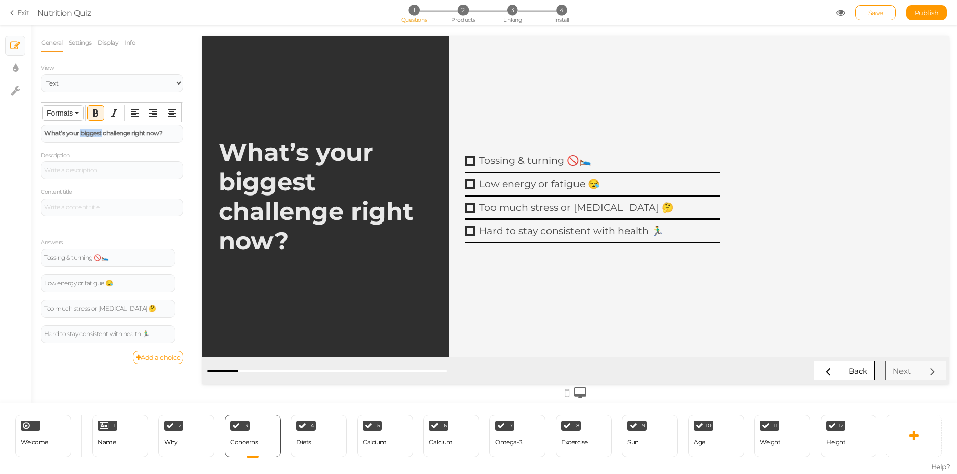
click at [71, 118] on button "Formats" at bounding box center [63, 113] width 40 height 14
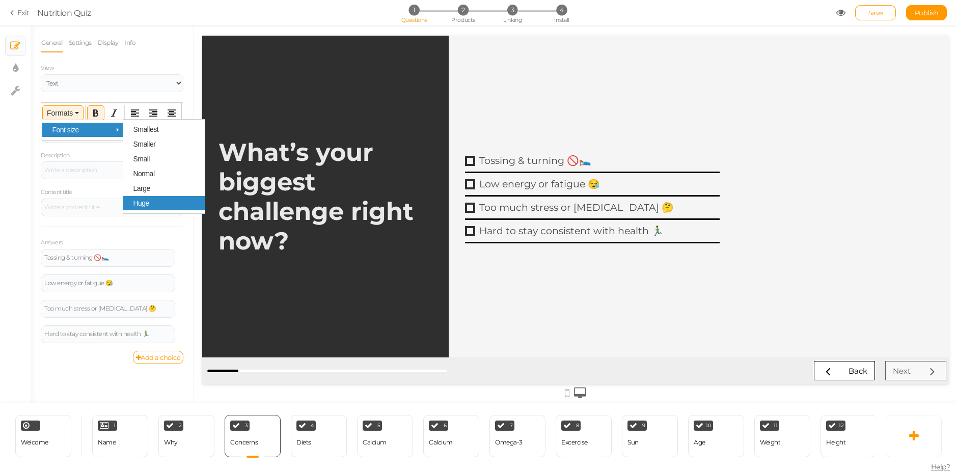
click at [152, 200] on div "Huge" at bounding box center [164, 203] width 82 height 14
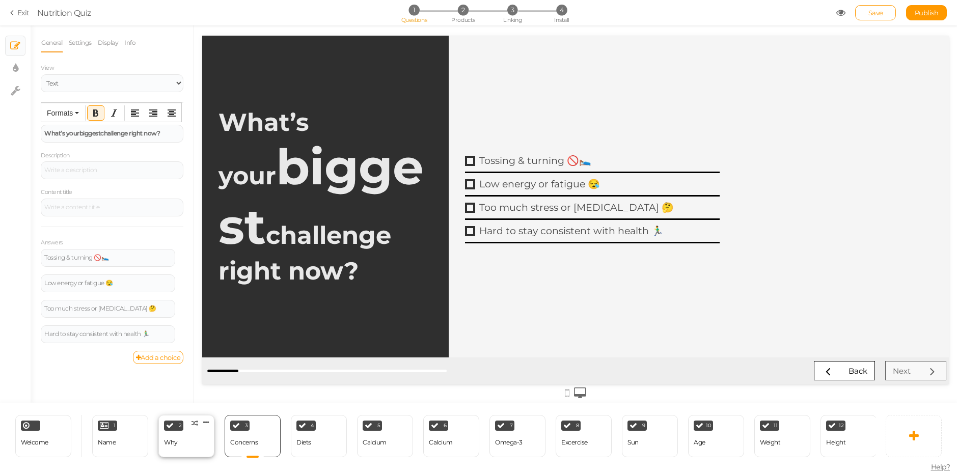
drag, startPoint x: 177, startPoint y: 442, endPoint x: 175, endPoint y: 435, distance: 7.4
click at [177, 442] on div "Why" at bounding box center [171, 442] width 14 height 7
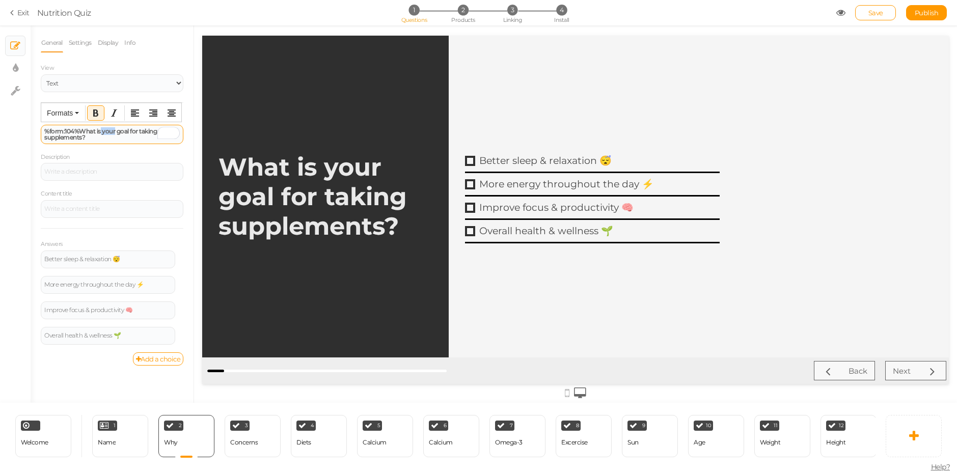
drag, startPoint x: 101, startPoint y: 131, endPoint x: 114, endPoint y: 130, distance: 12.8
click at [114, 130] on strong "%form:104%What is your goal for taking supplements?" at bounding box center [100, 134] width 113 height 14
click at [59, 114] on span "Formats" at bounding box center [60, 113] width 26 height 8
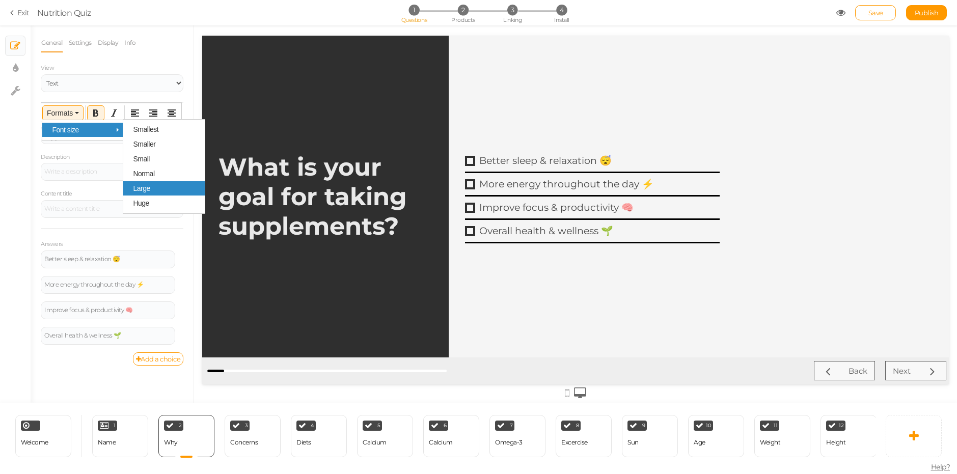
click at [157, 190] on div "Large" at bounding box center [164, 188] width 82 height 14
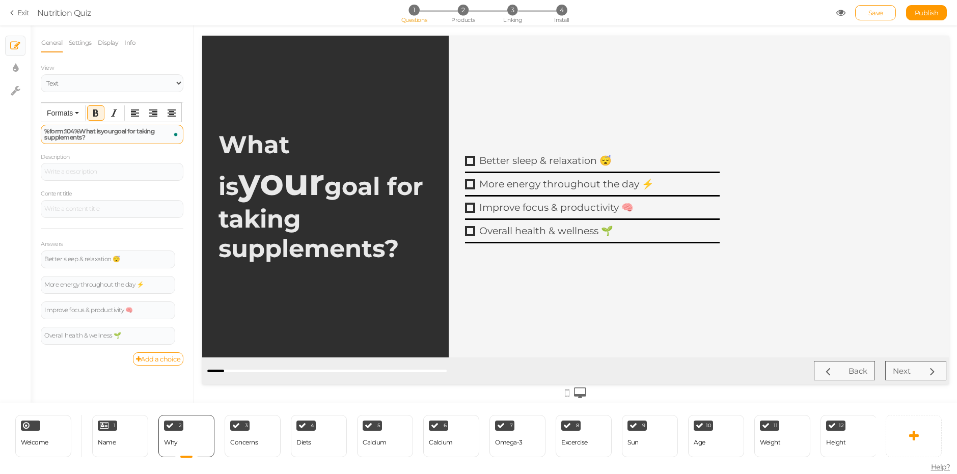
click at [120, 142] on div "%form:104%What is your goal for taking supplements?" at bounding box center [112, 134] width 143 height 19
click at [118, 148] on div "Question %form:104%What is your goal for taking supplements? Description Conten…" at bounding box center [112, 232] width 143 height 239
click at [127, 445] on div "1 Name × Define the conditions to show this slide. Clone Change type Delete" at bounding box center [120, 436] width 56 height 42
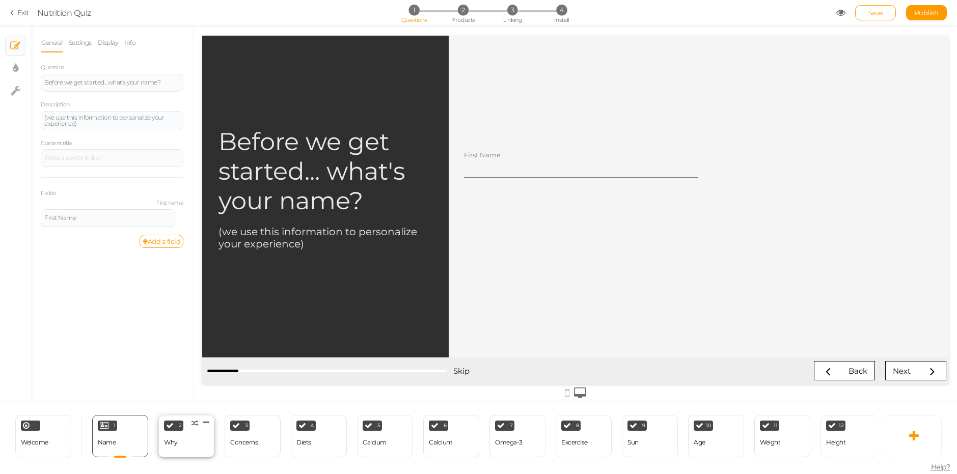
click at [164, 430] on div "2 Why × Define the conditions to show this slide. Clone Change type Delete" at bounding box center [186, 436] width 56 height 42
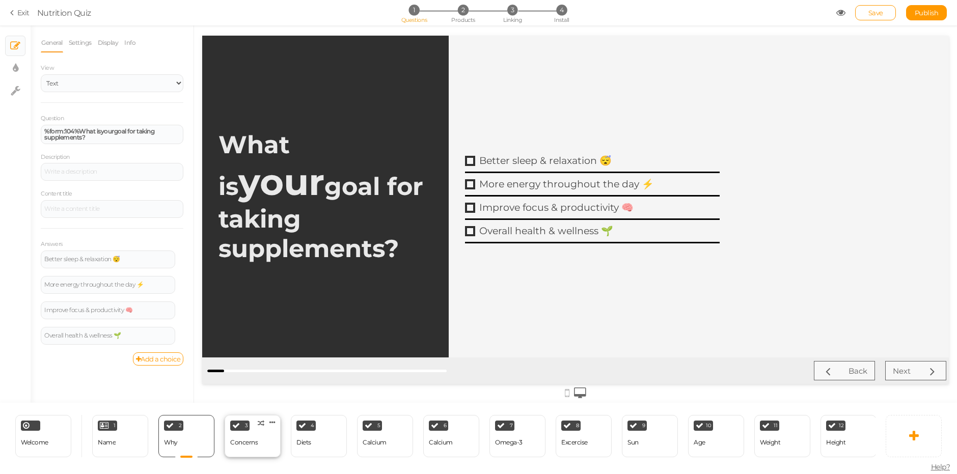
click at [245, 439] on div "Concerns" at bounding box center [244, 442] width 28 height 7
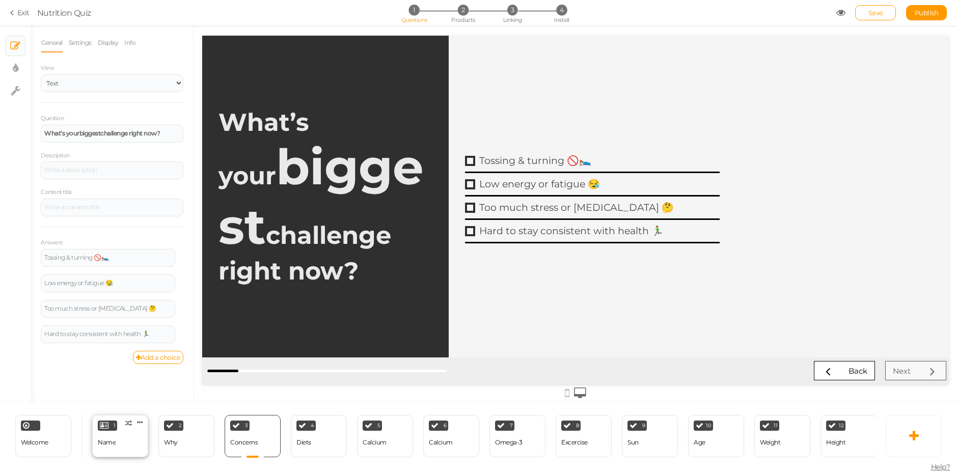
click at [129, 431] on div "1 Name × Define the conditions to show this slide. Clone Change type Delete" at bounding box center [120, 436] width 56 height 42
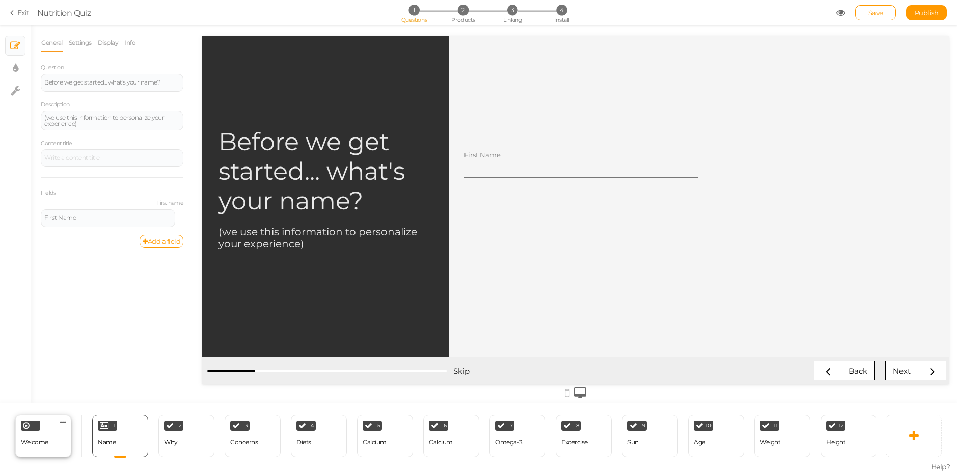
click at [64, 433] on div "Welcome Delete" at bounding box center [43, 436] width 56 height 42
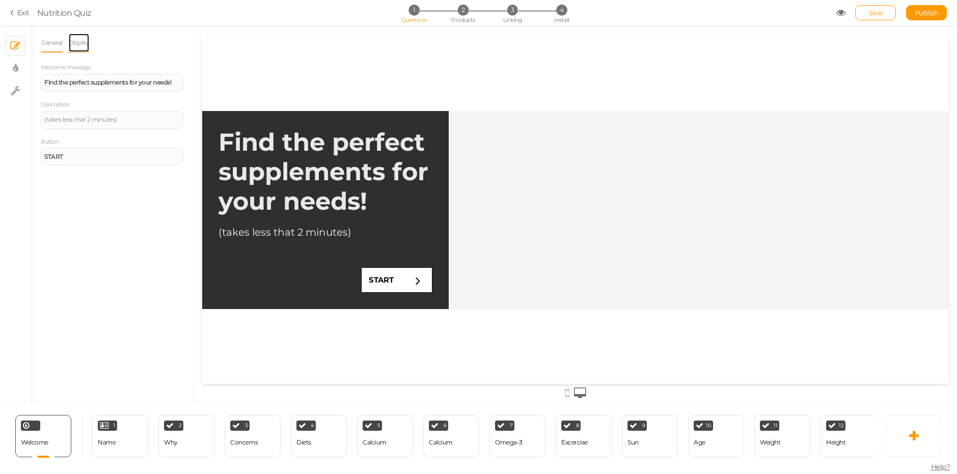
click at [79, 42] on link "Display" at bounding box center [79, 42] width 22 height 19
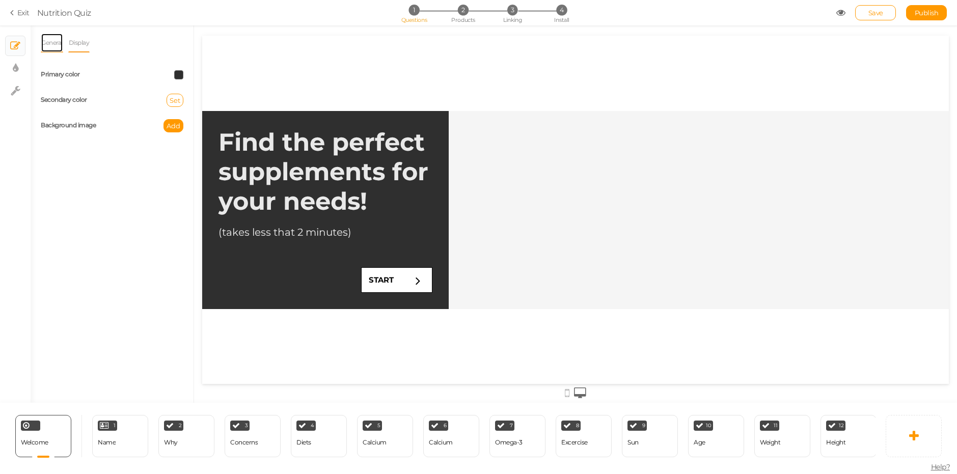
click at [57, 45] on link "General" at bounding box center [52, 42] width 22 height 19
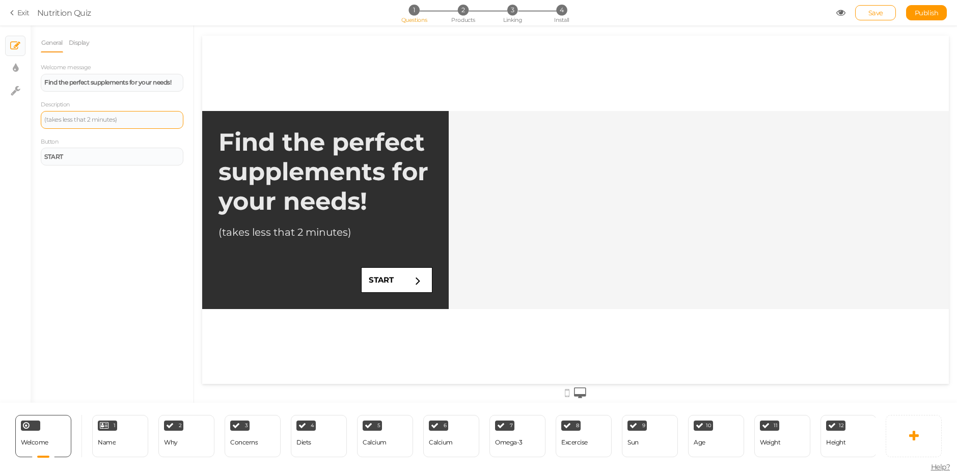
click at [131, 117] on div "(takes less that 2 minutes)" at bounding box center [112, 120] width 136 height 6
click at [113, 122] on div "(takes less that 2 minutes)" at bounding box center [112, 120] width 136 height 6
click at [112, 120] on div "(takes less than a minute)" at bounding box center [112, 120] width 136 height 6
click at [121, 190] on div "General Display Welcome message Find the perfect supplements for your needs! De…" at bounding box center [112, 218] width 163 height 370
click at [74, 156] on div "START" at bounding box center [112, 157] width 136 height 6
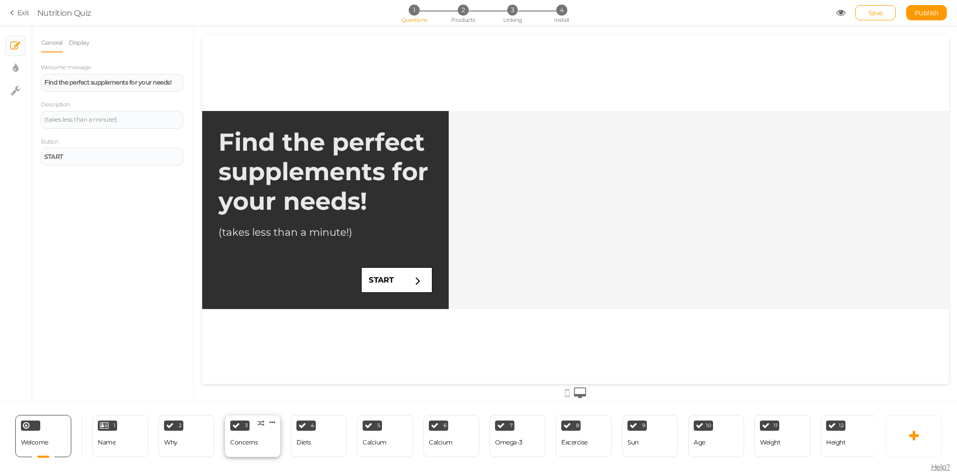
click at [245, 434] on div "Concerns" at bounding box center [244, 443] width 28 height 18
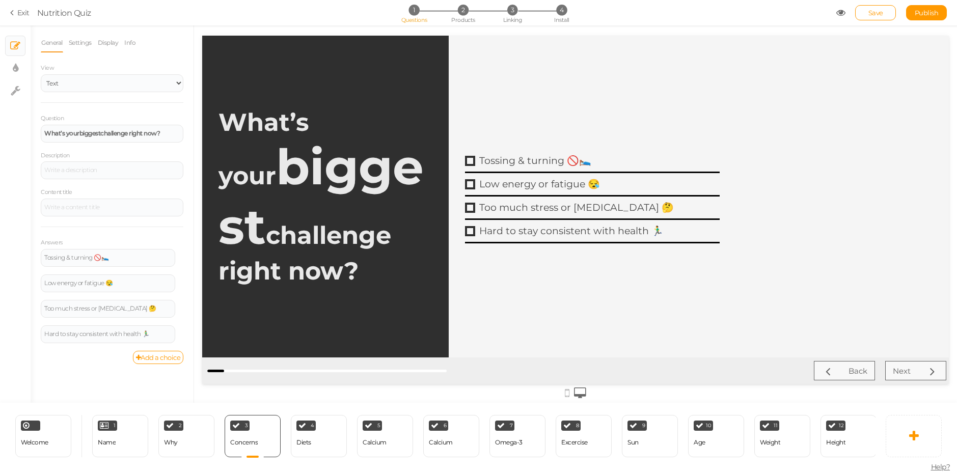
click at [833, 10] on span "Nutrition Quiz" at bounding box center [436, 13] width 799 height 12
click at [840, 10] on icon at bounding box center [841, 12] width 9 height 9
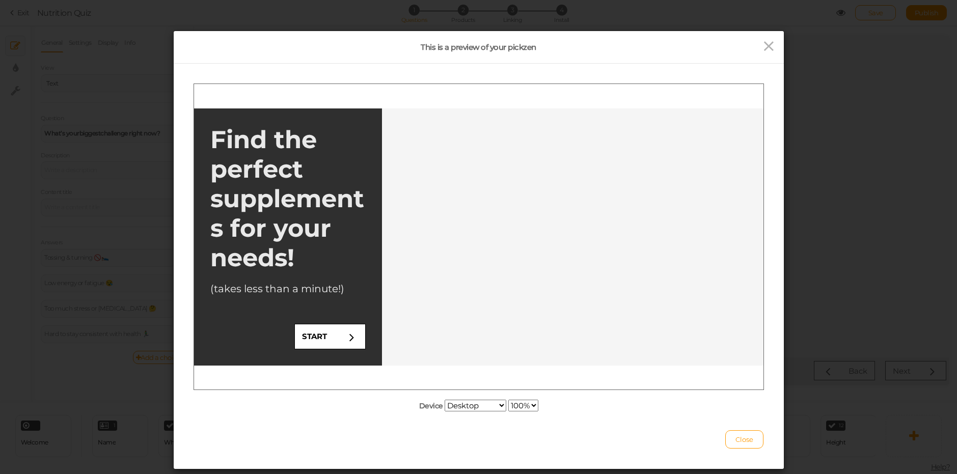
click at [453, 410] on select "Desktop Small mobile Large mobile" at bounding box center [476, 406] width 62 height 12
select select "1"
click at [445, 412] on select "Desktop Small mobile Large mobile" at bounding box center [476, 406] width 62 height 12
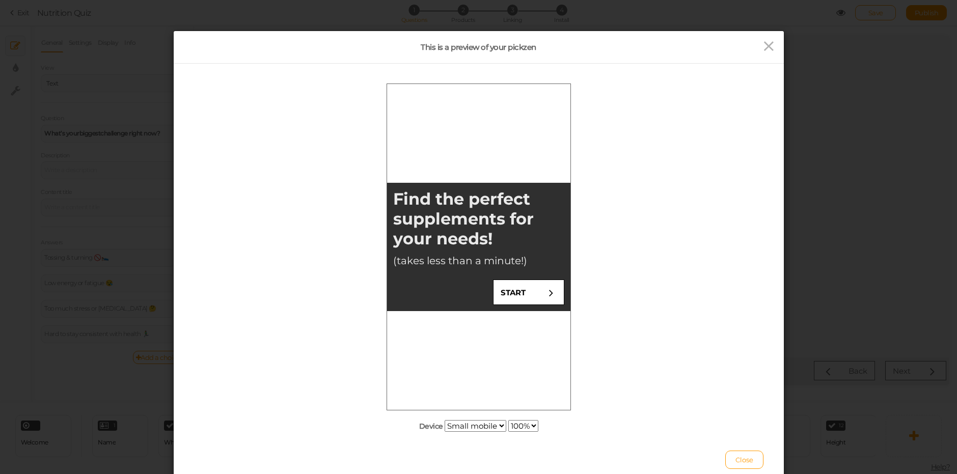
click at [534, 284] on link "START" at bounding box center [528, 291] width 71 height 25
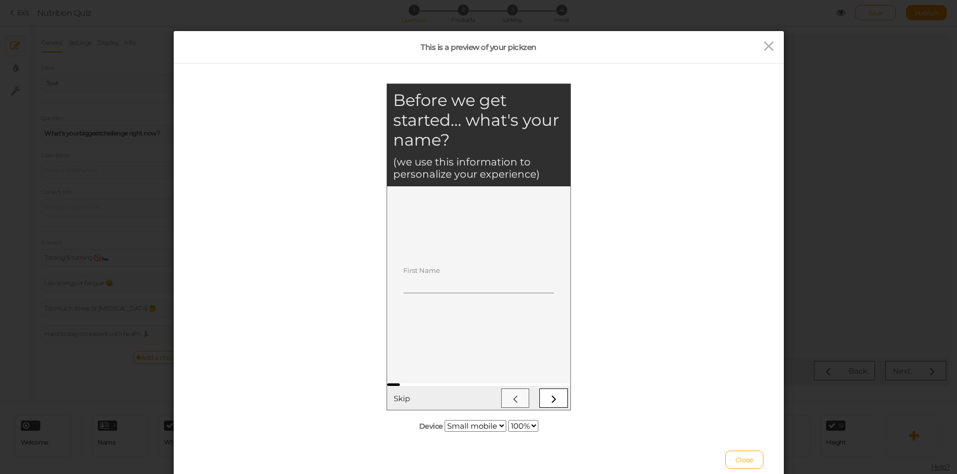
click at [408, 394] on span "Skip" at bounding box center [401, 398] width 16 height 10
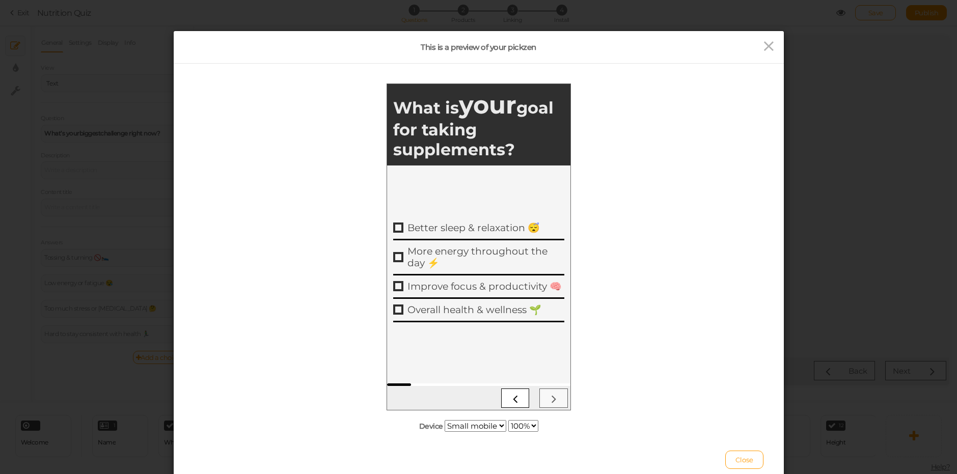
click at [550, 403] on div at bounding box center [478, 397] width 178 height 19
click at [444, 284] on div "Improve focus & productivity 🧠" at bounding box center [485, 286] width 157 height 12
click at [419, 248] on div "More energy throughout the day ⚡" at bounding box center [485, 256] width 157 height 23
click at [551, 405] on link at bounding box center [553, 397] width 29 height 19
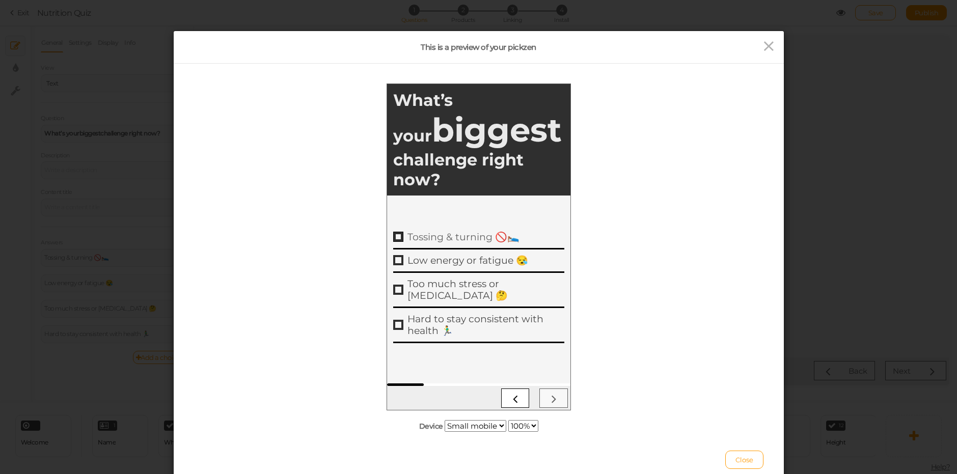
click at [439, 243] on div "Tossing & turning 🚫🛌" at bounding box center [485, 237] width 157 height 12
click at [461, 298] on link "Too much stress or [MEDICAL_DATA] 🤔" at bounding box center [478, 290] width 171 height 35
click at [548, 398] on icon at bounding box center [553, 397] width 13 height 13
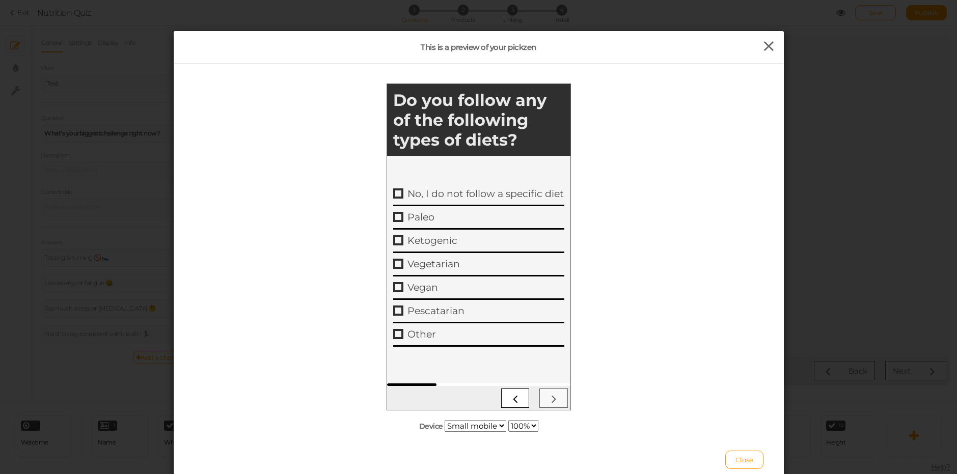
click at [764, 44] on icon at bounding box center [769, 46] width 15 height 15
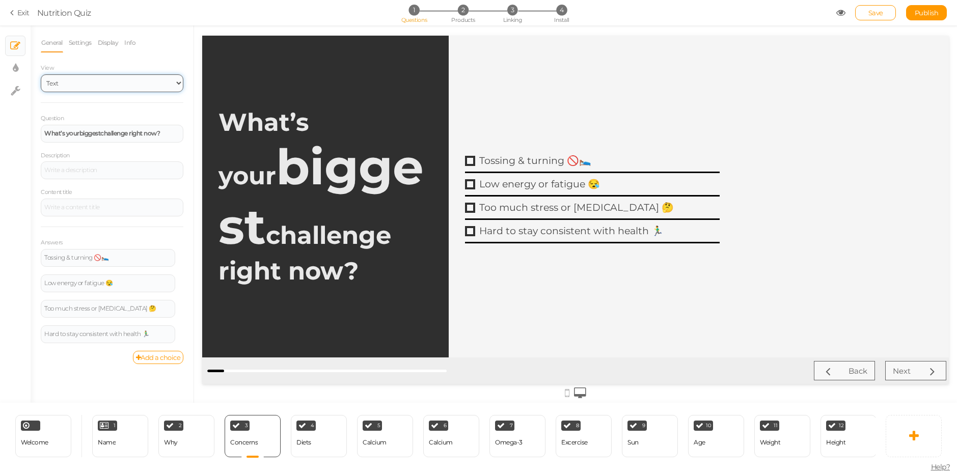
click at [101, 85] on select "Text Images" at bounding box center [112, 83] width 143 height 18
click at [112, 80] on select "Text Images" at bounding box center [112, 83] width 143 height 18
click at [113, 80] on select "Text Images" at bounding box center [112, 83] width 143 height 18
click at [41, 74] on select "Text Images" at bounding box center [112, 83] width 143 height 18
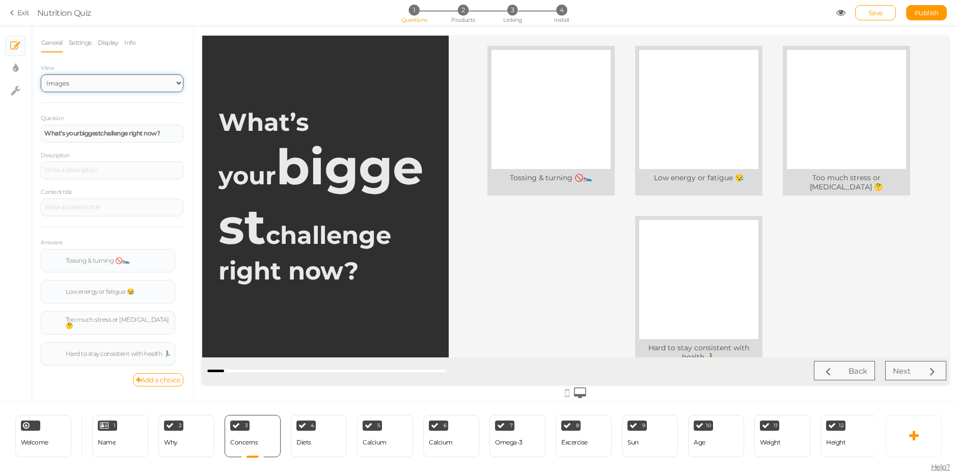
click at [101, 85] on select "Text Images" at bounding box center [112, 83] width 143 height 18
select select "1"
click at [41, 74] on select "Text Images" at bounding box center [112, 83] width 143 height 18
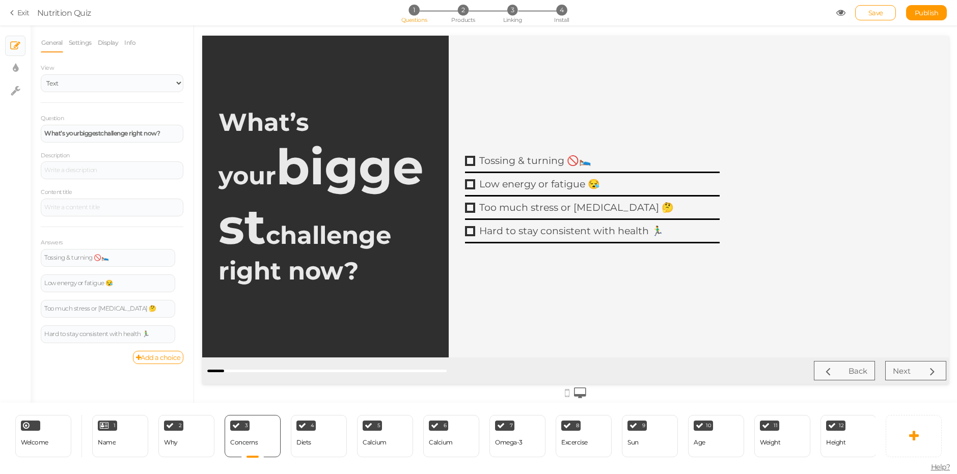
click at [567, 393] on icon at bounding box center [567, 393] width 5 height 11
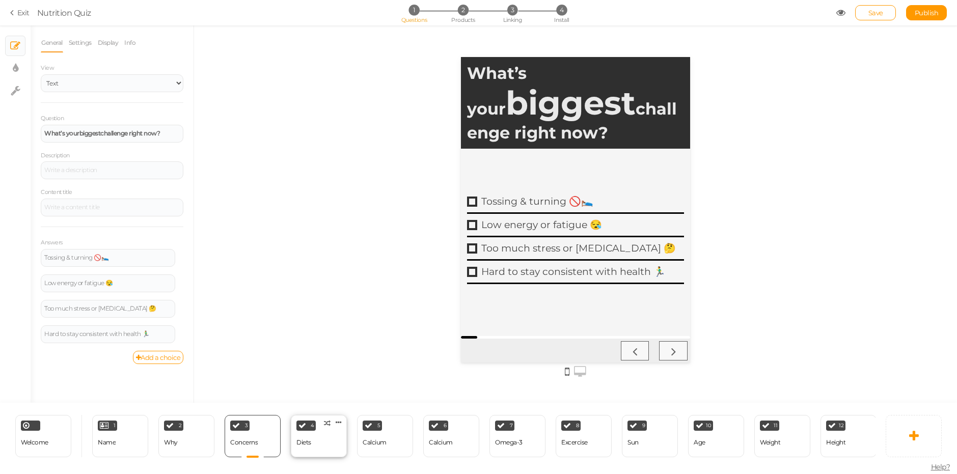
click at [306, 428] on div "4 Diets × Define the conditions to show this slide. Clone Change type Delete" at bounding box center [319, 436] width 56 height 42
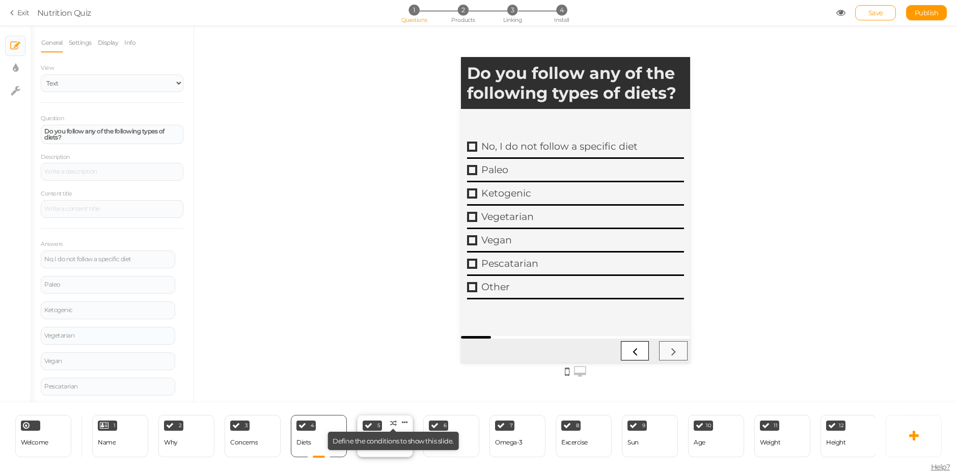
click at [390, 430] on div "5 Calcium × Define the conditions to show this slide. Clone Change type Delete" at bounding box center [385, 436] width 56 height 42
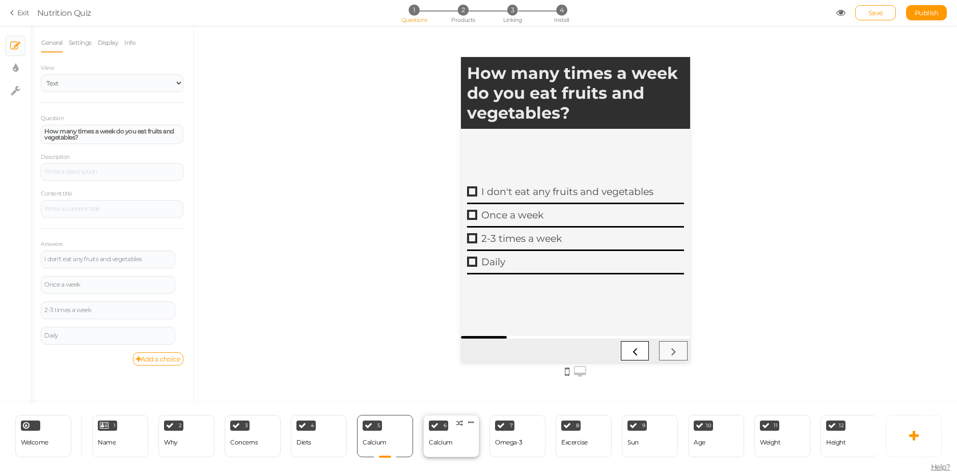
click at [453, 435] on div "6 Calcium × Define the conditions to show this slide. Clone Change type Delete" at bounding box center [451, 436] width 56 height 42
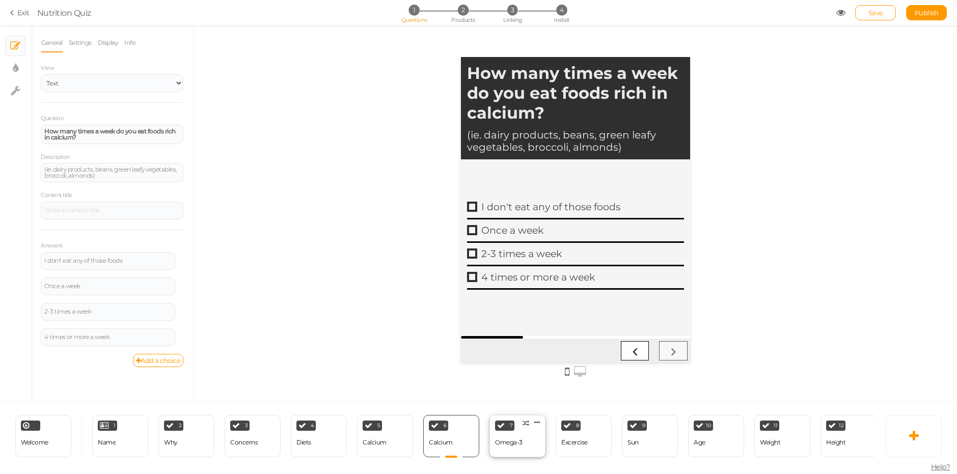
click at [500, 434] on div "Omega-3" at bounding box center [509, 443] width 28 height 18
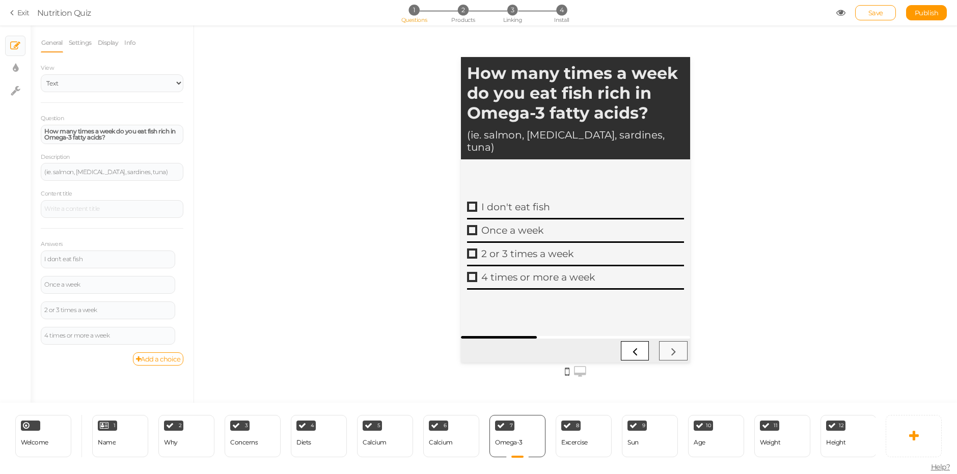
click at [553, 432] on div "8 Excercise × Define the conditions to show this slide. Clone Change type Delete" at bounding box center [584, 436] width 66 height 42
click at [611, 426] on div "8 Excercise × Define the conditions to show this slide. Clone Change type Delete" at bounding box center [584, 436] width 56 height 42
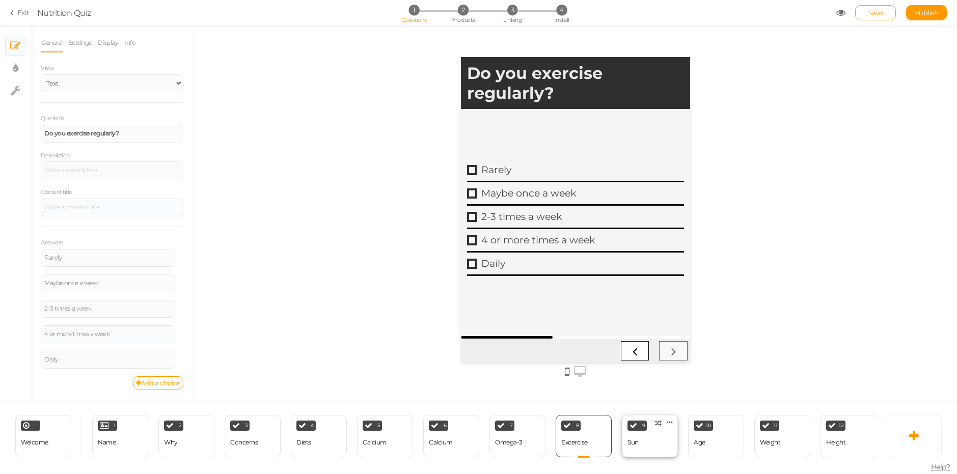
click at [658, 435] on div "9 Sun × Define the conditions to show this slide. Clone Change type Delete" at bounding box center [650, 436] width 56 height 42
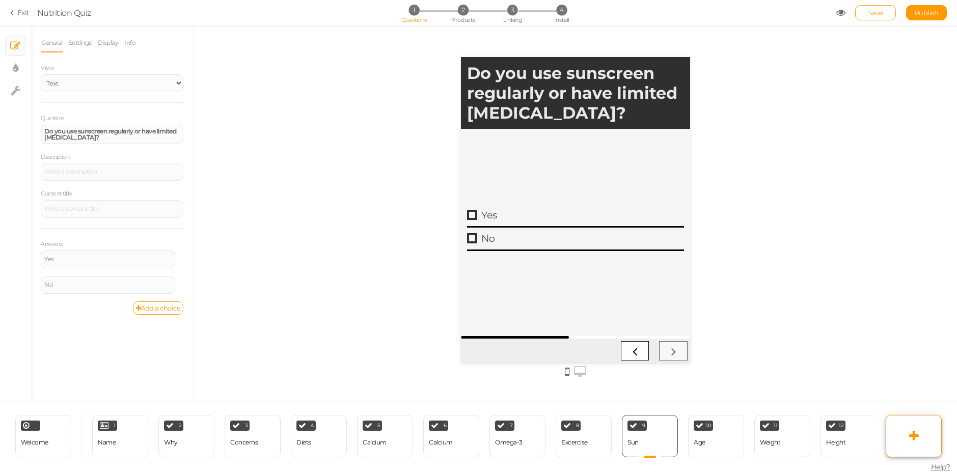
click at [929, 429] on link at bounding box center [914, 436] width 56 height 42
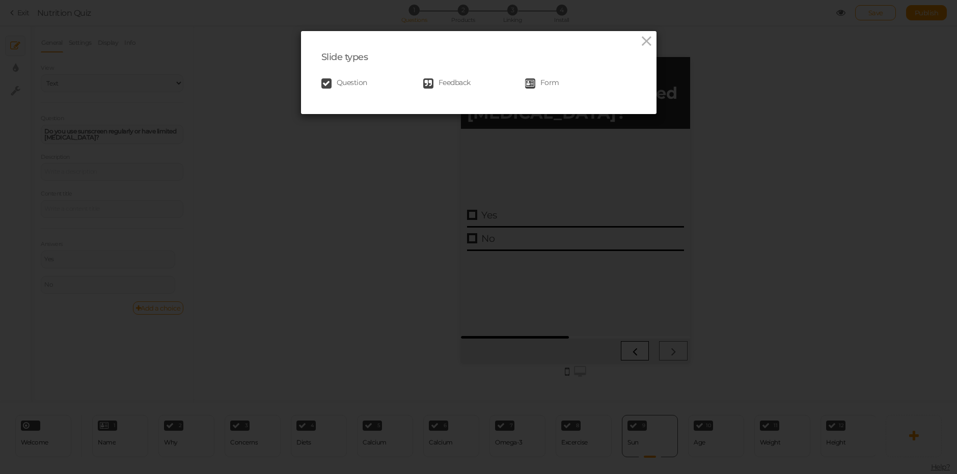
click at [338, 81] on span "Question" at bounding box center [352, 83] width 31 height 10
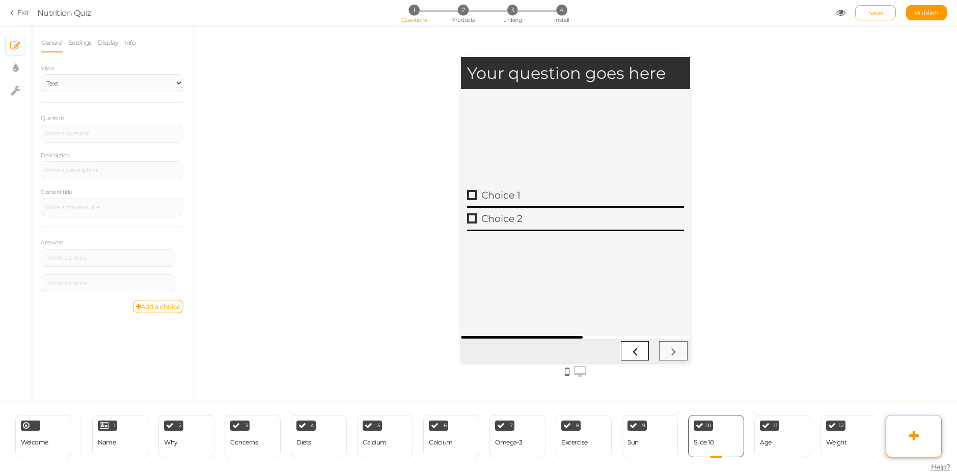
click at [913, 435] on icon at bounding box center [915, 436] width 10 height 12
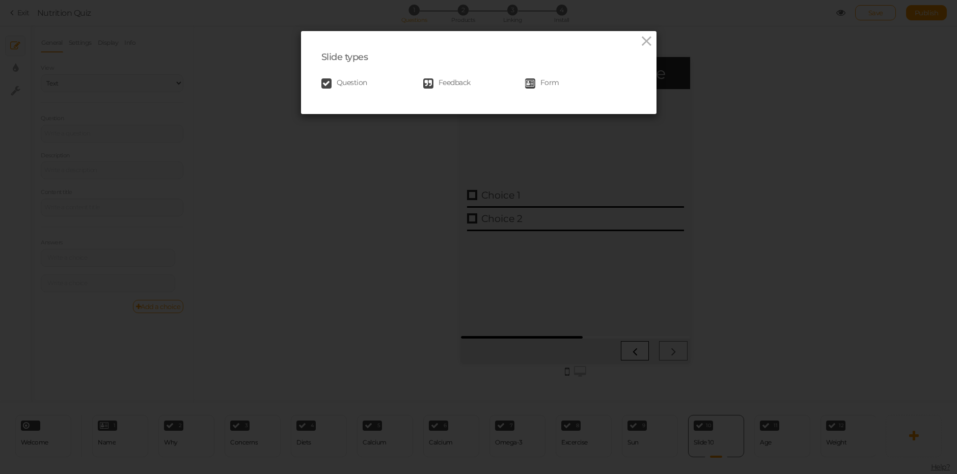
click at [439, 75] on div "Question Feedback Form" at bounding box center [479, 83] width 315 height 20
click at [439, 79] on span "Feedback" at bounding box center [455, 83] width 32 height 10
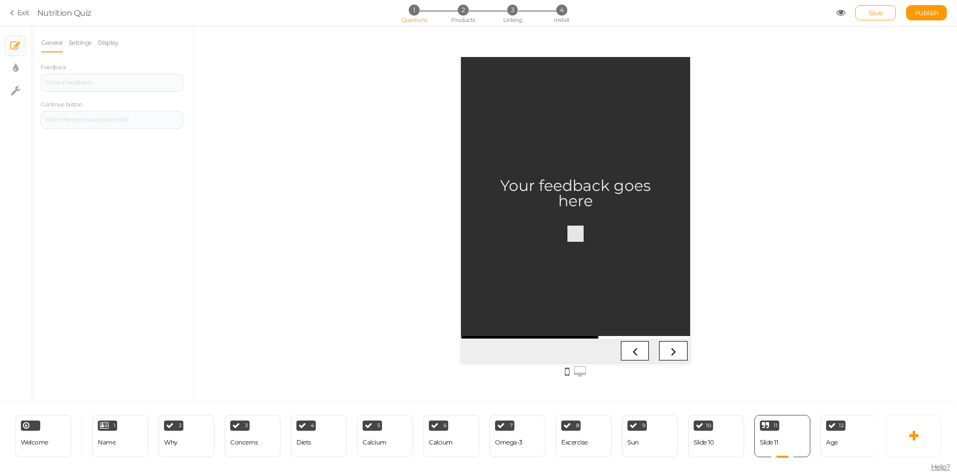
click at [576, 235] on link at bounding box center [575, 233] width 17 height 17
click at [803, 419] on icon at bounding box center [802, 423] width 6 height 8
click at [797, 436] on link "Delete" at bounding box center [786, 441] width 58 height 11
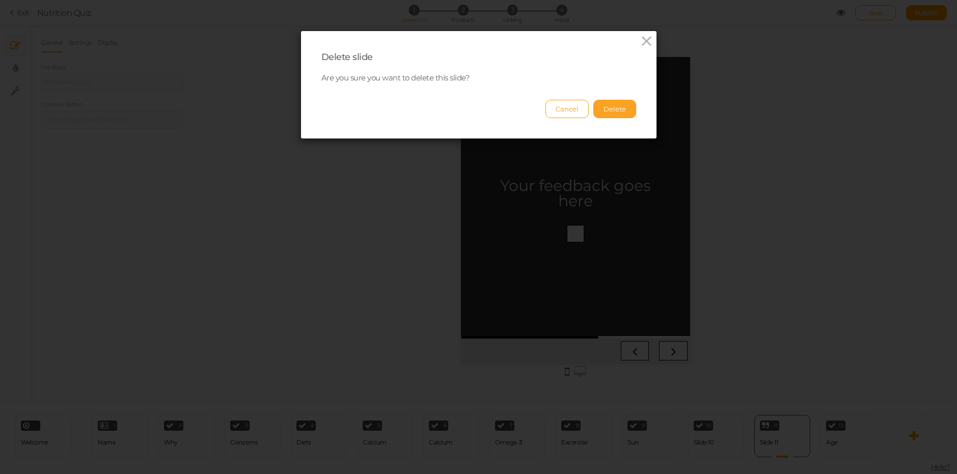
click at [613, 111] on button "Delete" at bounding box center [615, 109] width 43 height 18
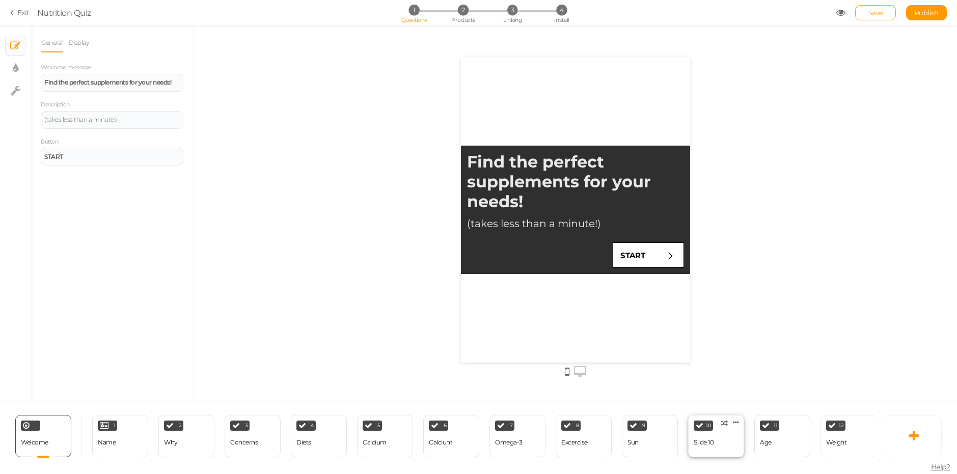
click at [712, 425] on div "10" at bounding box center [703, 426] width 19 height 10
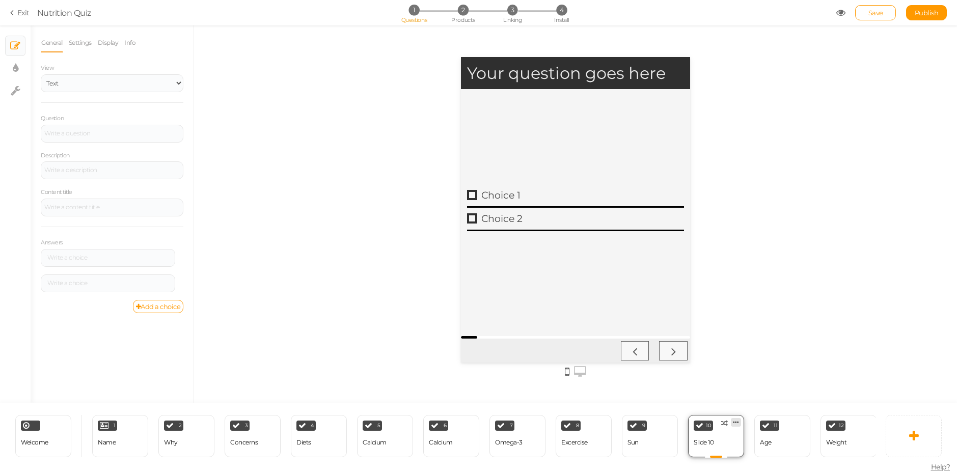
click at [735, 419] on icon at bounding box center [736, 423] width 6 height 8
click at [734, 436] on link "Delete" at bounding box center [719, 441] width 58 height 11
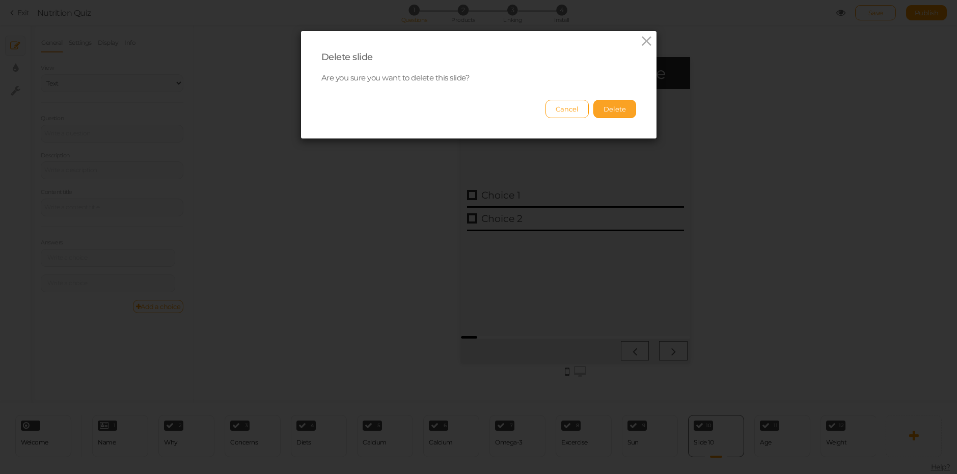
click at [615, 107] on button "Delete" at bounding box center [615, 109] width 43 height 18
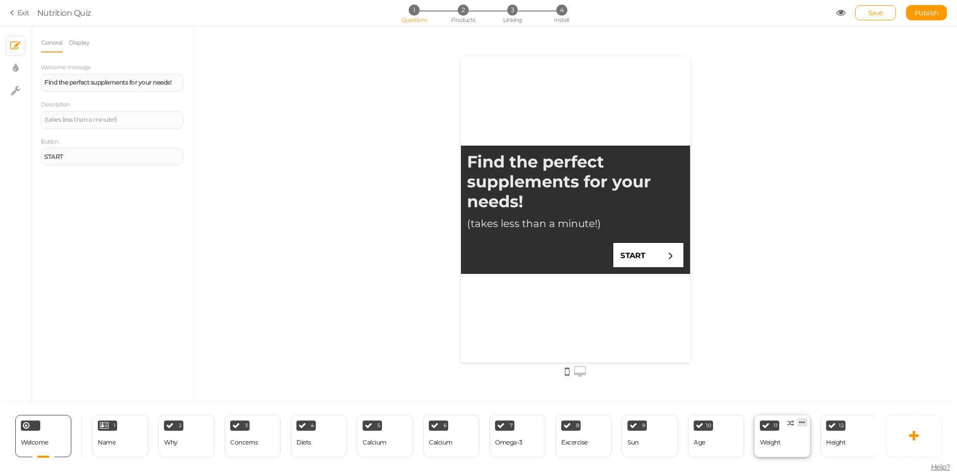
click at [804, 421] on icon at bounding box center [802, 423] width 6 height 8
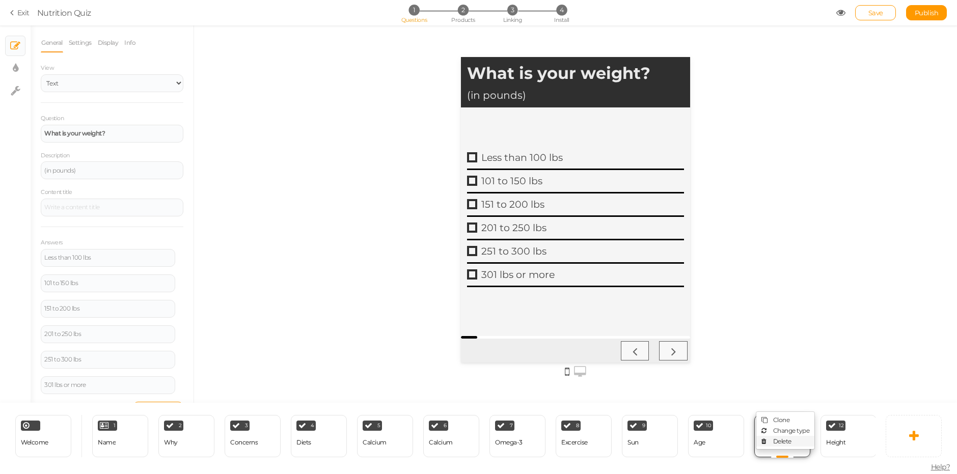
click at [792, 438] on link "Delete" at bounding box center [786, 441] width 58 height 11
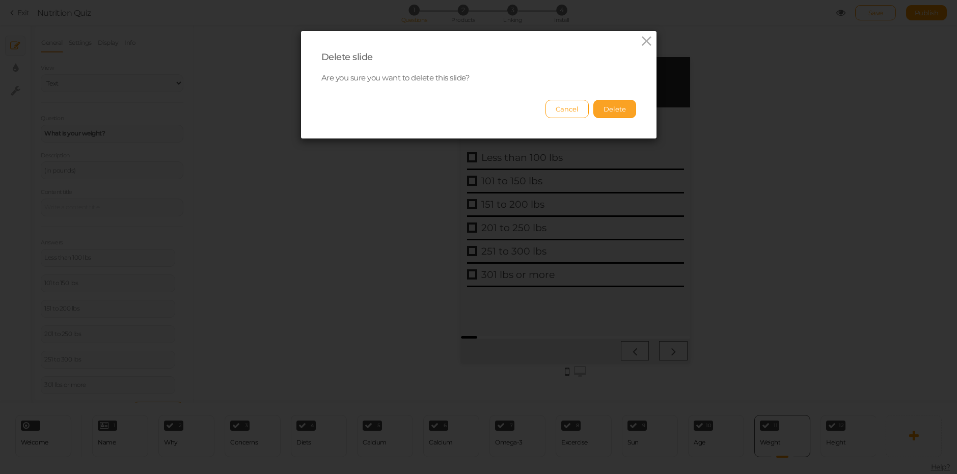
click at [611, 111] on button "Delete" at bounding box center [615, 109] width 43 height 18
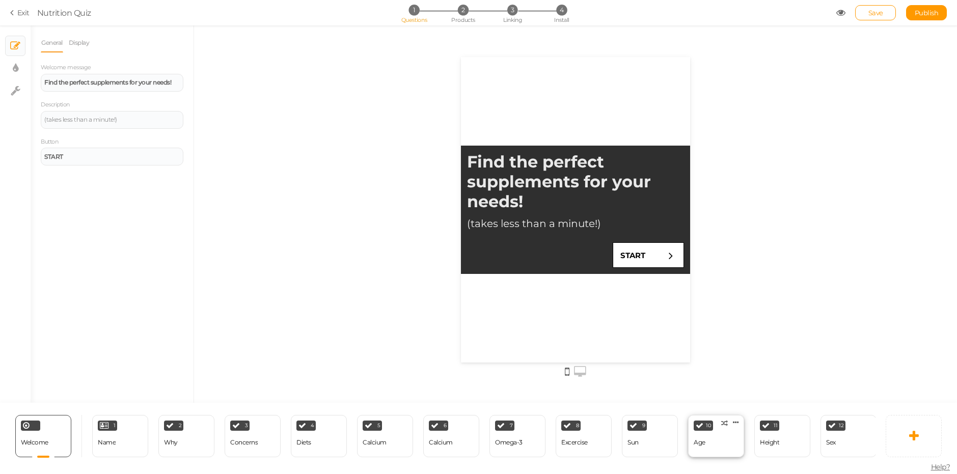
click at [726, 429] on div "10 Age × Define the conditions to show this slide. Clone Change type Delete" at bounding box center [716, 436] width 56 height 42
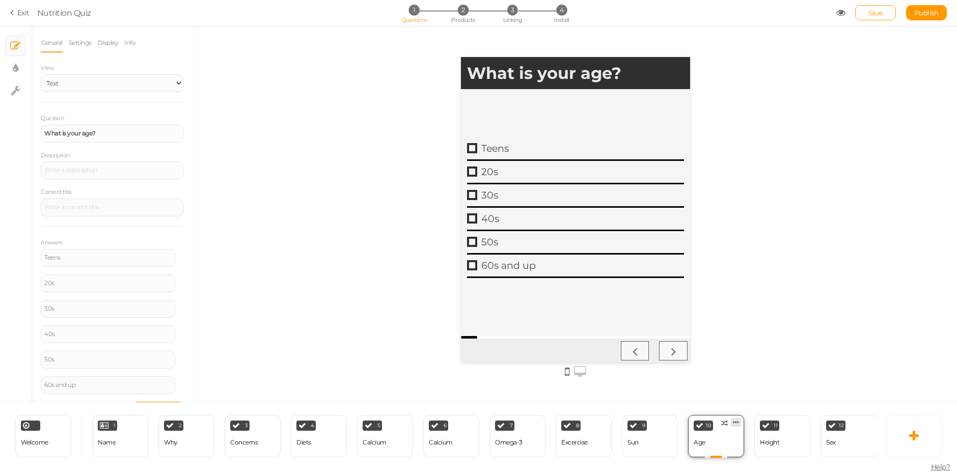
click at [739, 418] on link at bounding box center [736, 422] width 10 height 9
click at [716, 438] on span "Delete" at bounding box center [716, 442] width 18 height 8
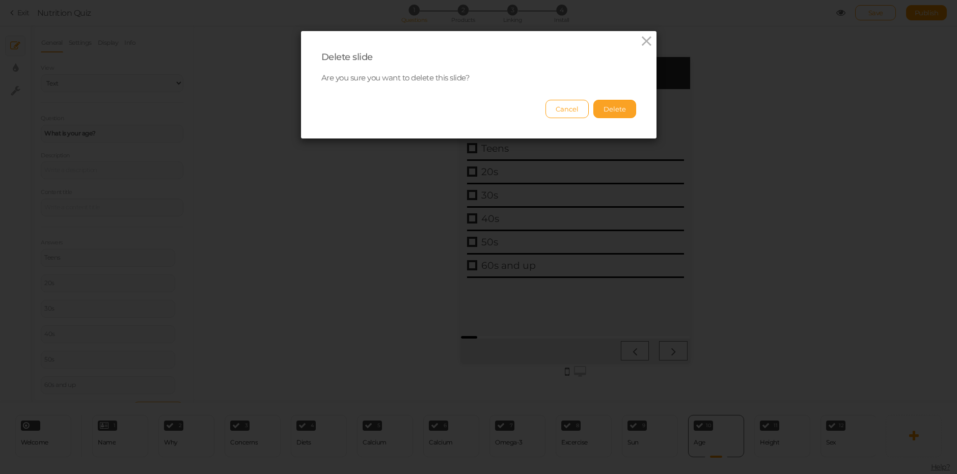
click at [610, 103] on button "Delete" at bounding box center [615, 109] width 43 height 18
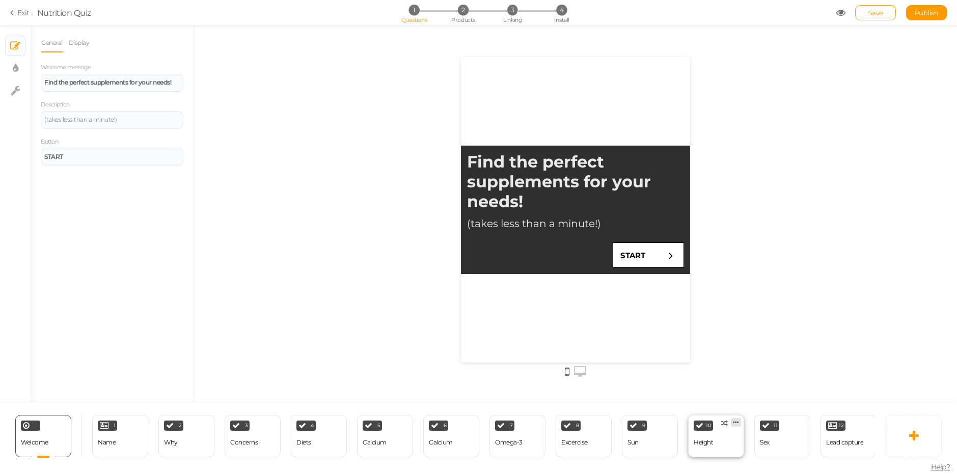
click at [734, 422] on icon at bounding box center [736, 423] width 6 height 8
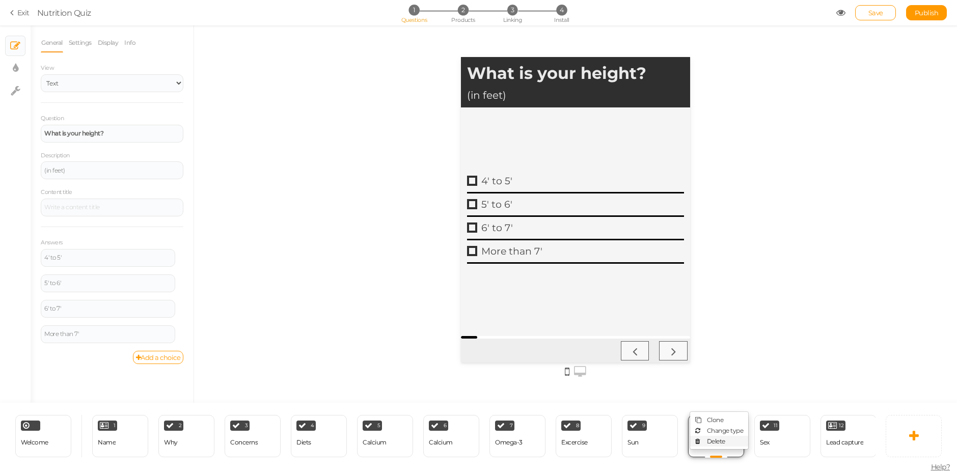
click at [716, 441] on span "Delete" at bounding box center [716, 442] width 18 height 8
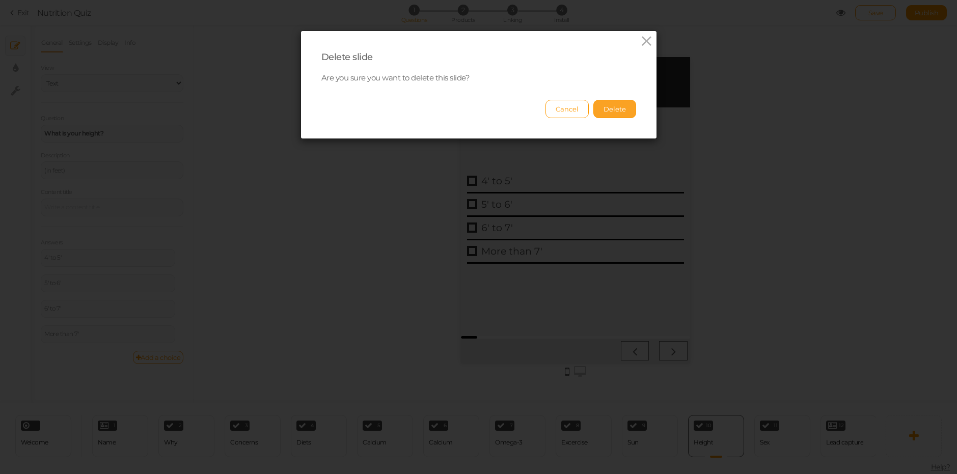
click at [613, 108] on button "Delete" at bounding box center [615, 109] width 43 height 18
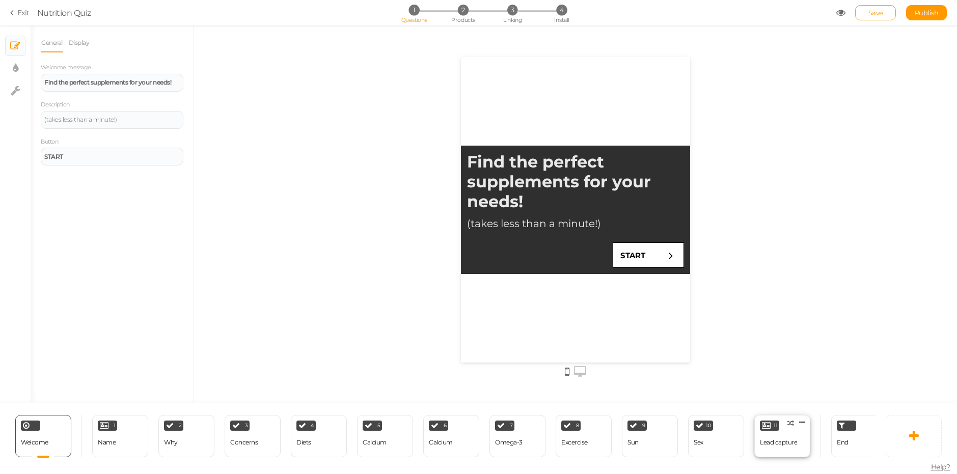
click at [796, 440] on div "Lead capture" at bounding box center [778, 442] width 37 height 7
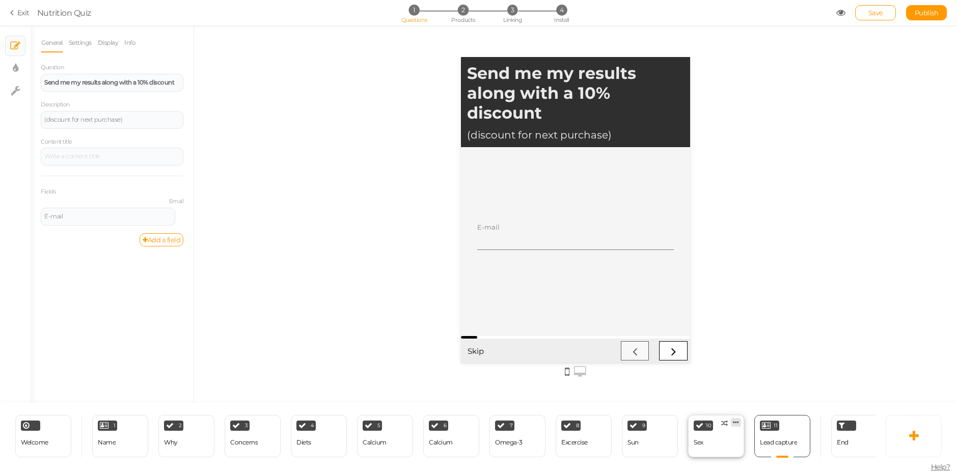
click at [738, 419] on icon at bounding box center [736, 423] width 6 height 8
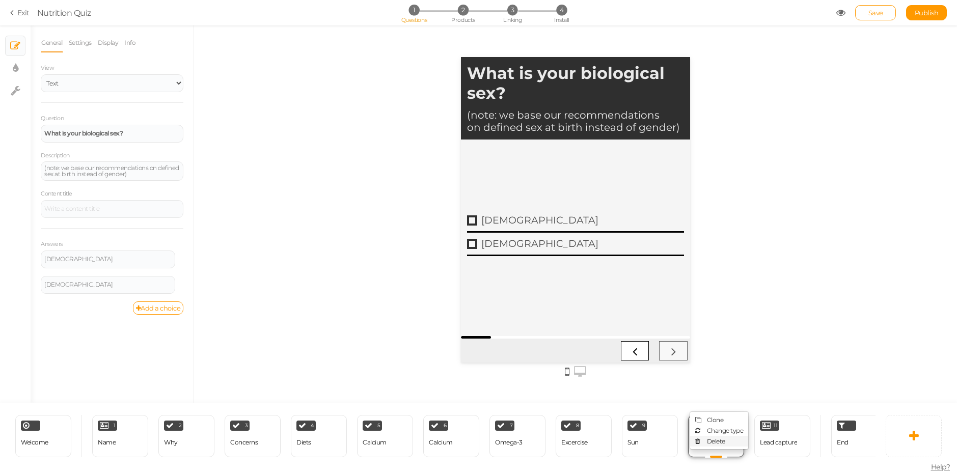
click at [711, 439] on span "Delete" at bounding box center [716, 442] width 18 height 8
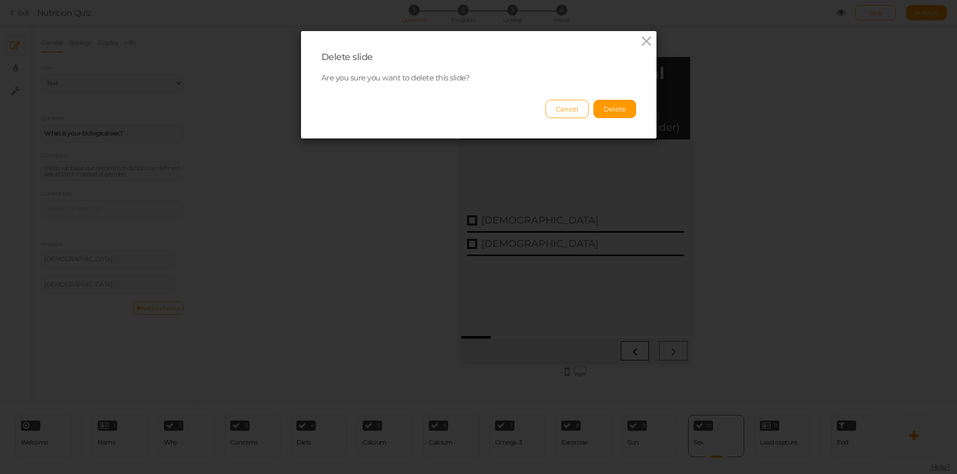
click at [598, 121] on div "Delete slide Are you sure you want to delete this slide? Cancel Delete" at bounding box center [479, 85] width 356 height 108
click at [602, 113] on button "Delete" at bounding box center [615, 109] width 43 height 18
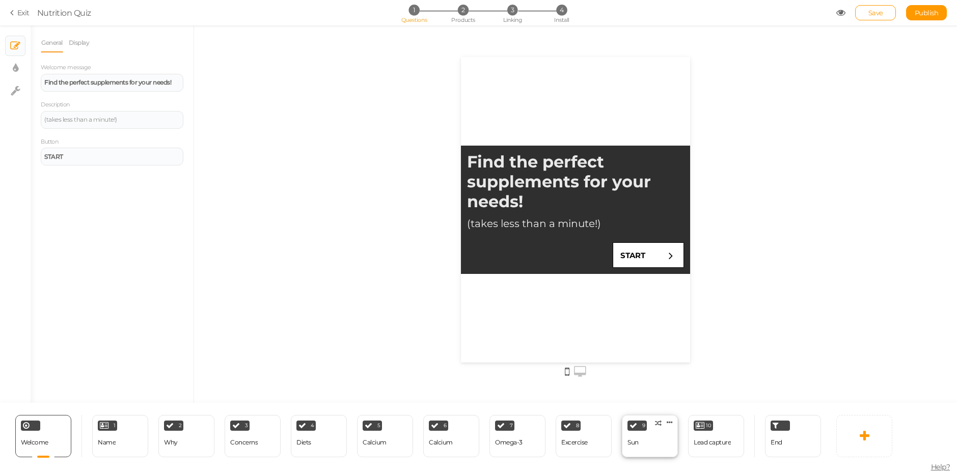
click at [651, 451] on div "9 Sun × Define the conditions to show this slide. Clone Change type Delete" at bounding box center [650, 436] width 56 height 42
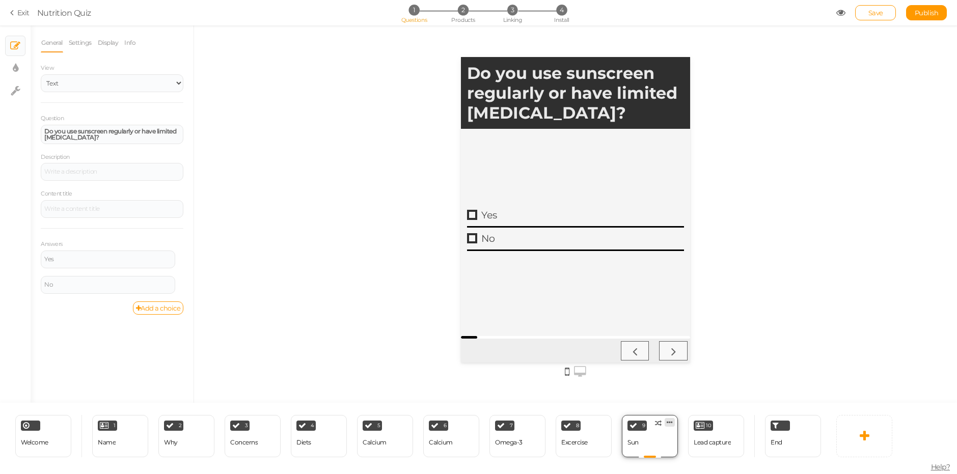
click at [668, 425] on icon at bounding box center [670, 423] width 6 height 8
click at [665, 442] on link "Delete" at bounding box center [653, 441] width 58 height 11
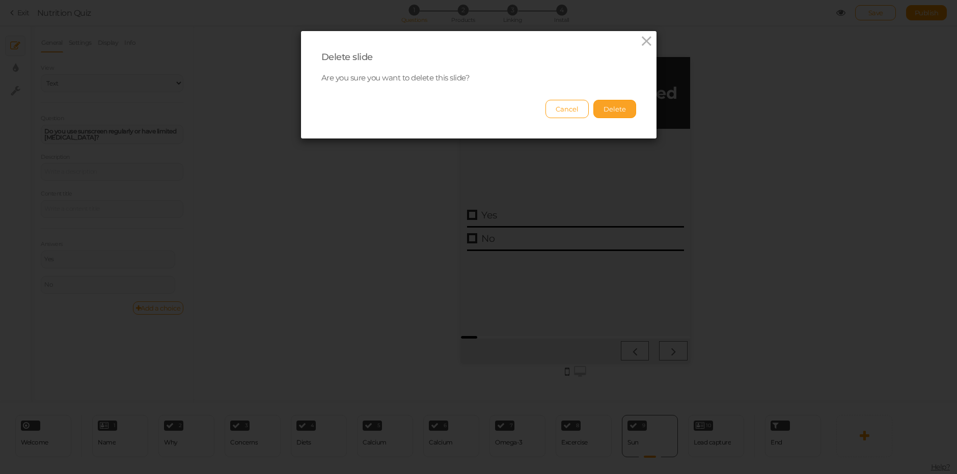
click at [607, 113] on button "Delete" at bounding box center [615, 109] width 43 height 18
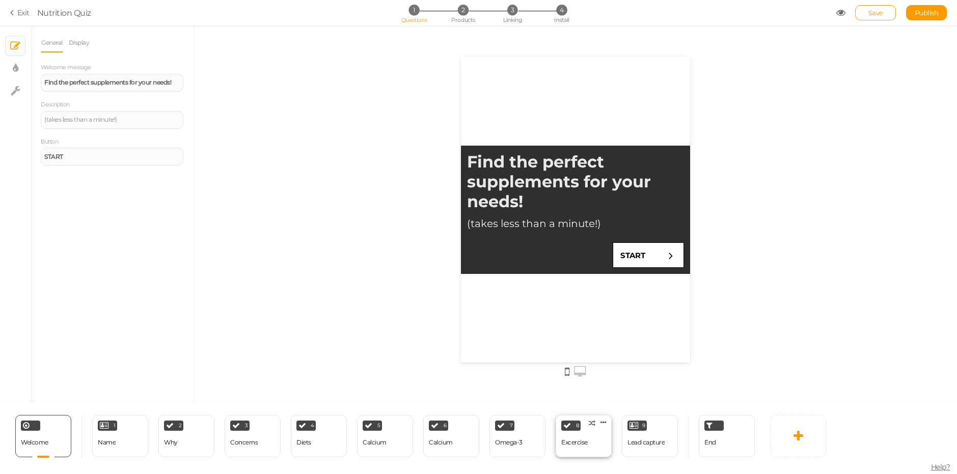
click at [592, 435] on div "8 Excercise × Define the conditions to show this slide. Clone Change type Delete" at bounding box center [584, 436] width 56 height 42
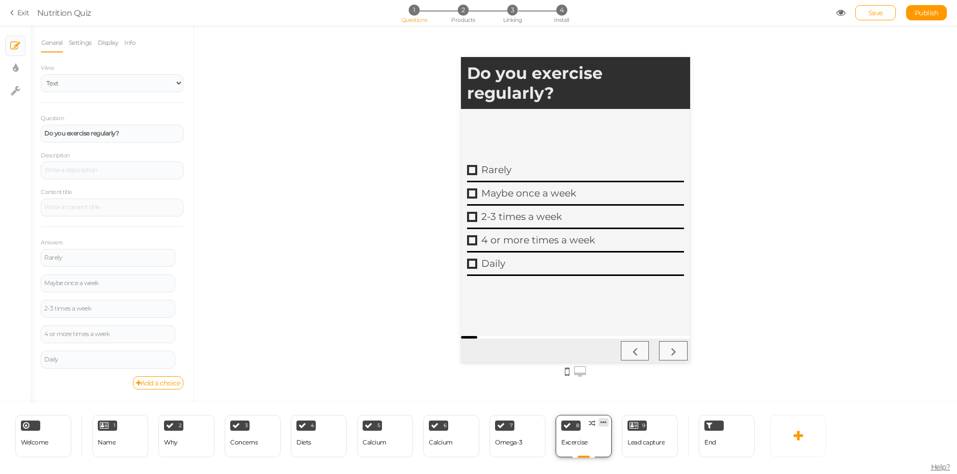
click at [603, 424] on icon at bounding box center [604, 423] width 6 height 8
click at [596, 442] on link "Delete" at bounding box center [587, 441] width 58 height 11
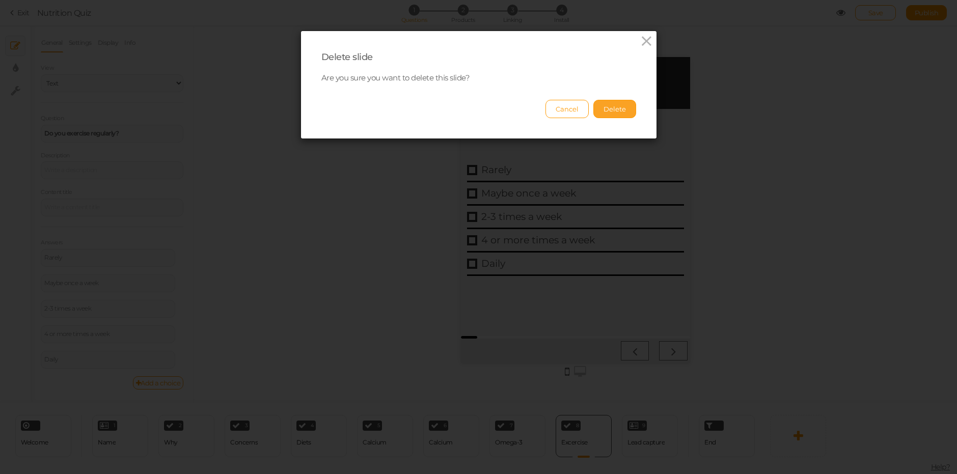
click at [605, 108] on button "Delete" at bounding box center [615, 109] width 43 height 18
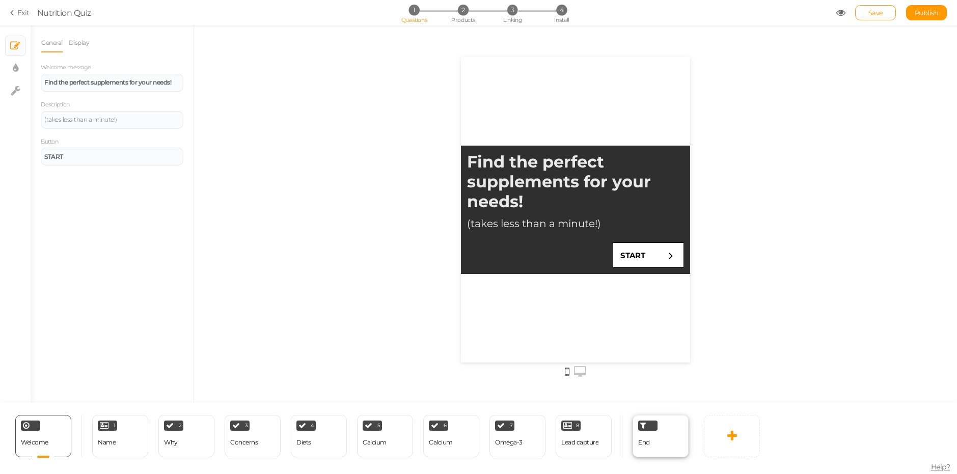
click at [639, 430] on div at bounding box center [647, 426] width 19 height 10
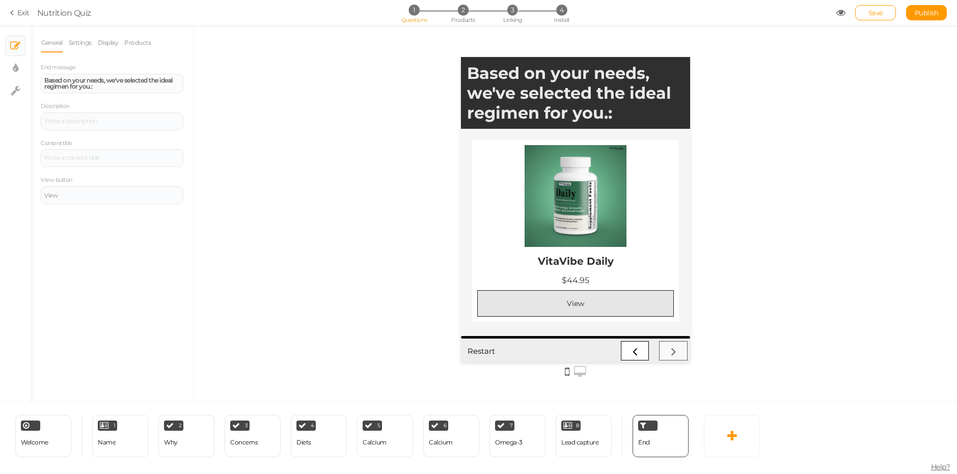
click at [584, 301] on div "View" at bounding box center [575, 303] width 179 height 9
click at [581, 368] on icon at bounding box center [580, 371] width 12 height 11
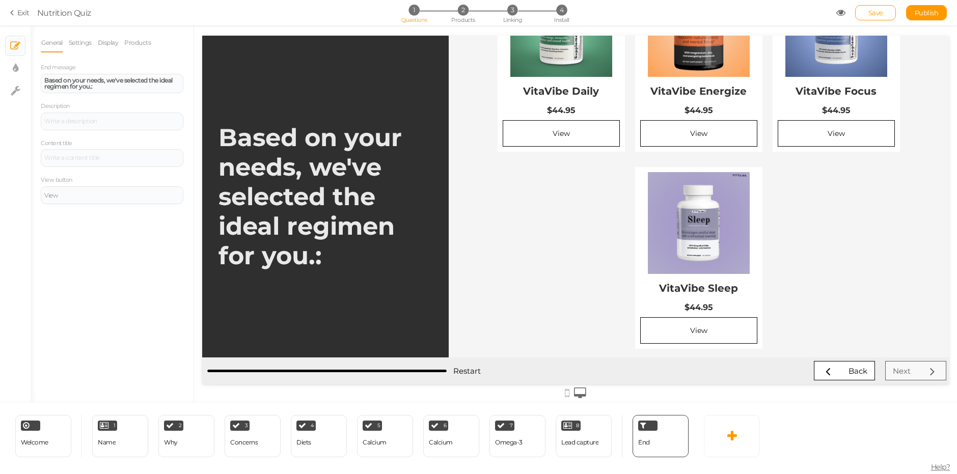
scroll to position [72, 0]
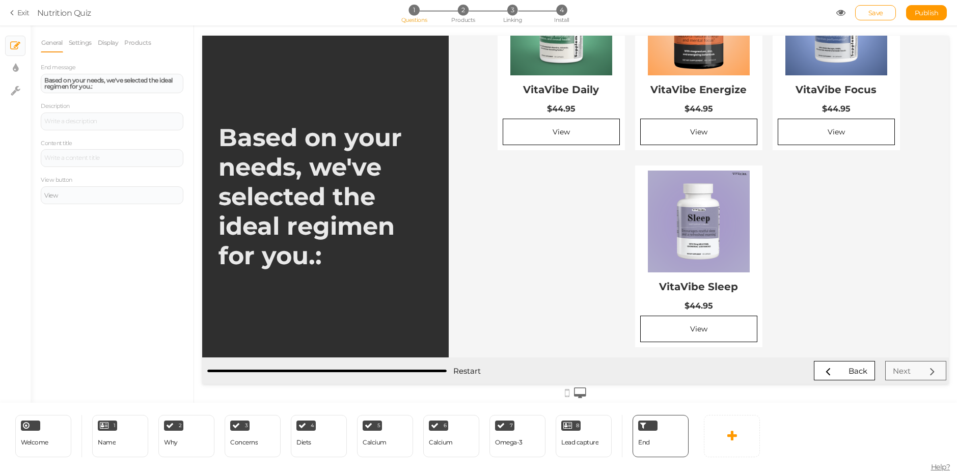
click at [569, 393] on icon at bounding box center [567, 393] width 5 height 11
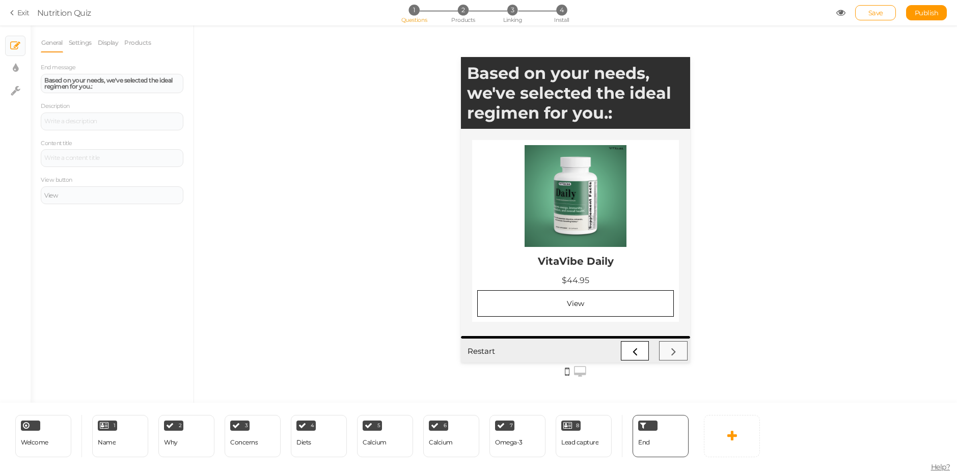
click at [583, 371] on icon at bounding box center [580, 371] width 12 height 11
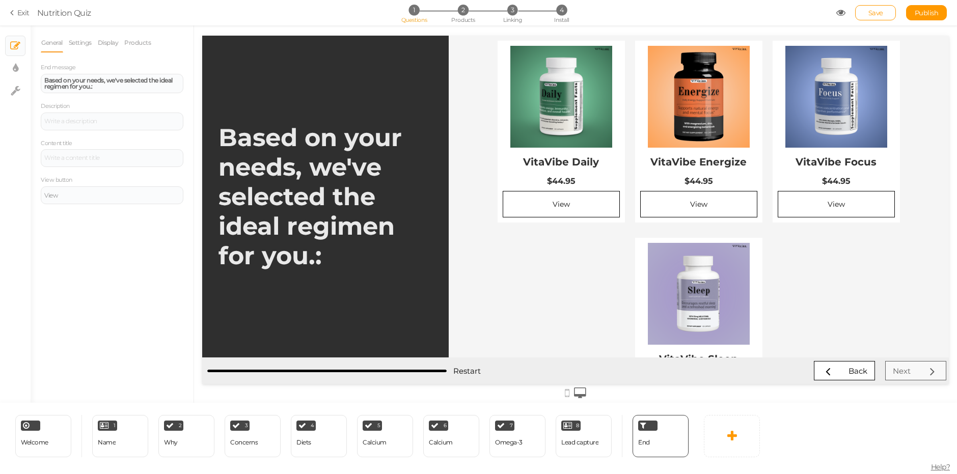
click at [97, 43] on li "Settings" at bounding box center [82, 42] width 29 height 19
click at [110, 42] on link "Display" at bounding box center [108, 42] width 22 height 19
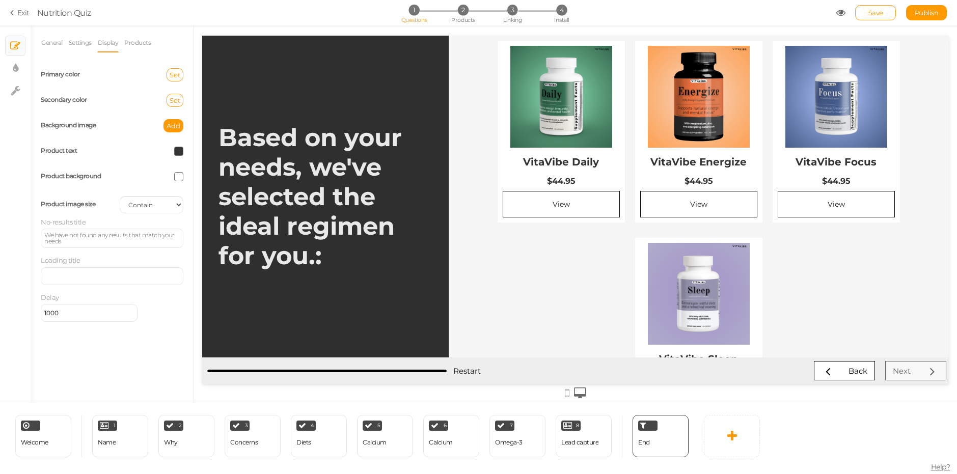
click at [159, 193] on div "Product image size Cover Contain Default" at bounding box center [112, 204] width 158 height 25
click at [159, 201] on select "Cover Contain Default" at bounding box center [152, 204] width 64 height 17
select select "cover"
click at [120, 196] on select "Cover Contain Default" at bounding box center [152, 204] width 64 height 17
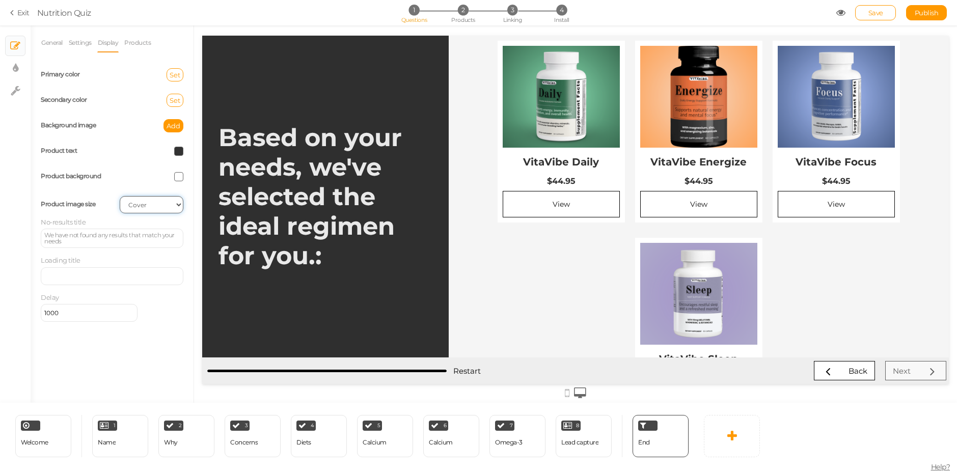
click at [152, 198] on select "Cover Contain Default" at bounding box center [152, 204] width 64 height 17
select select
click at [120, 196] on select "Cover Contain Default" at bounding box center [152, 204] width 64 height 17
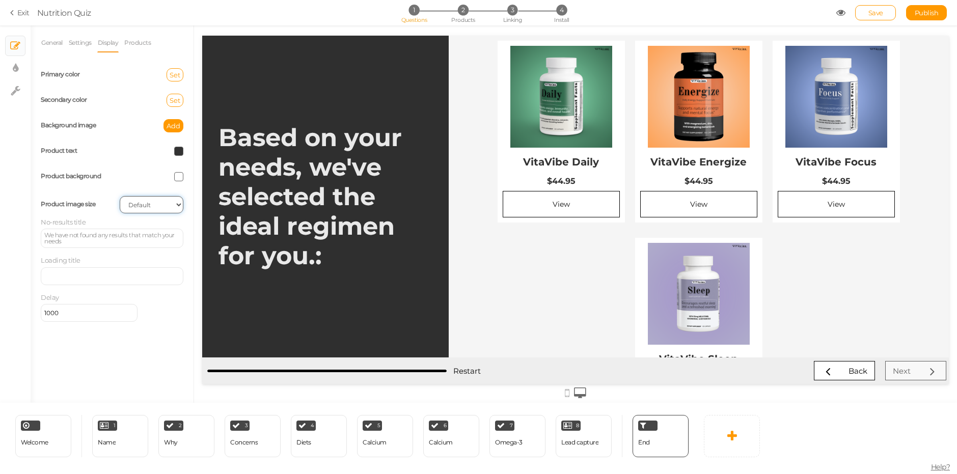
click at [145, 203] on select "Cover Contain Default" at bounding box center [152, 204] width 64 height 17
click at [142, 193] on div "Product image size Cover Contain Default" at bounding box center [112, 204] width 158 height 25
click at [174, 176] on div at bounding box center [151, 176] width 79 height 9
click at [176, 177] on span at bounding box center [178, 176] width 9 height 9
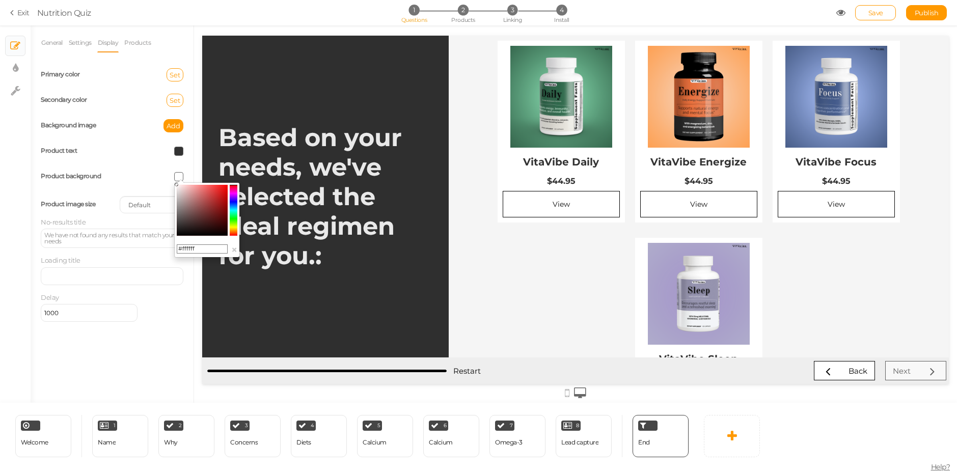
drag, startPoint x: 202, startPoint y: 250, endPoint x: 181, endPoint y: 257, distance: 21.9
click at [181, 257] on div "#ffffff ×" at bounding box center [207, 219] width 66 height 75
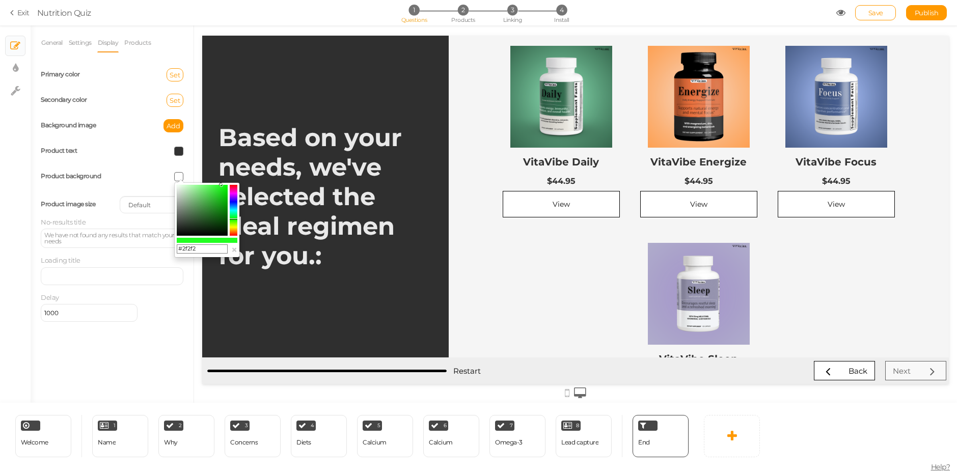
type input "#2f2f2f"
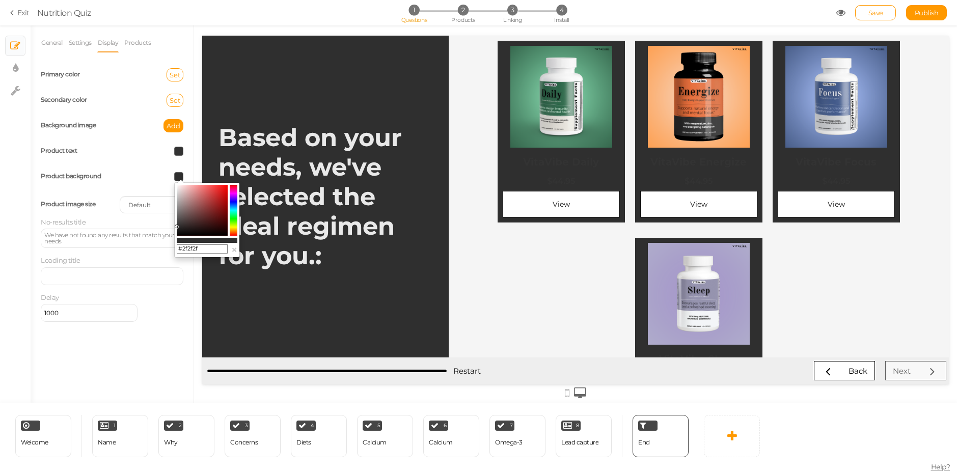
click at [142, 258] on div "Loading title" at bounding box center [112, 270] width 143 height 29
click at [181, 149] on span at bounding box center [178, 151] width 9 height 9
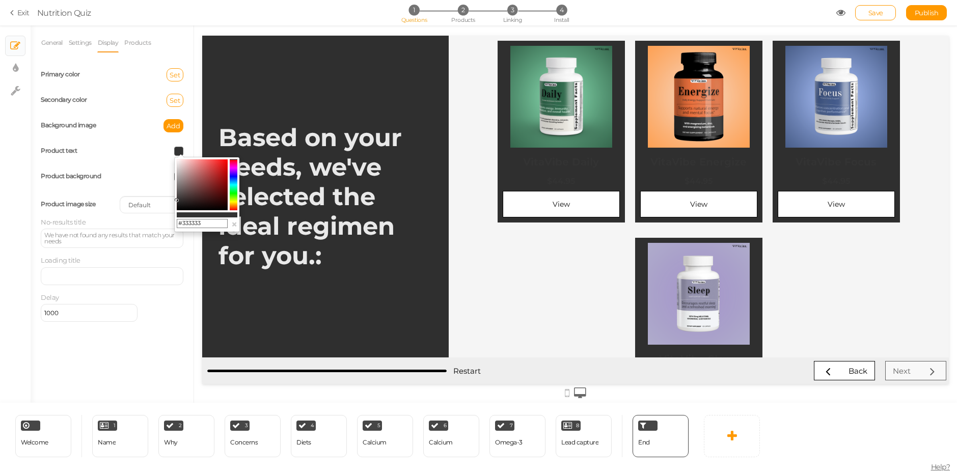
drag, startPoint x: 204, startPoint y: 224, endPoint x: 182, endPoint y: 227, distance: 22.6
click at [182, 227] on input "#333333" at bounding box center [202, 223] width 51 height 9
type input "#ffffff"
drag, startPoint x: 191, startPoint y: 179, endPoint x: 174, endPoint y: 151, distance: 32.4
click at [174, 151] on body "× Close A wider screen is needed to use the Pickzen builder Exit Nutrition Quiz…" at bounding box center [478, 237] width 957 height 474
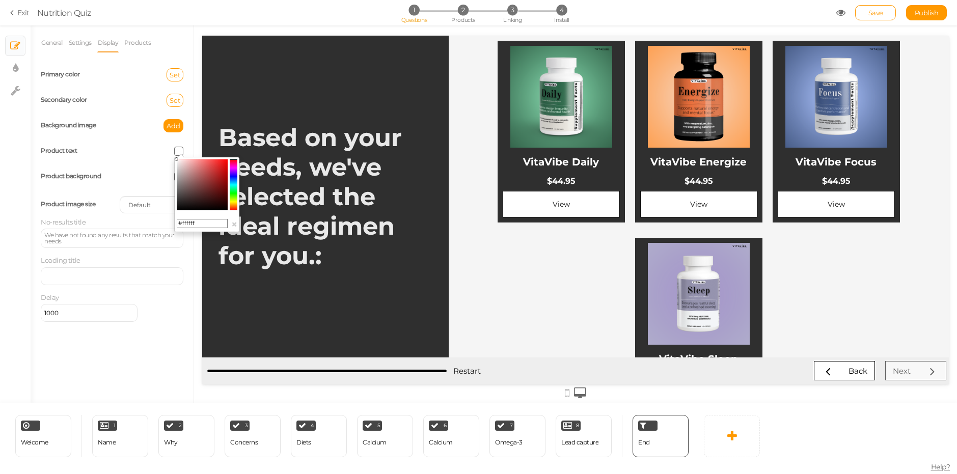
click at [94, 168] on div "Product background" at bounding box center [112, 176] width 158 height 25
click at [179, 70] on button "Set" at bounding box center [175, 74] width 17 height 13
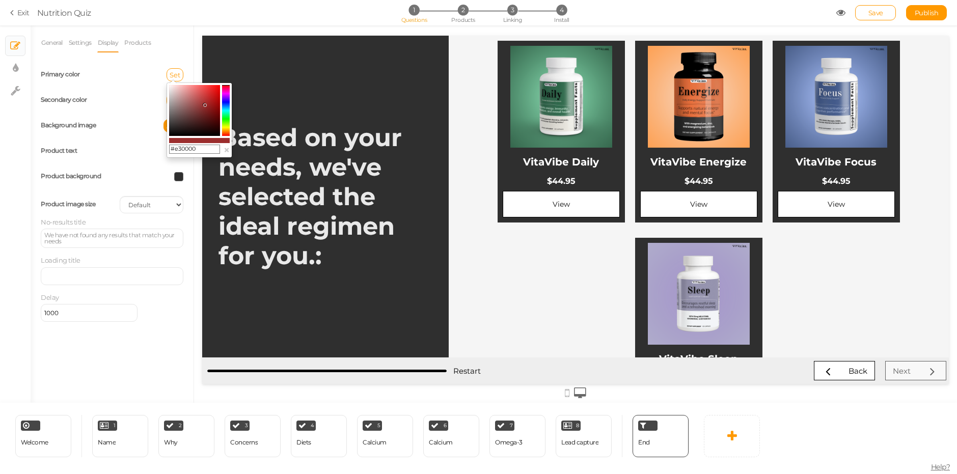
type input "#e60000"
drag, startPoint x: 205, startPoint y: 105, endPoint x: 226, endPoint y: 90, distance: 26.0
click at [226, 90] on div "#e60000 ×" at bounding box center [200, 120] width 66 height 75
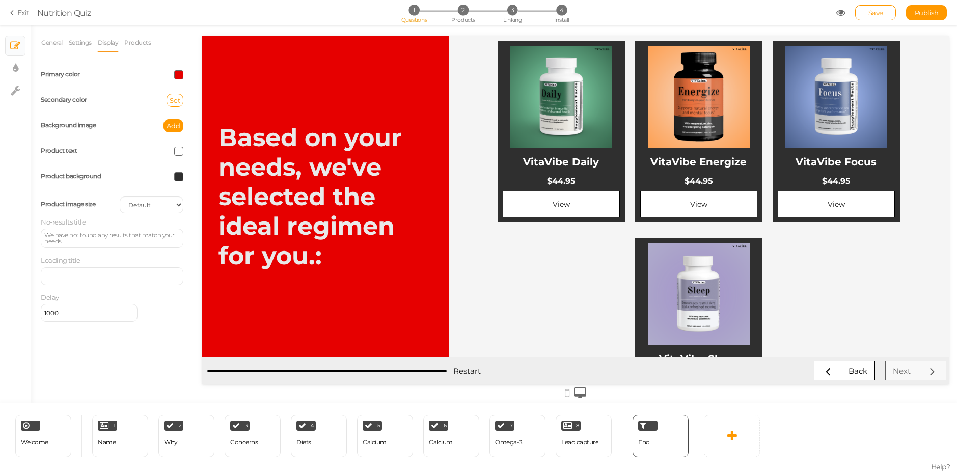
click at [176, 71] on span at bounding box center [178, 74] width 9 height 9
drag, startPoint x: 207, startPoint y: 150, endPoint x: 183, endPoint y: 156, distance: 25.2
click at [183, 156] on body "× Close A wider screen is needed to use the Pickzen builder Exit Nutrition Quiz…" at bounding box center [478, 237] width 957 height 474
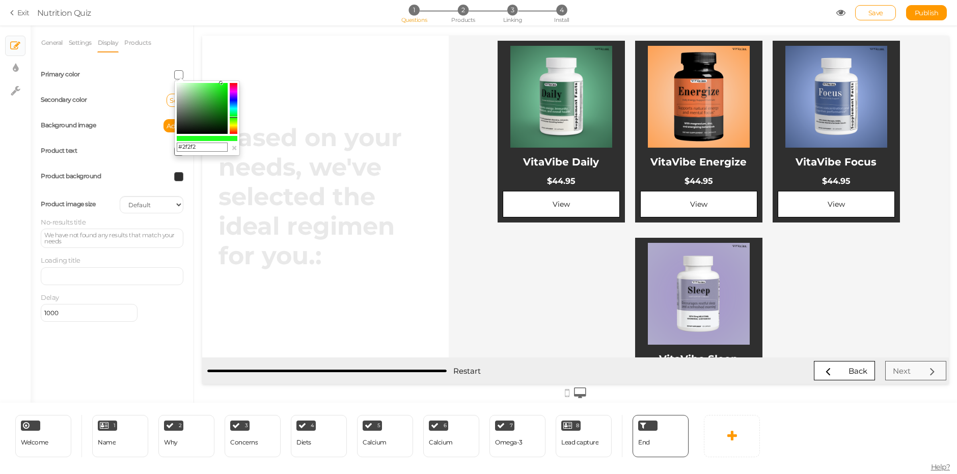
type input "#2f2f2f"
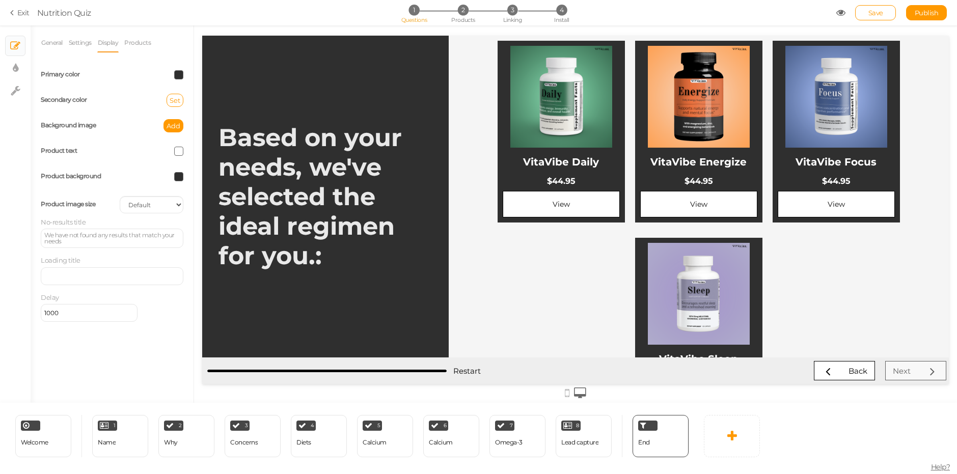
click at [119, 100] on div "Set" at bounding box center [151, 100] width 79 height 13
click at [180, 97] on button "Set" at bounding box center [175, 100] width 17 height 13
type input "#ff0a0a"
drag, startPoint x: 388, startPoint y: 159, endPoint x: 232, endPoint y: 101, distance: 165.9
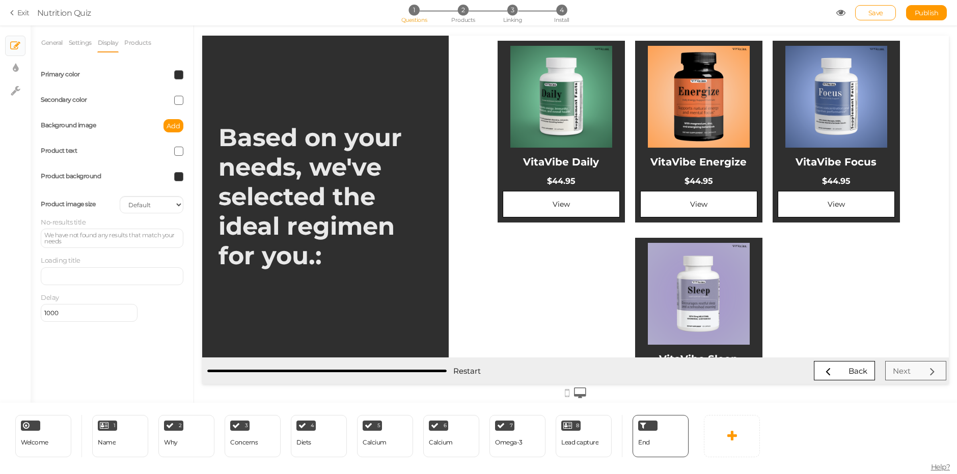
click at [179, 98] on span at bounding box center [178, 100] width 9 height 9
drag, startPoint x: 197, startPoint y: 125, endPoint x: 161, endPoint y: 100, distance: 44.0
click at [161, 100] on body "× Close A wider screen is needed to use the Pickzen builder Exit Nutrition Quiz…" at bounding box center [478, 237] width 957 height 474
click at [176, 110] on icon at bounding box center [177, 110] width 4 height 4
drag, startPoint x: 235, startPoint y: 153, endPoint x: 185, endPoint y: 127, distance: 56.5
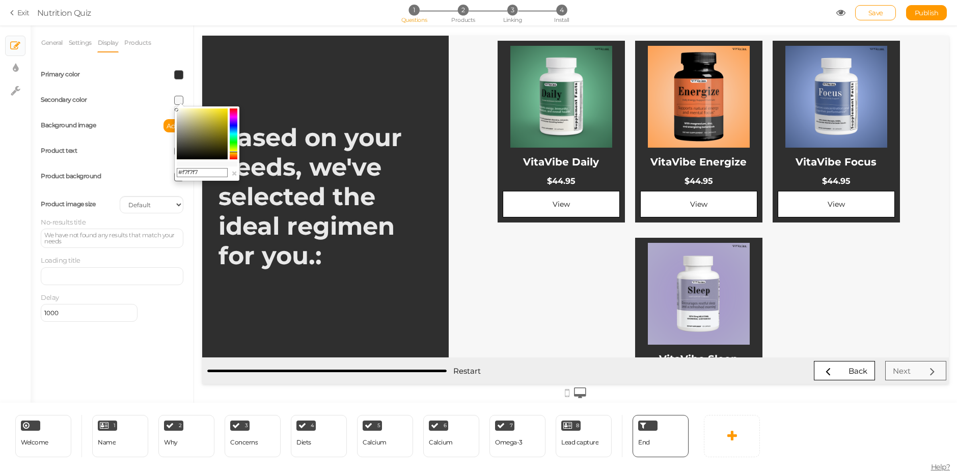
click at [234, 152] on colorpicker-hue at bounding box center [234, 134] width 8 height 51
click at [176, 110] on icon at bounding box center [177, 110] width 4 height 4
click at [235, 153] on icon at bounding box center [234, 152] width 8 height 1
type input "#fcfaf2"
click at [179, 109] on icon at bounding box center [179, 109] width 4 height 4
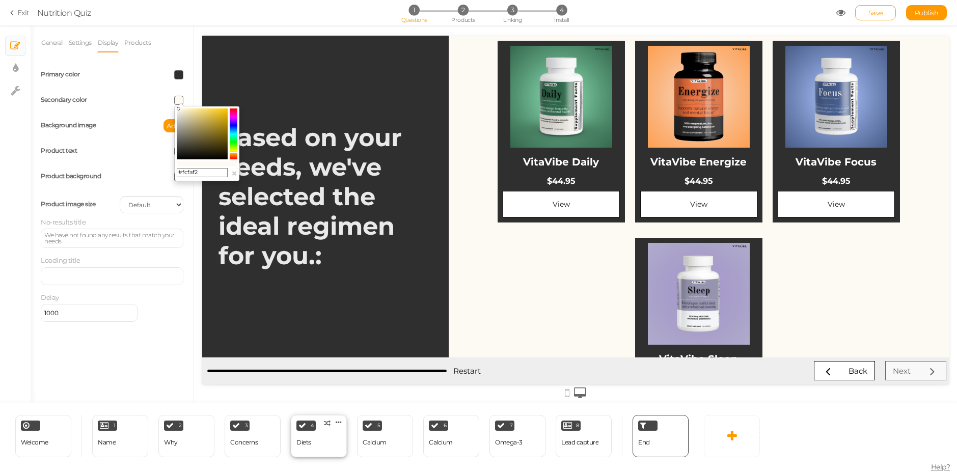
click at [307, 426] on div "4" at bounding box center [306, 426] width 19 height 10
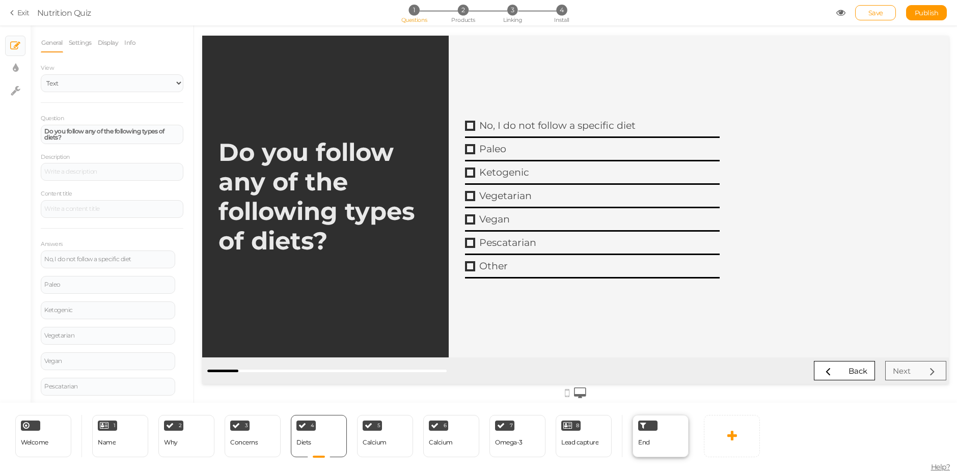
click at [646, 439] on div "End" at bounding box center [644, 443] width 12 height 18
